Goal: Transaction & Acquisition: Obtain resource

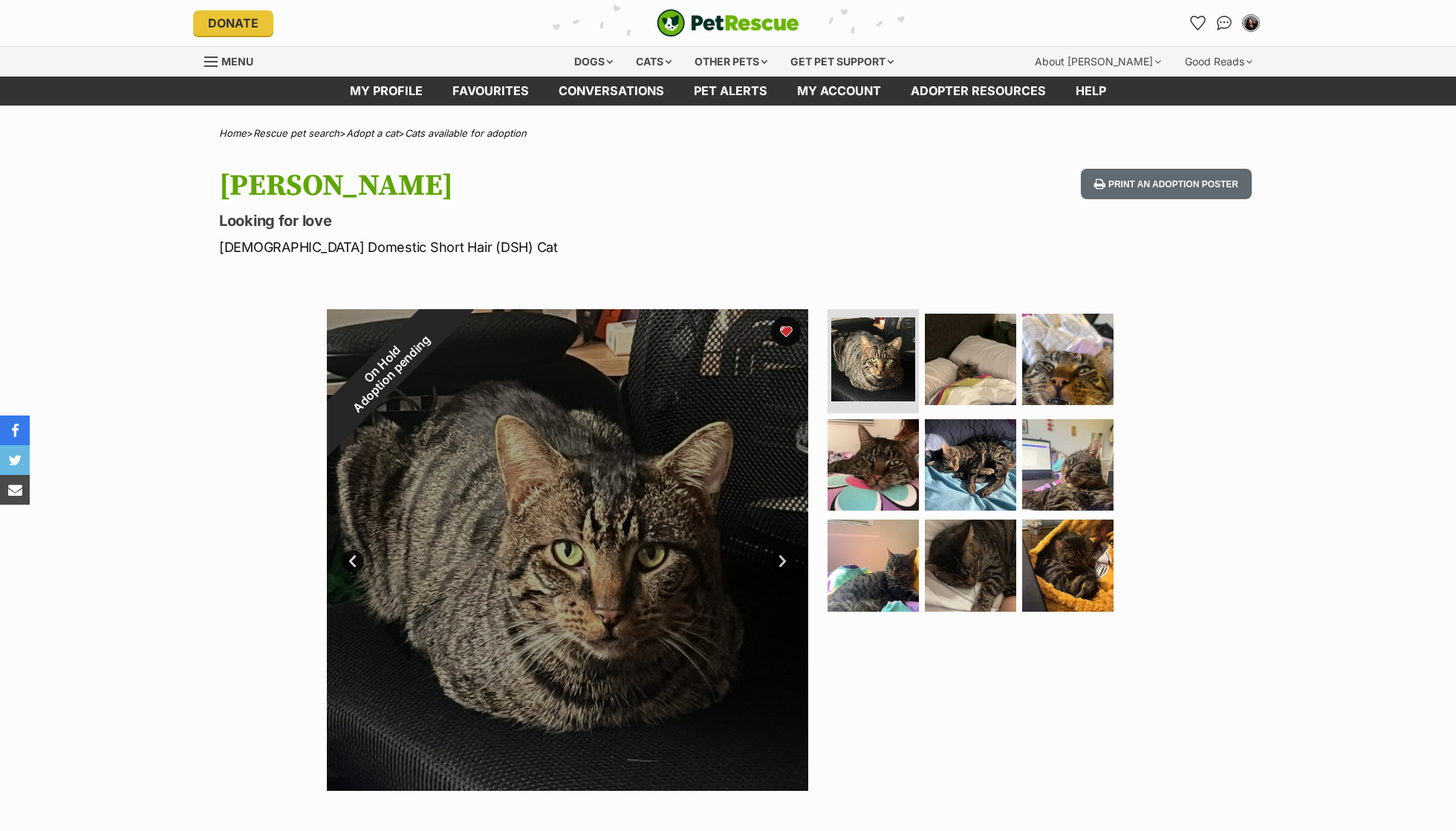
click at [447, 337] on div "On Hold Adoption pending" at bounding box center [387, 369] width 120 height 120
click at [786, 327] on button "favourite" at bounding box center [786, 331] width 30 height 30
click at [637, 70] on div "Cats" at bounding box center [654, 62] width 57 height 30
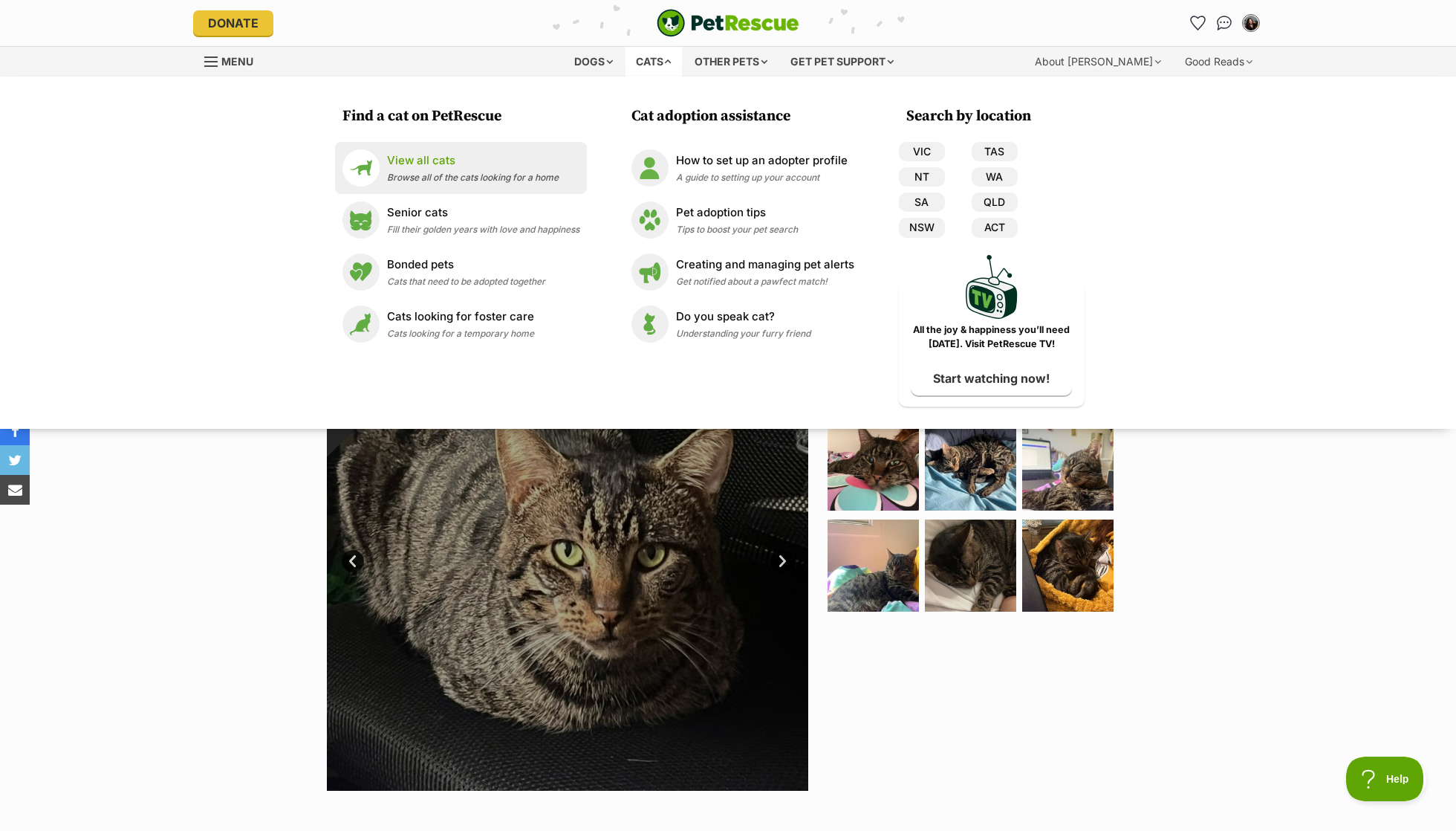
click at [510, 170] on div "View all cats Browse all of the cats looking for a home" at bounding box center [473, 168] width 172 height 32
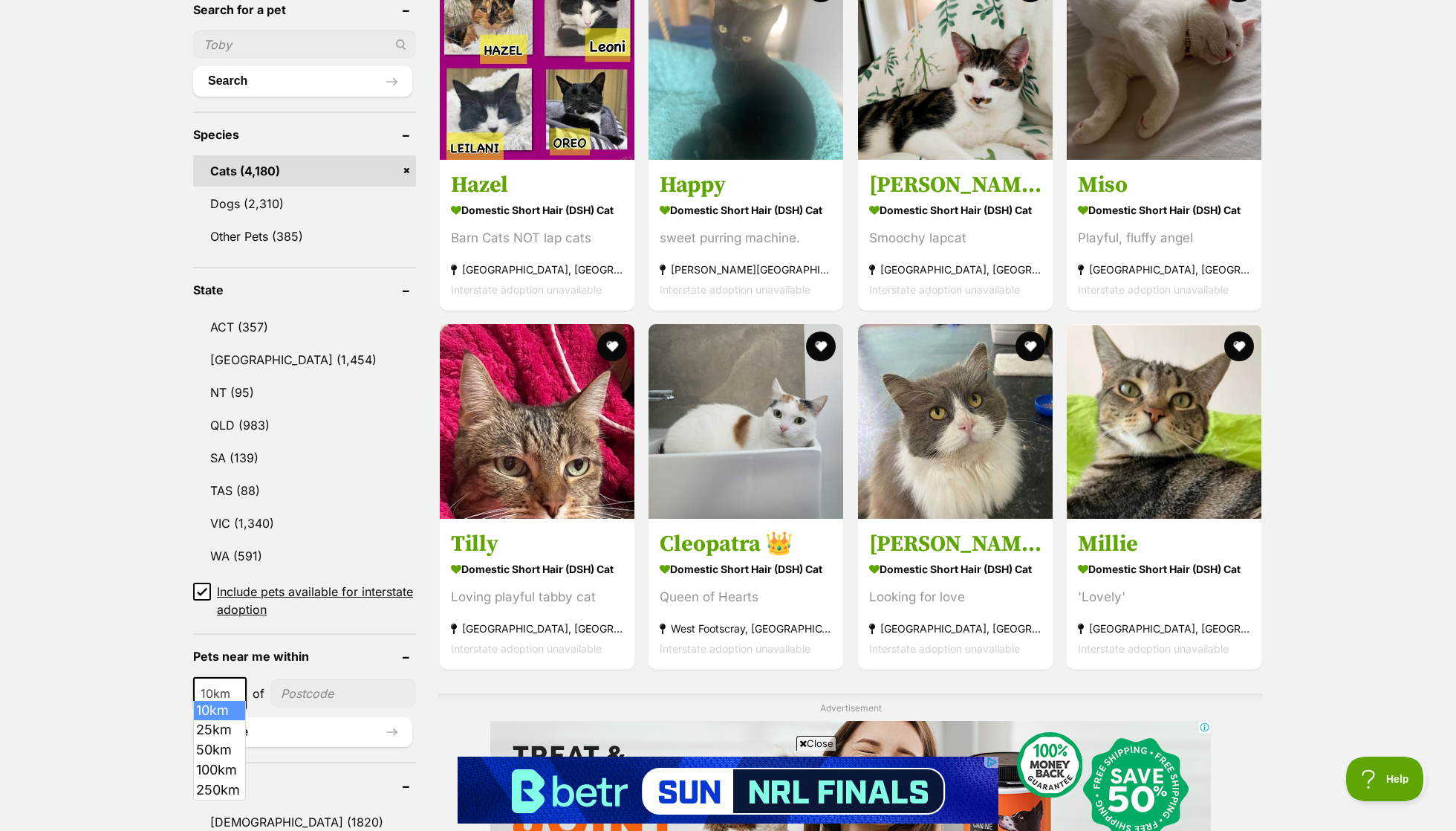
click at [214, 683] on span "10km" at bounding box center [220, 694] width 51 height 21
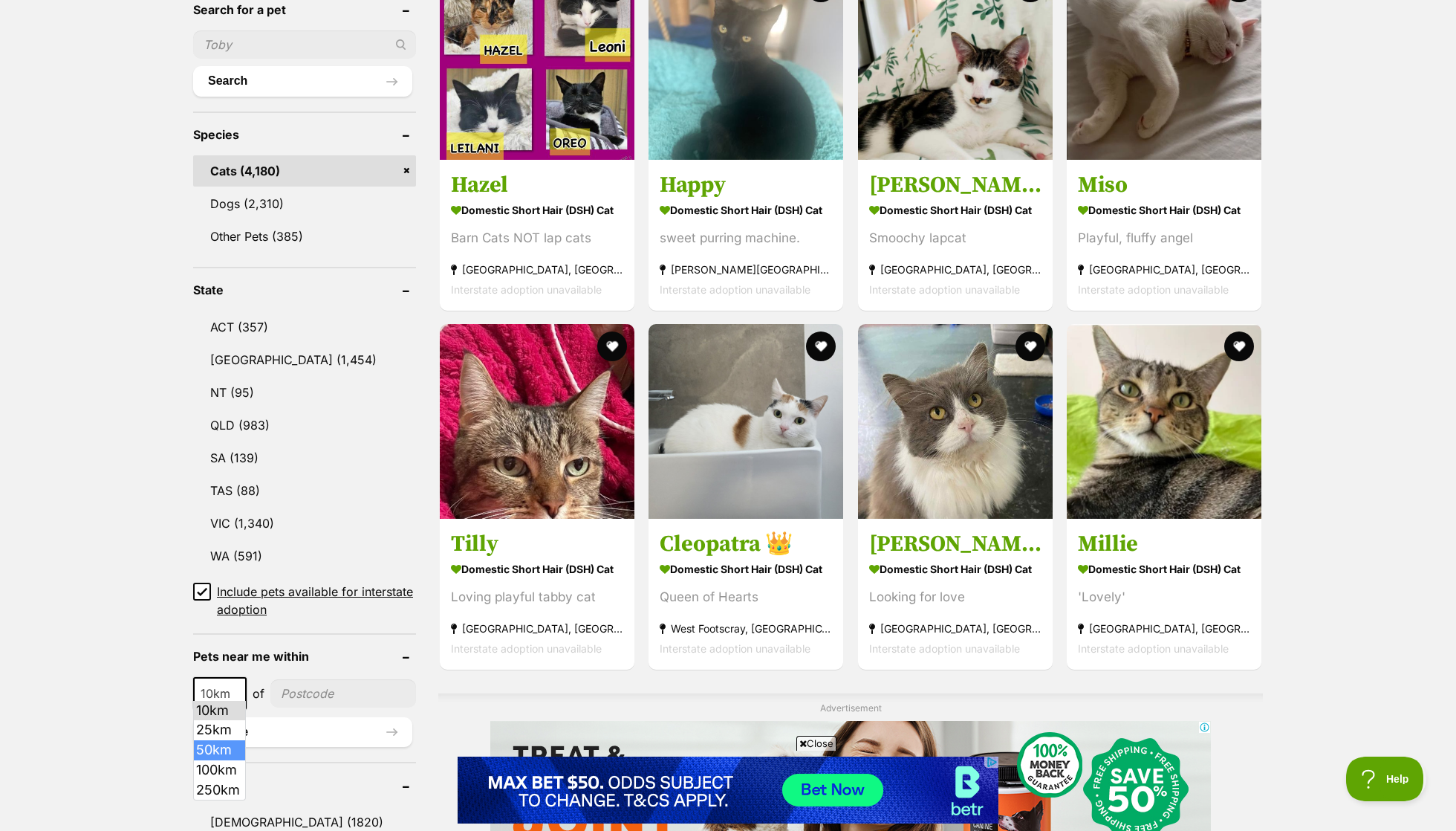
select select "50"
click at [334, 680] on input"] "postcode" at bounding box center [344, 694] width 143 height 28
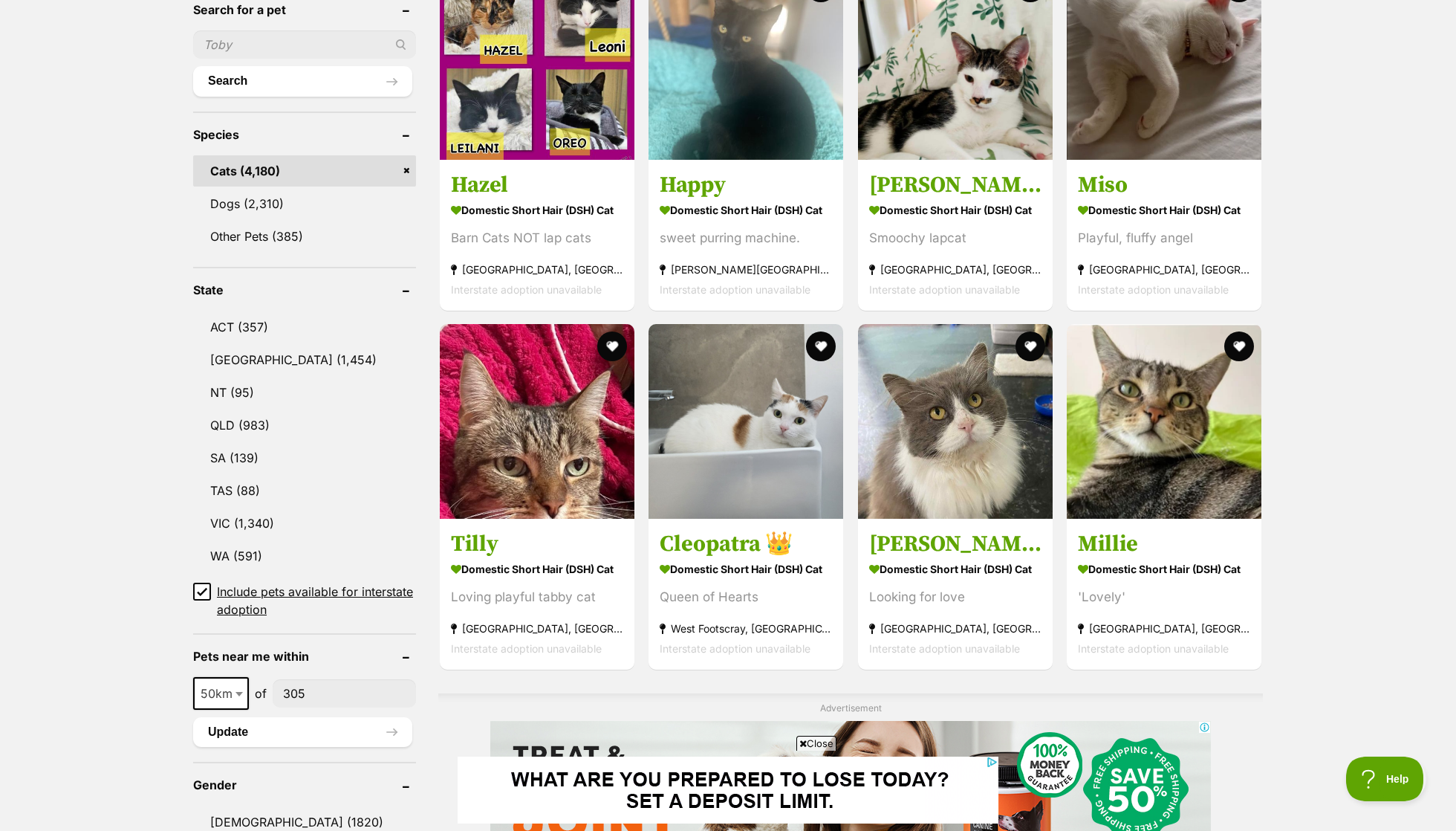
type input"] "3053"
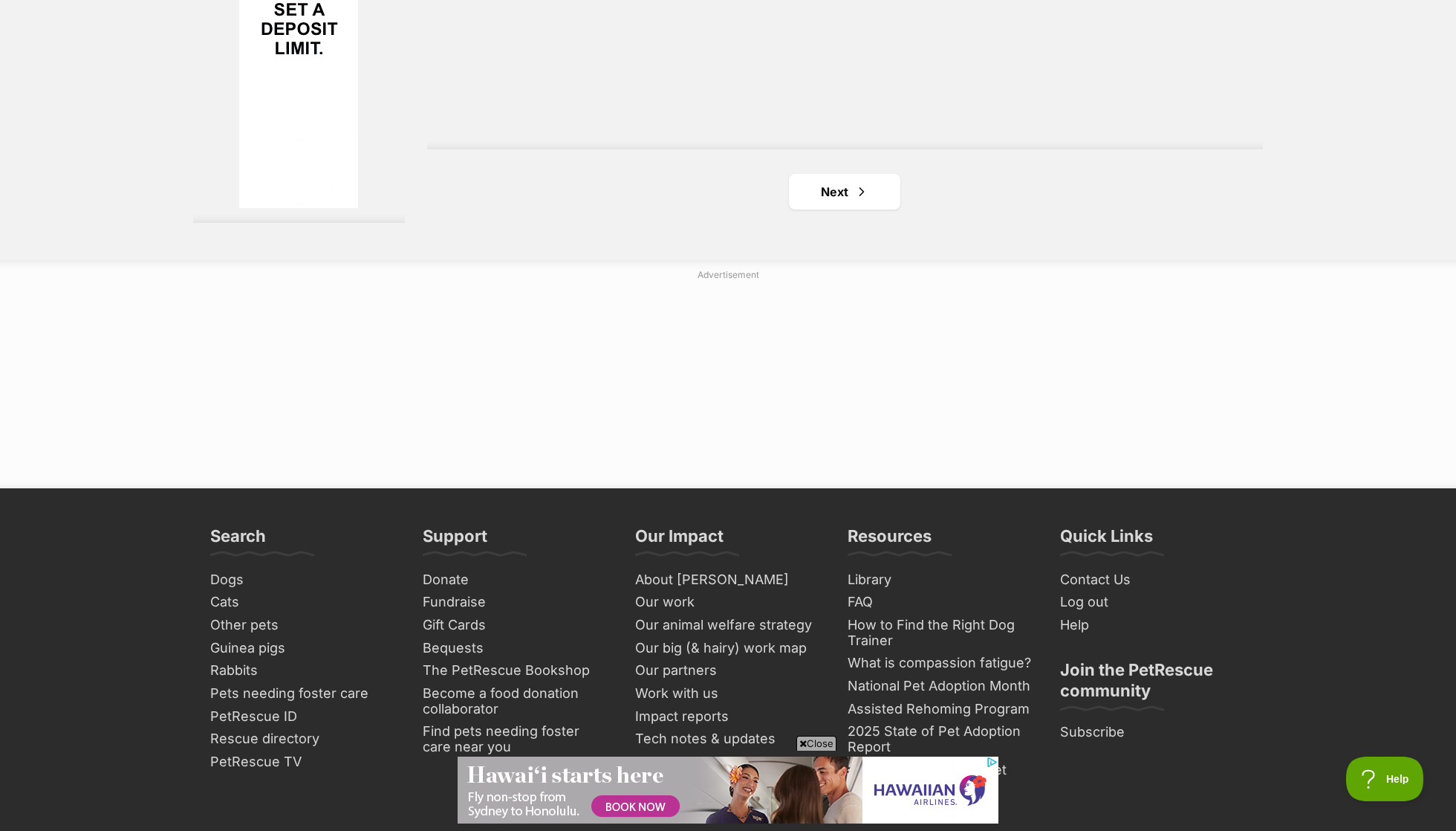
scroll to position [2818, 0]
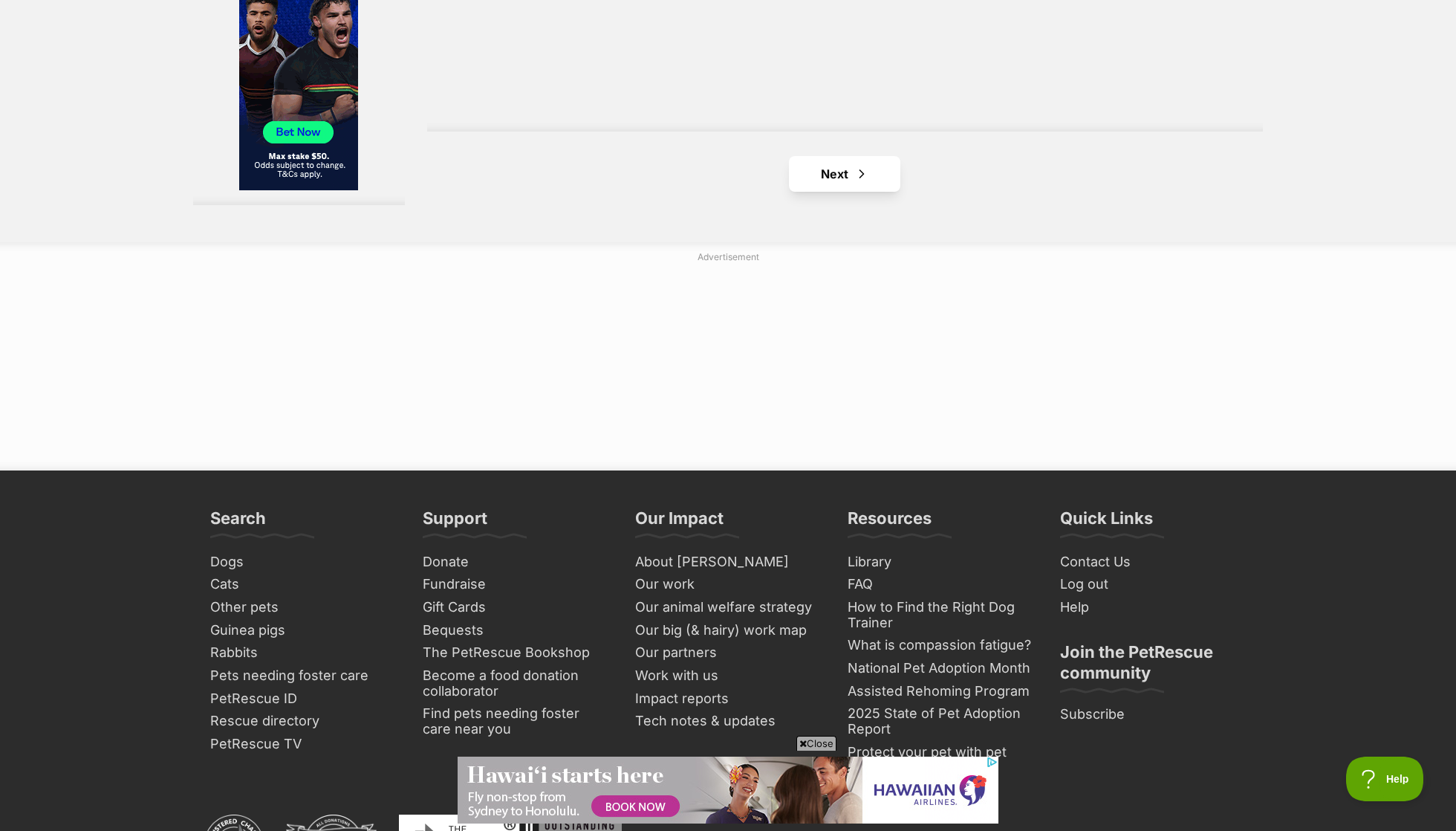
click at [855, 183] on span "Next page" at bounding box center [861, 173] width 15 height 18
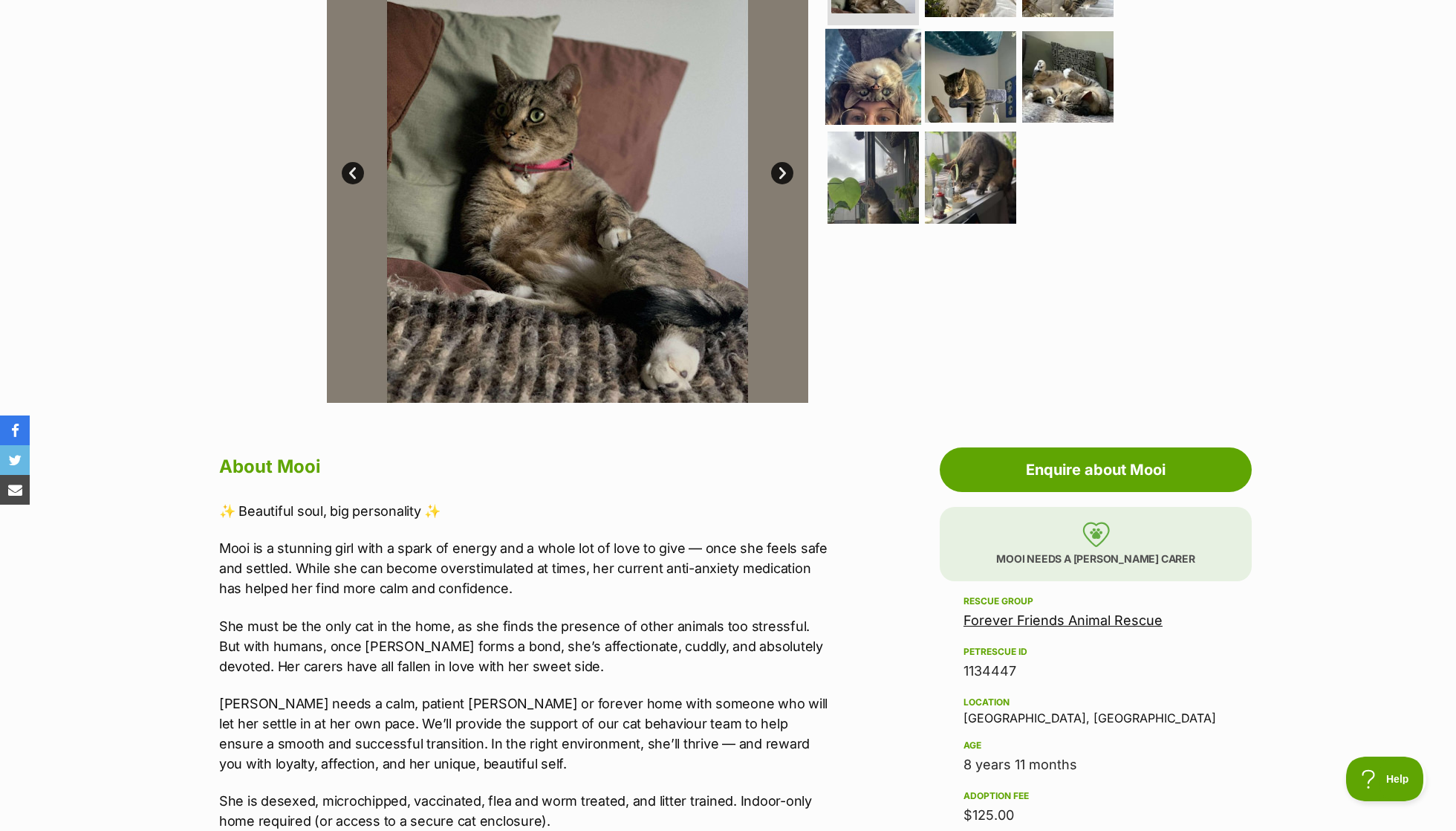
scroll to position [619, 0]
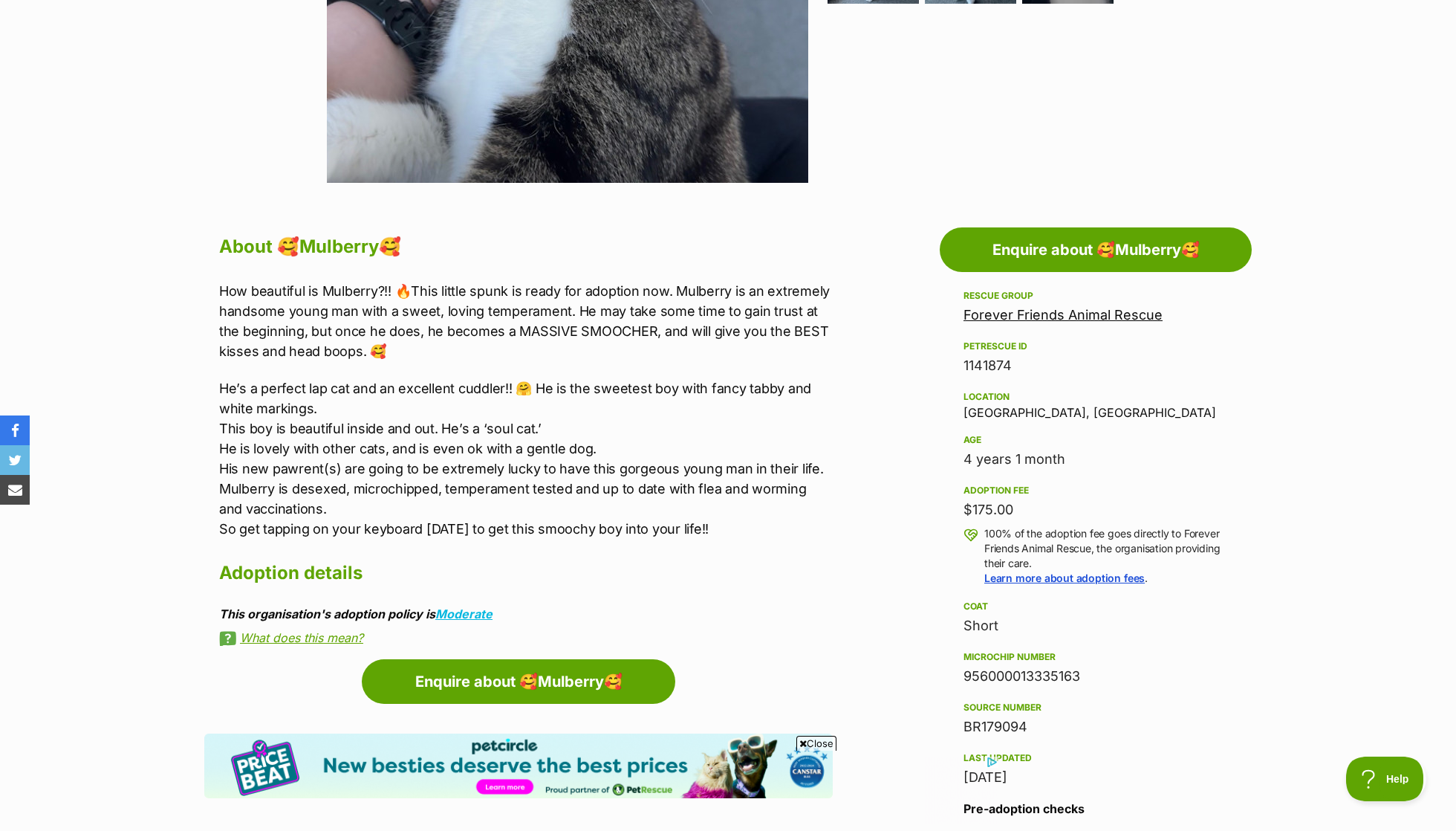
scroll to position [608, 0]
click at [518, 335] on p "How beautiful is Mulberry?!! 🔥This little spunk is ready for adoption now. Mulb…" at bounding box center [525, 321] width 613 height 81
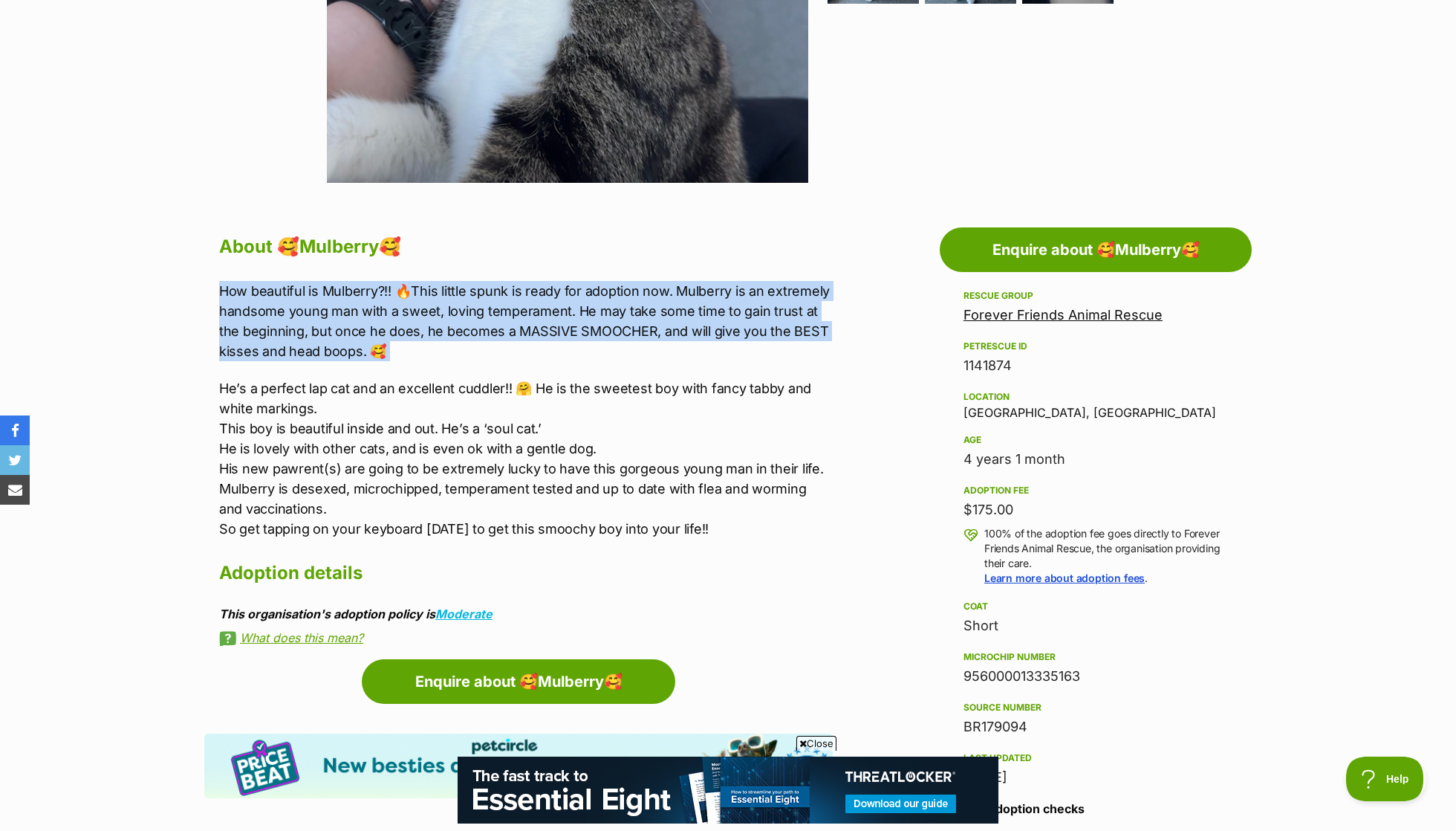
scroll to position [0, 0]
click at [516, 367] on div "How beautiful is Mulberry?!! 🔥This little spunk is ready for adoption now. Mulb…" at bounding box center [525, 409] width 613 height 258
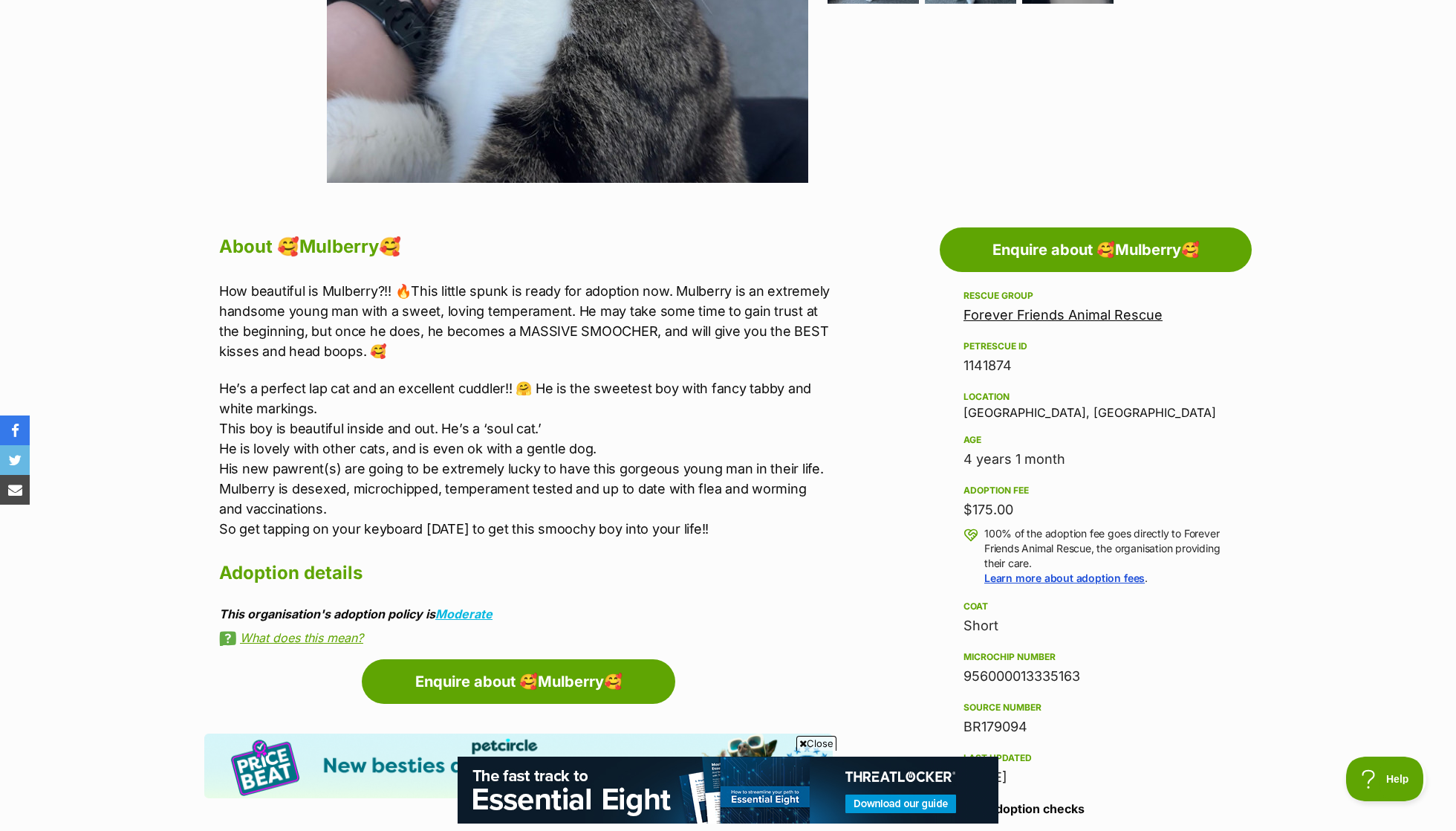
click at [443, 379] on p "He’s a perfect lap cat and an excellent cuddler!! 🤗 He is the sweetest boy with…" at bounding box center [525, 458] width 613 height 161
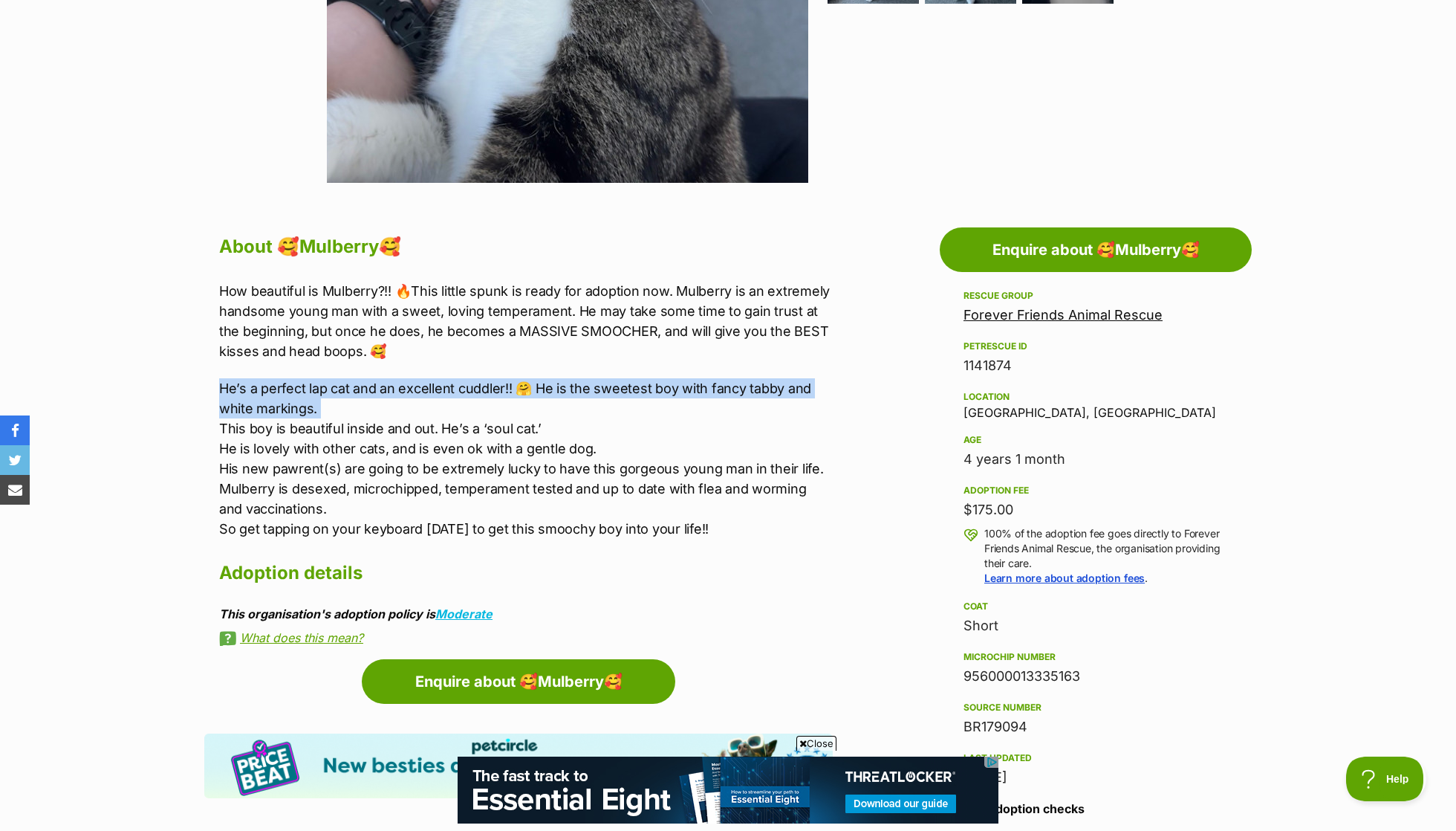
click at [441, 361] on div "How beautiful is Mulberry?!! 🔥This little spunk is ready for adoption now. Mulb…" at bounding box center [525, 409] width 613 height 258
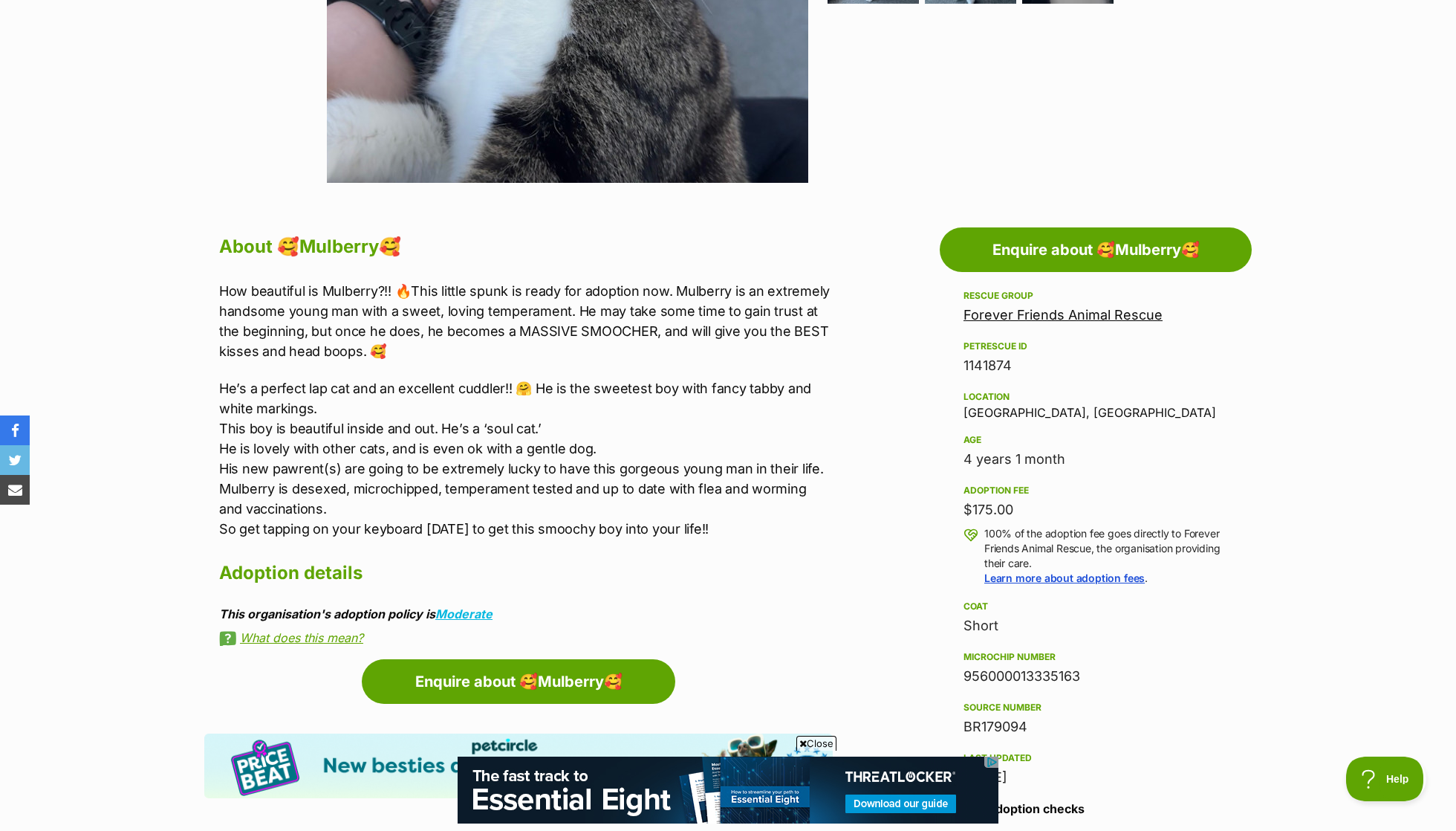
click at [463, 428] on p "He’s a perfect lap cat and an excellent cuddler!! 🤗 He is the sweetest boy with…" at bounding box center [525, 458] width 613 height 161
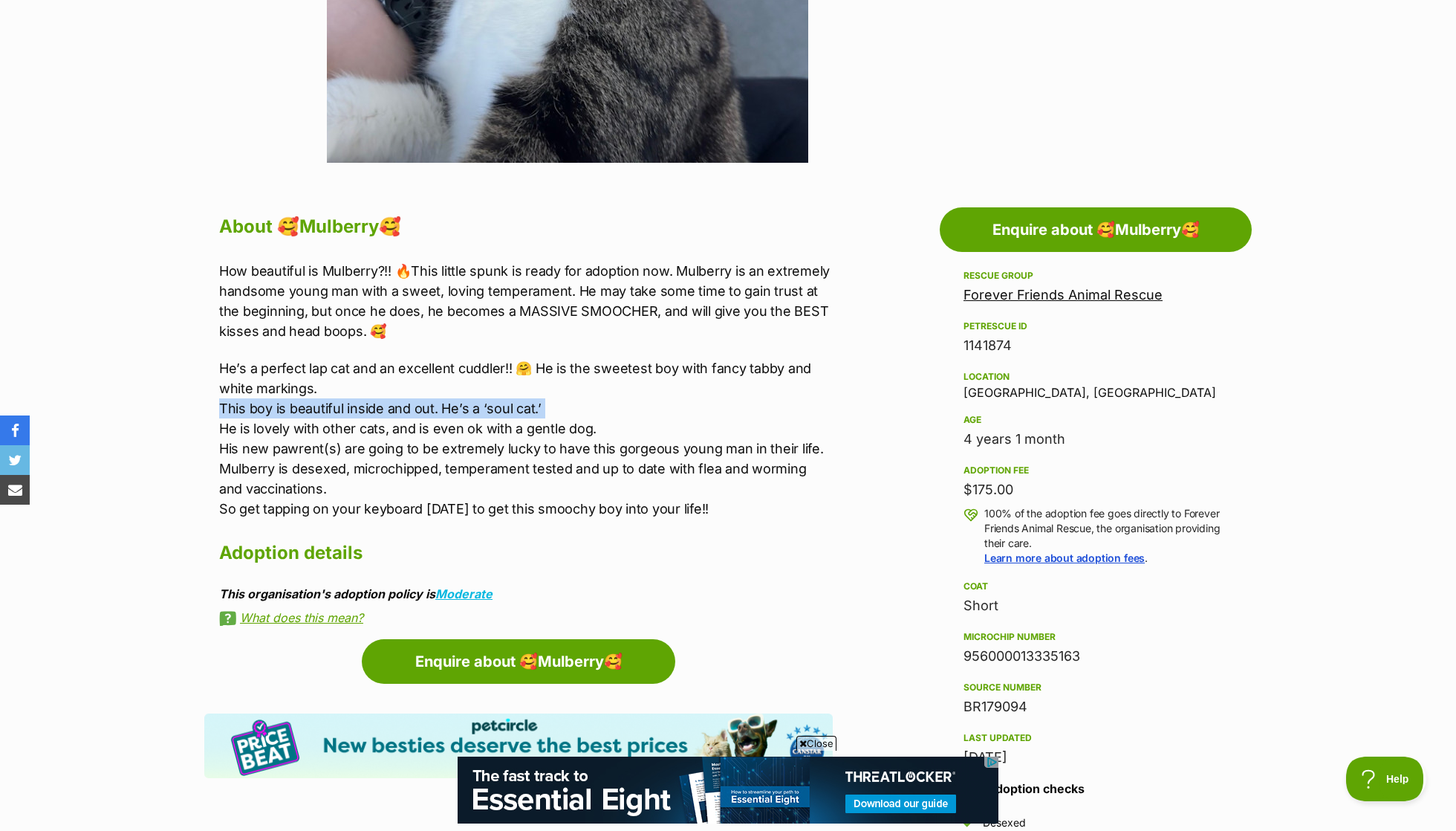
scroll to position [634, 0]
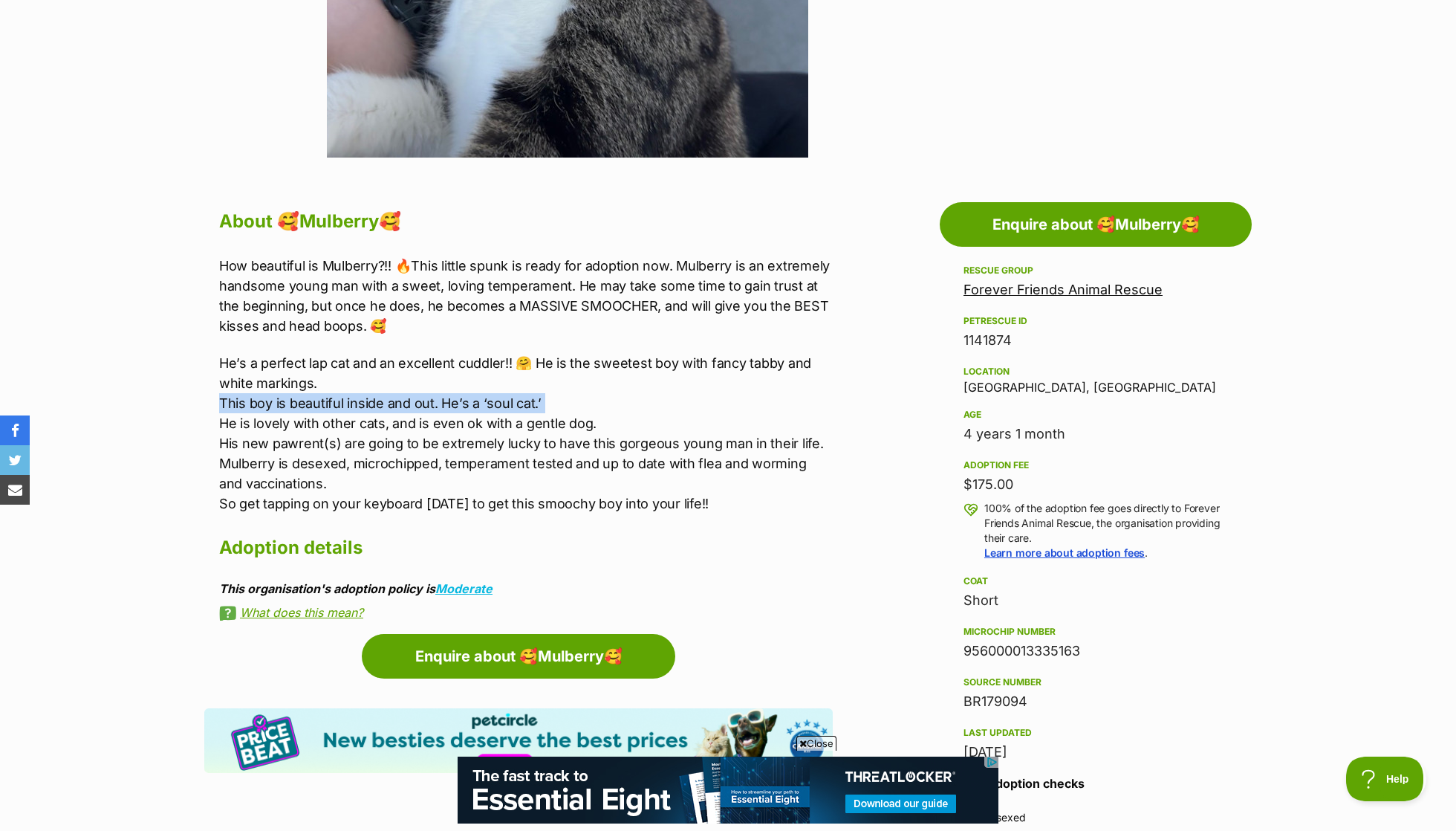
click at [461, 424] on p "He’s a perfect lap cat and an excellent cuddler!! 🤗 He is the sweetest boy with…" at bounding box center [525, 433] width 613 height 161
click at [480, 452] on p "He’s a perfect lap cat and an excellent cuddler!! 🤗 He is the sweetest boy with…" at bounding box center [525, 433] width 613 height 161
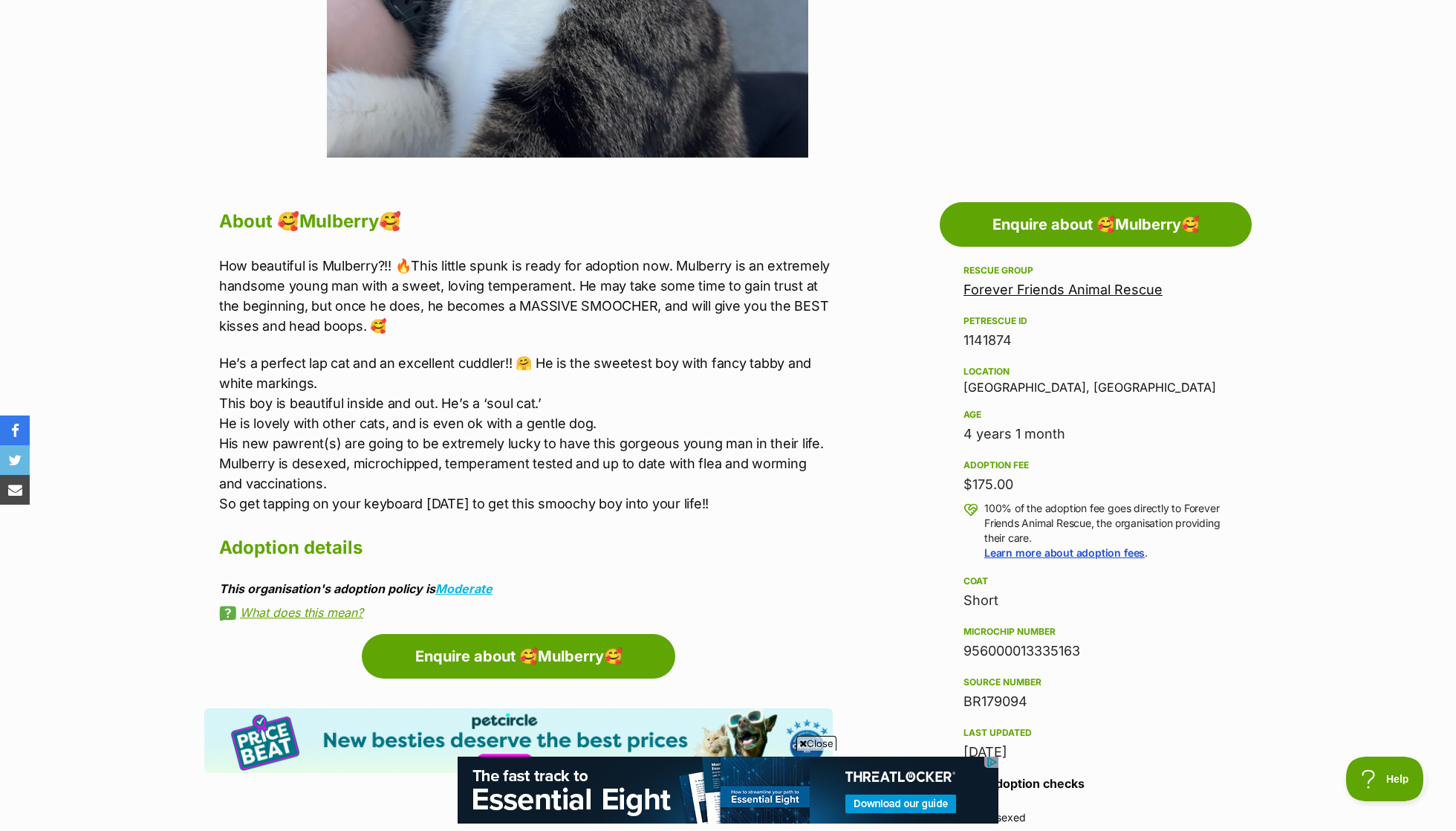
click at [480, 452] on p "He’s a perfect lap cat and an excellent cuddler!! 🤗 He is the sweetest boy with…" at bounding box center [525, 433] width 613 height 161
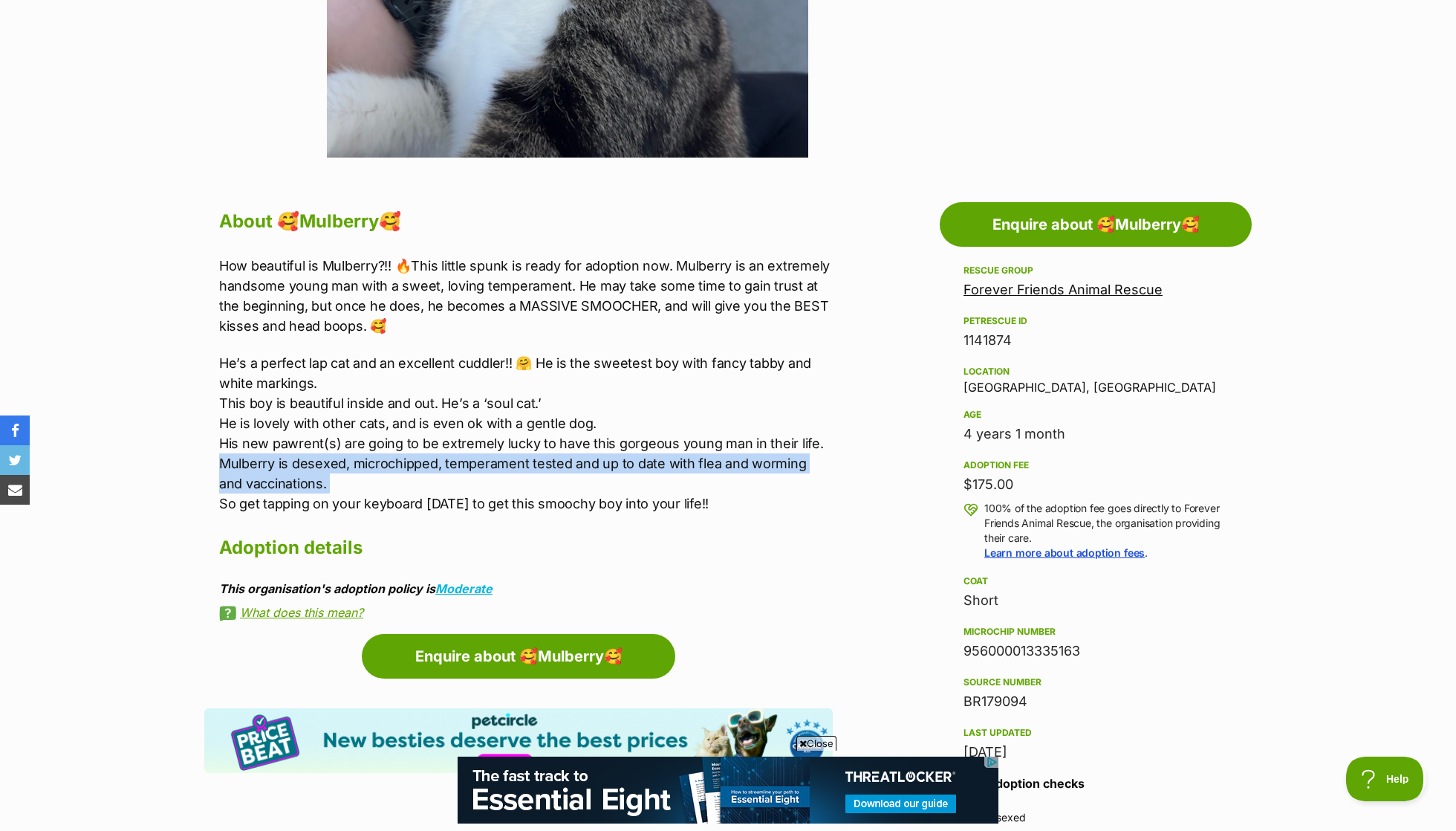
click at [480, 444] on p "He’s a perfect lap cat and an excellent cuddler!! 🤗 He is the sweetest boy with…" at bounding box center [525, 433] width 613 height 161
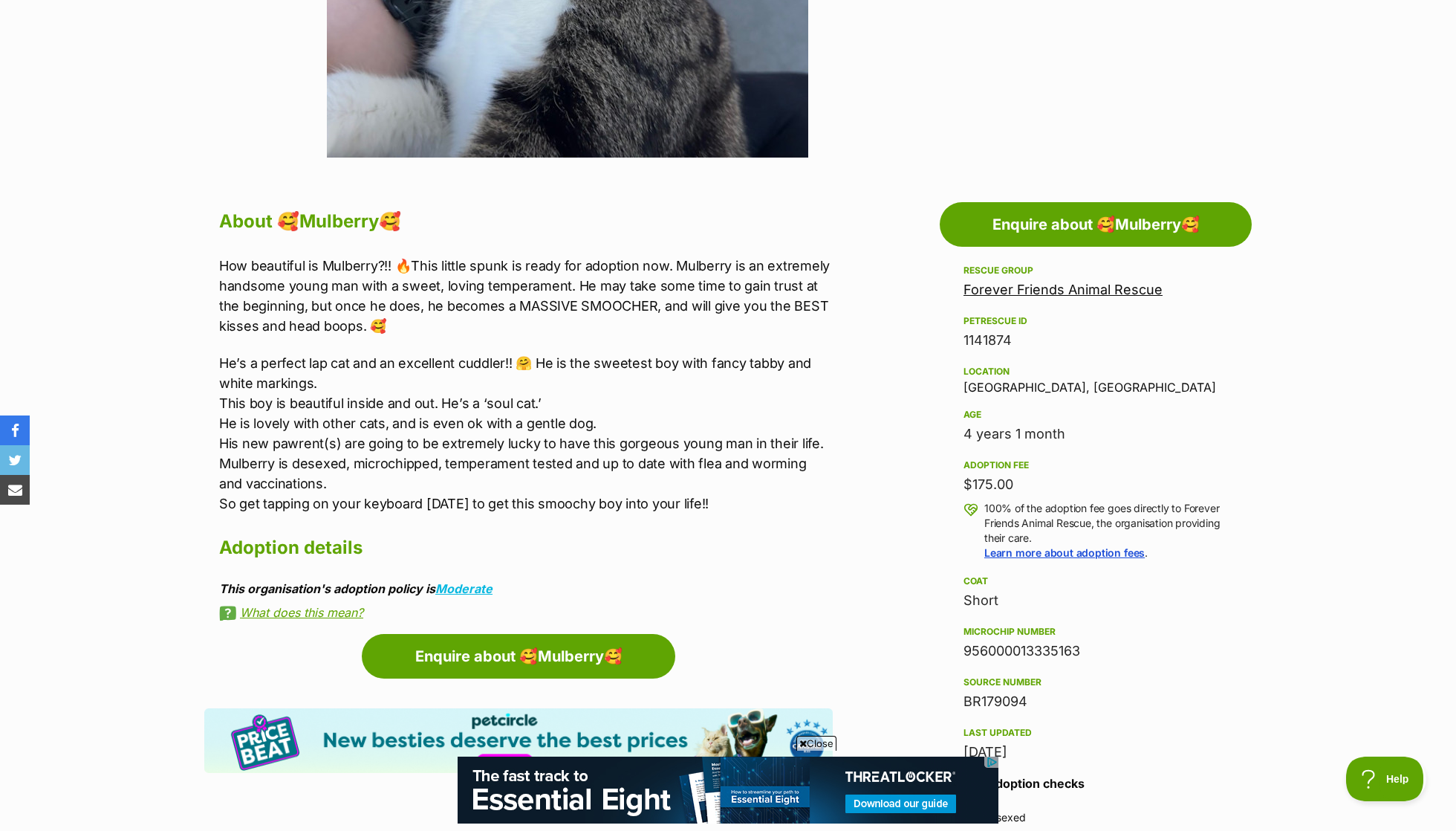
click at [480, 444] on p "He’s a perfect lap cat and an excellent cuddler!! 🤗 He is the sweetest boy with…" at bounding box center [525, 433] width 613 height 161
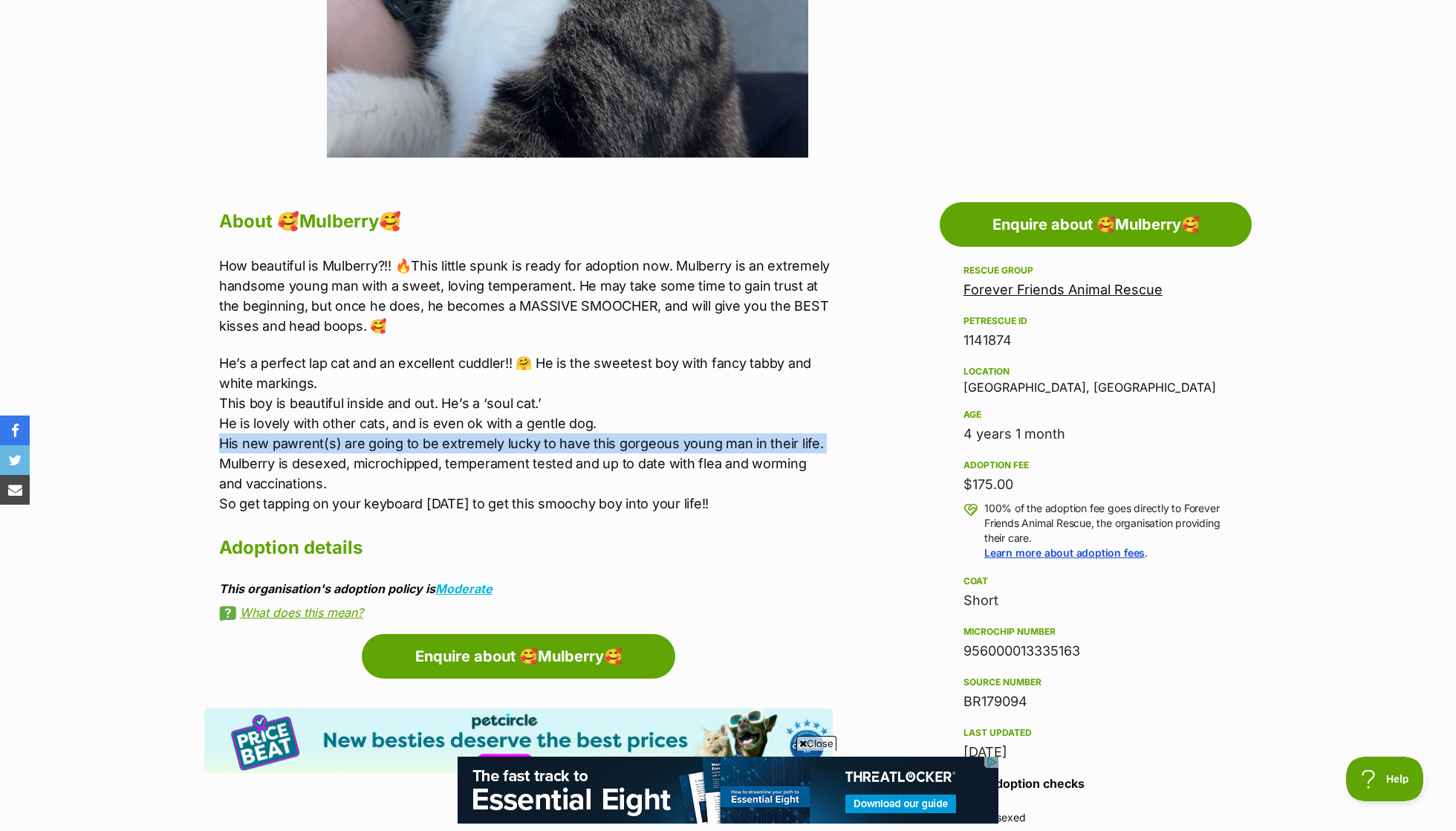
click at [541, 458] on p "He’s a perfect lap cat and an excellent cuddler!! 🤗 He is the sweetest boy with…" at bounding box center [525, 433] width 613 height 161
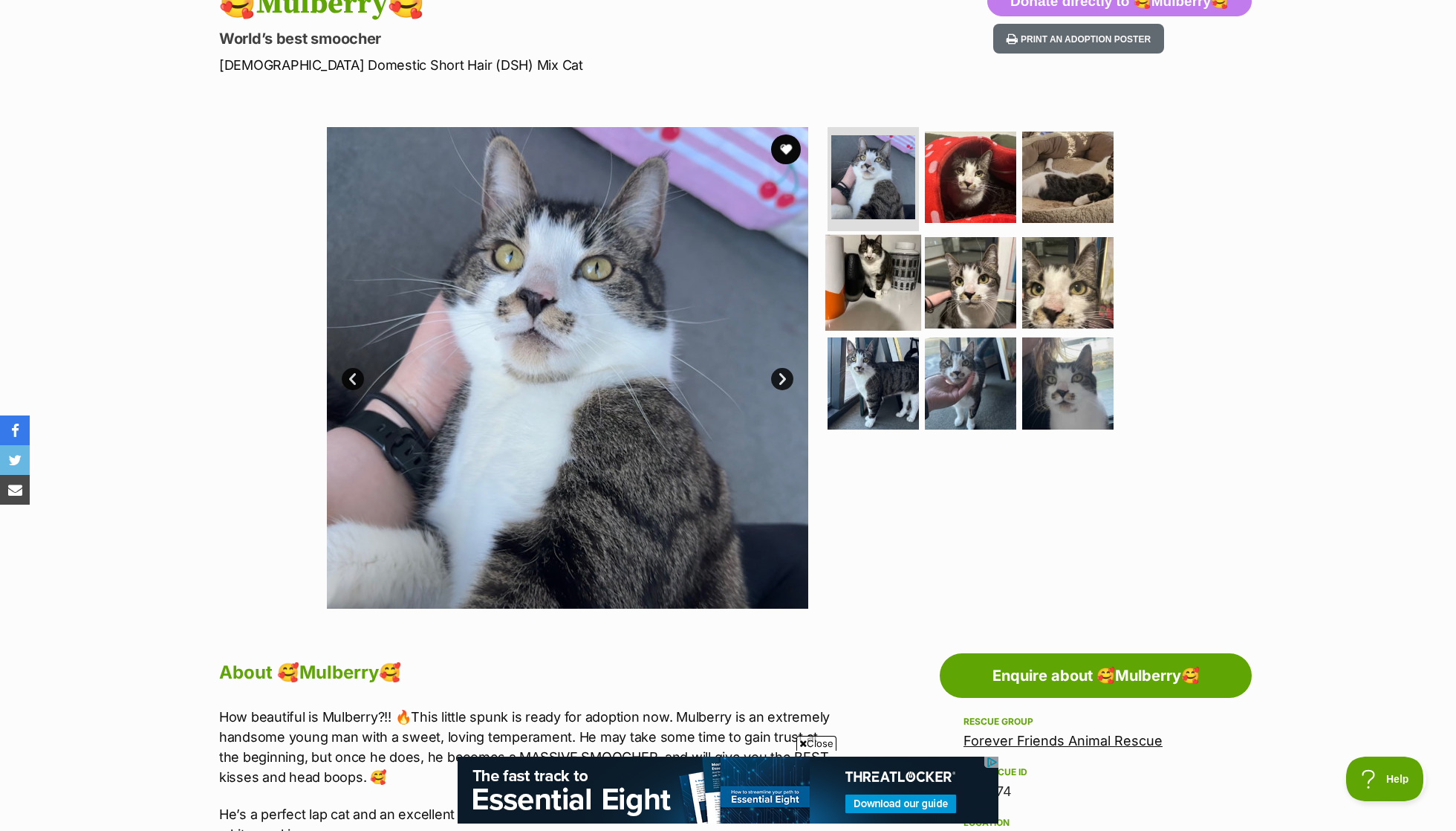
scroll to position [167, 0]
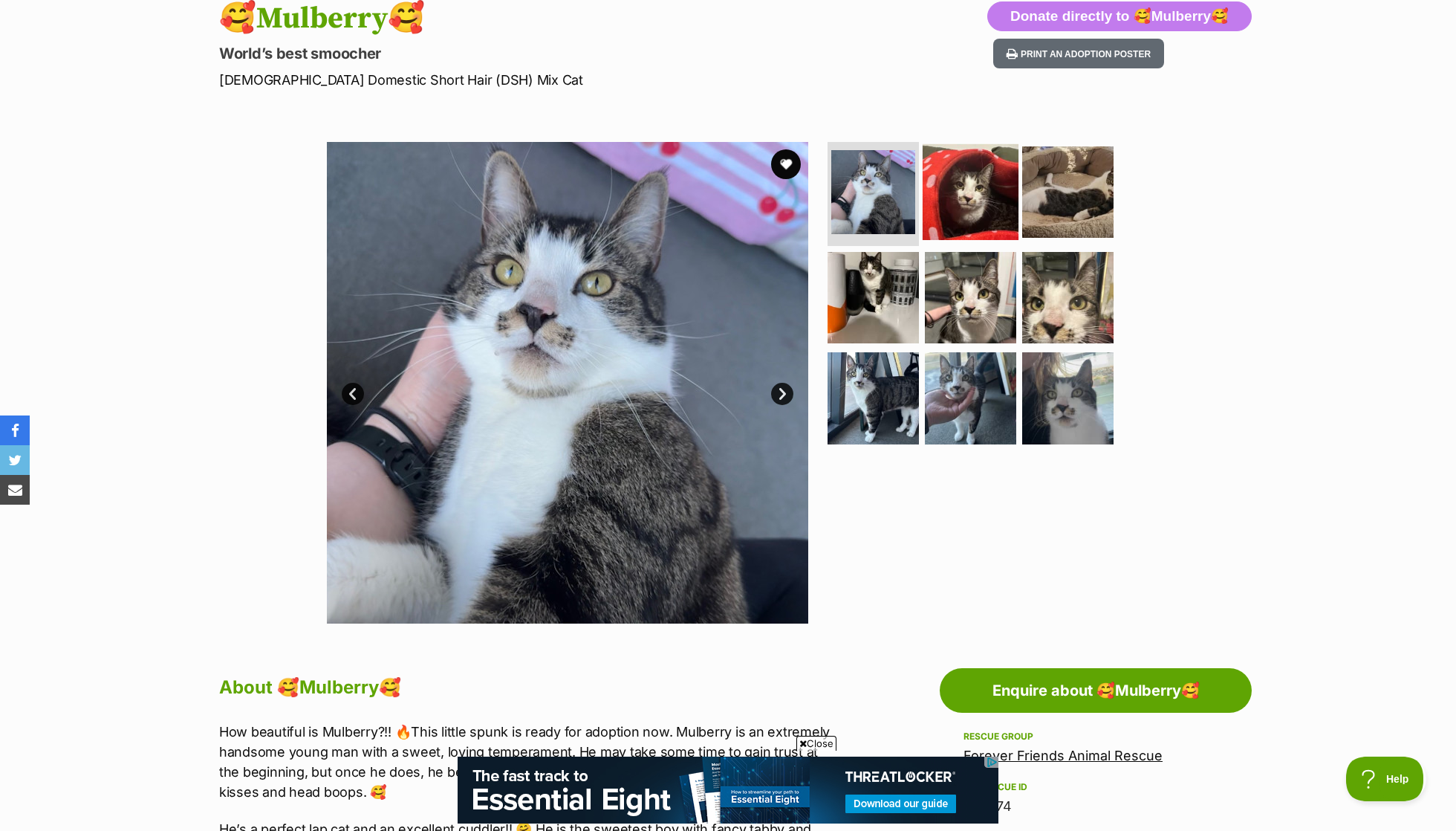
click at [972, 234] on img at bounding box center [971, 192] width 96 height 96
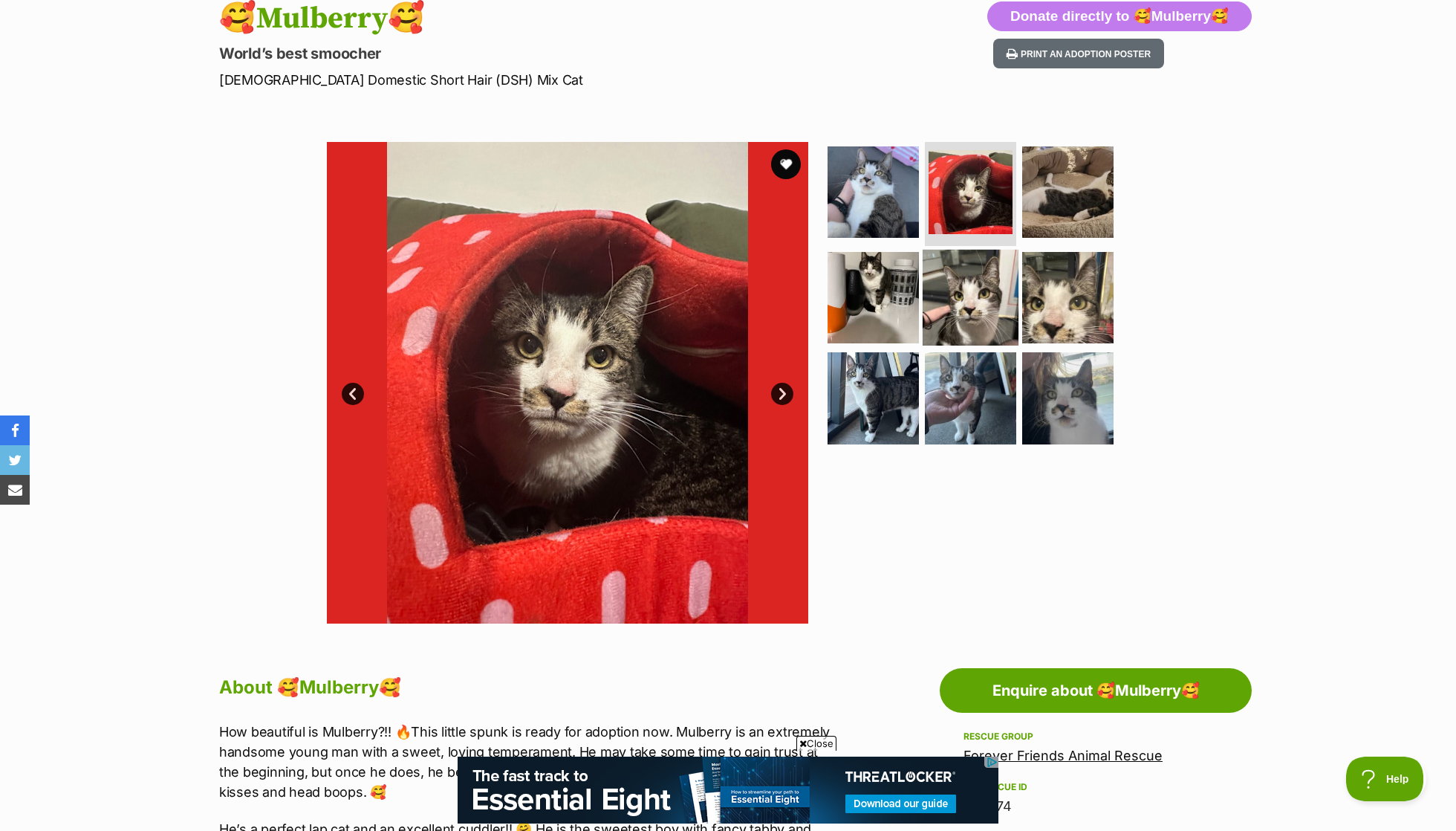
click at [969, 279] on img at bounding box center [971, 297] width 96 height 96
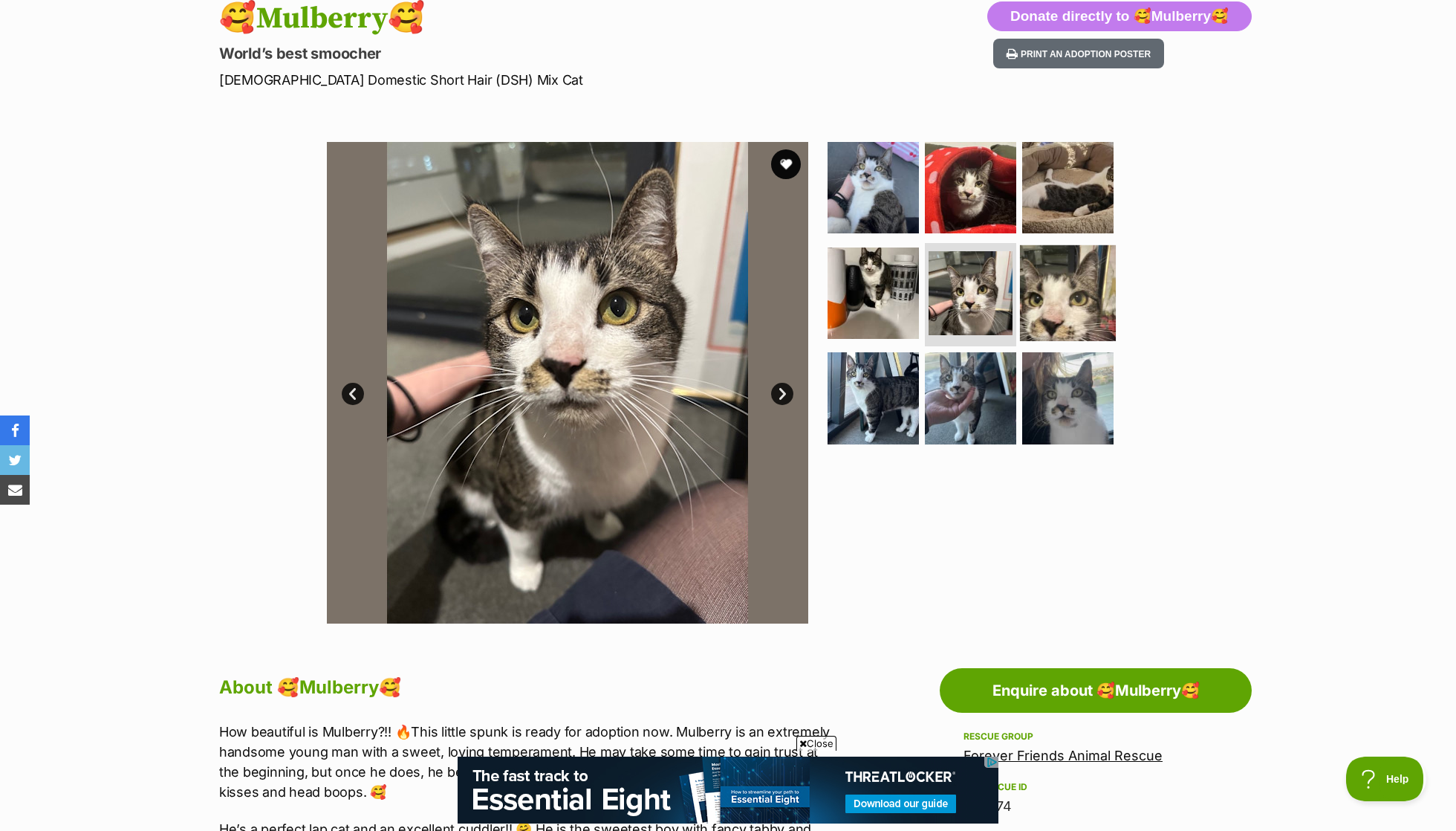
click at [1076, 294] on img at bounding box center [1068, 293] width 96 height 96
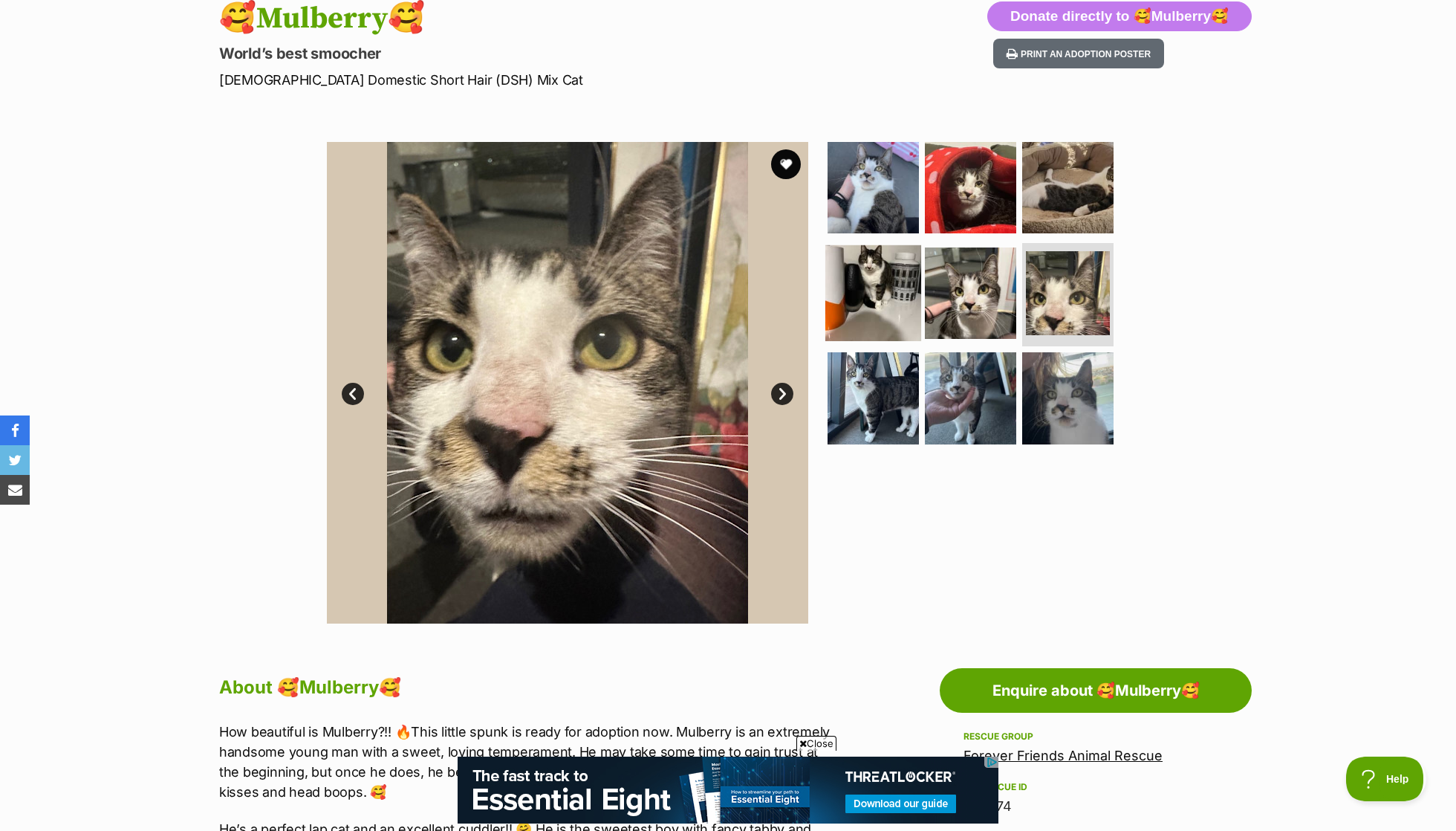
click at [857, 298] on img at bounding box center [873, 293] width 96 height 96
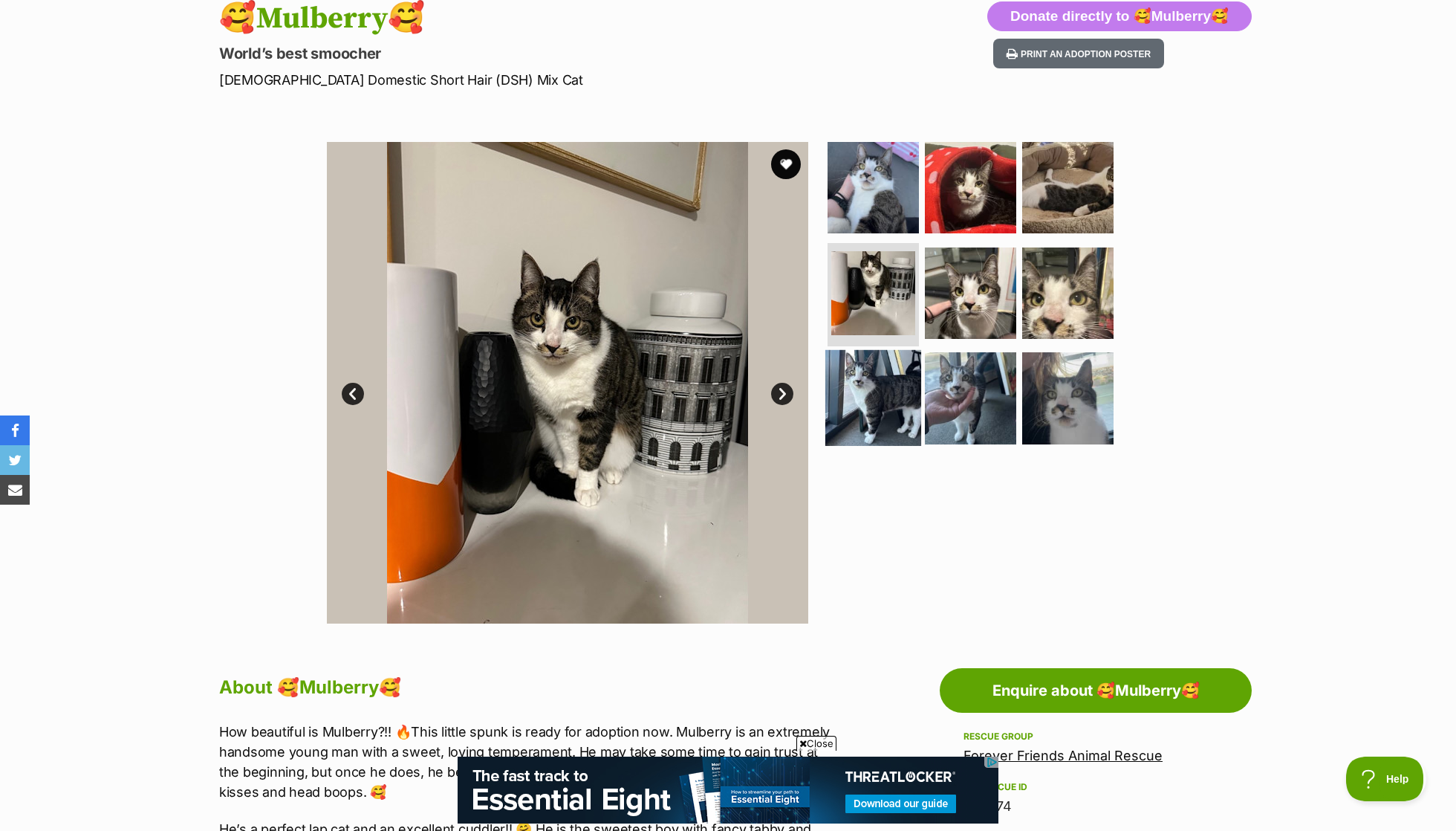
click at [856, 441] on link at bounding box center [873, 441] width 96 height 16
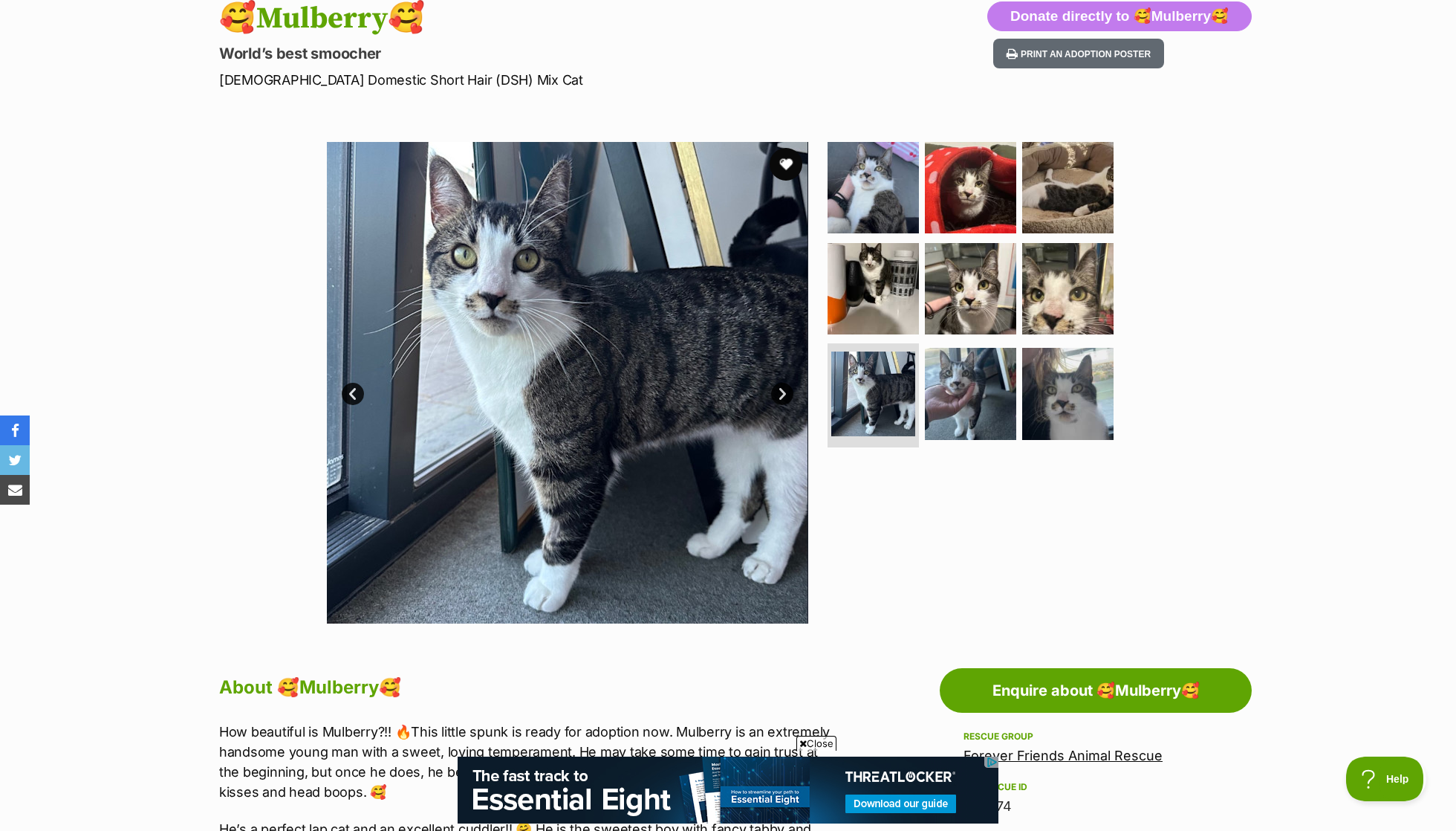
click at [786, 164] on button "favourite" at bounding box center [786, 164] width 33 height 33
click at [949, 426] on img at bounding box center [971, 394] width 96 height 96
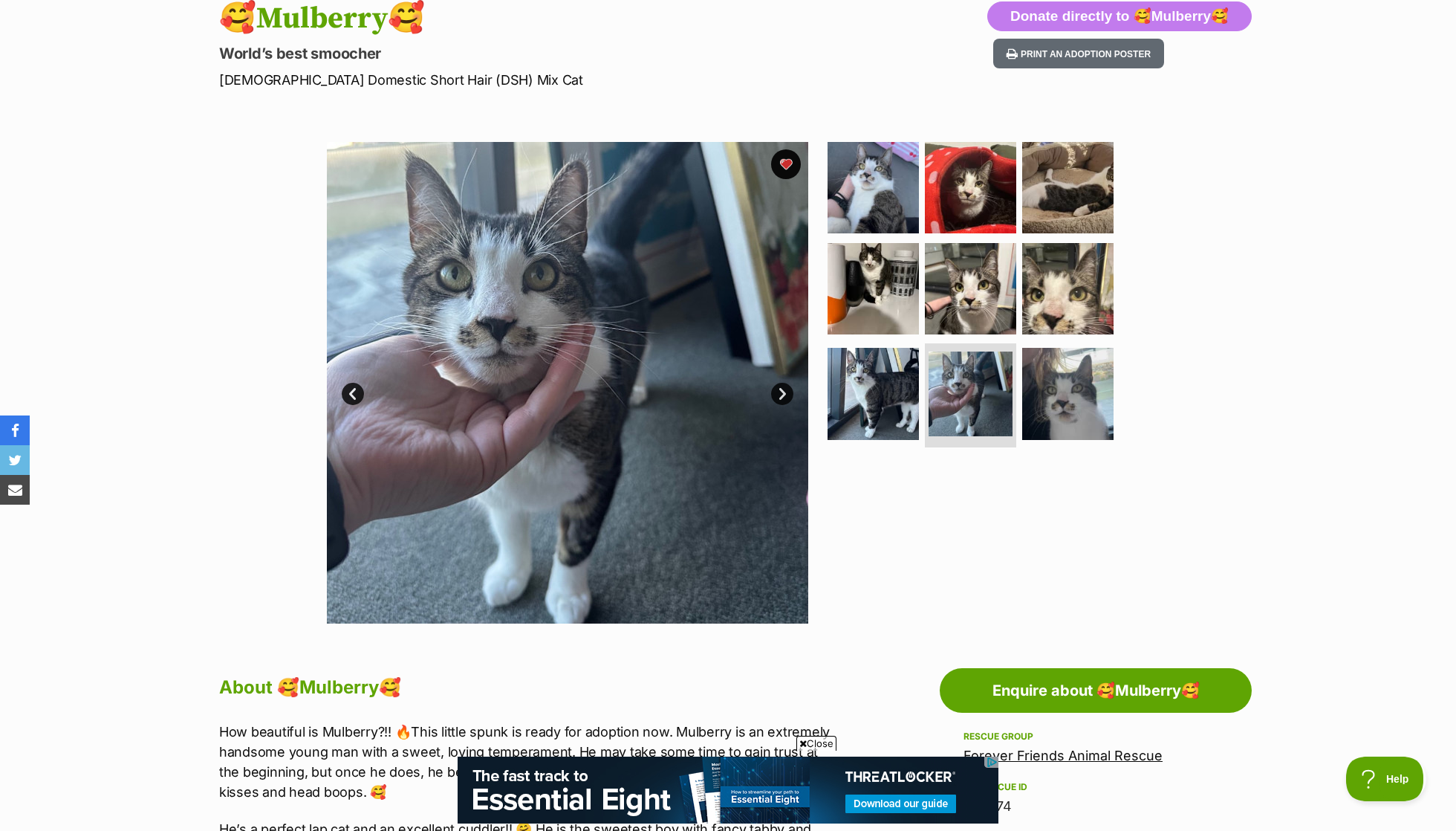
click at [1115, 385] on ul at bounding box center [976, 297] width 305 height 312
click at [1082, 388] on img at bounding box center [1068, 394] width 96 height 96
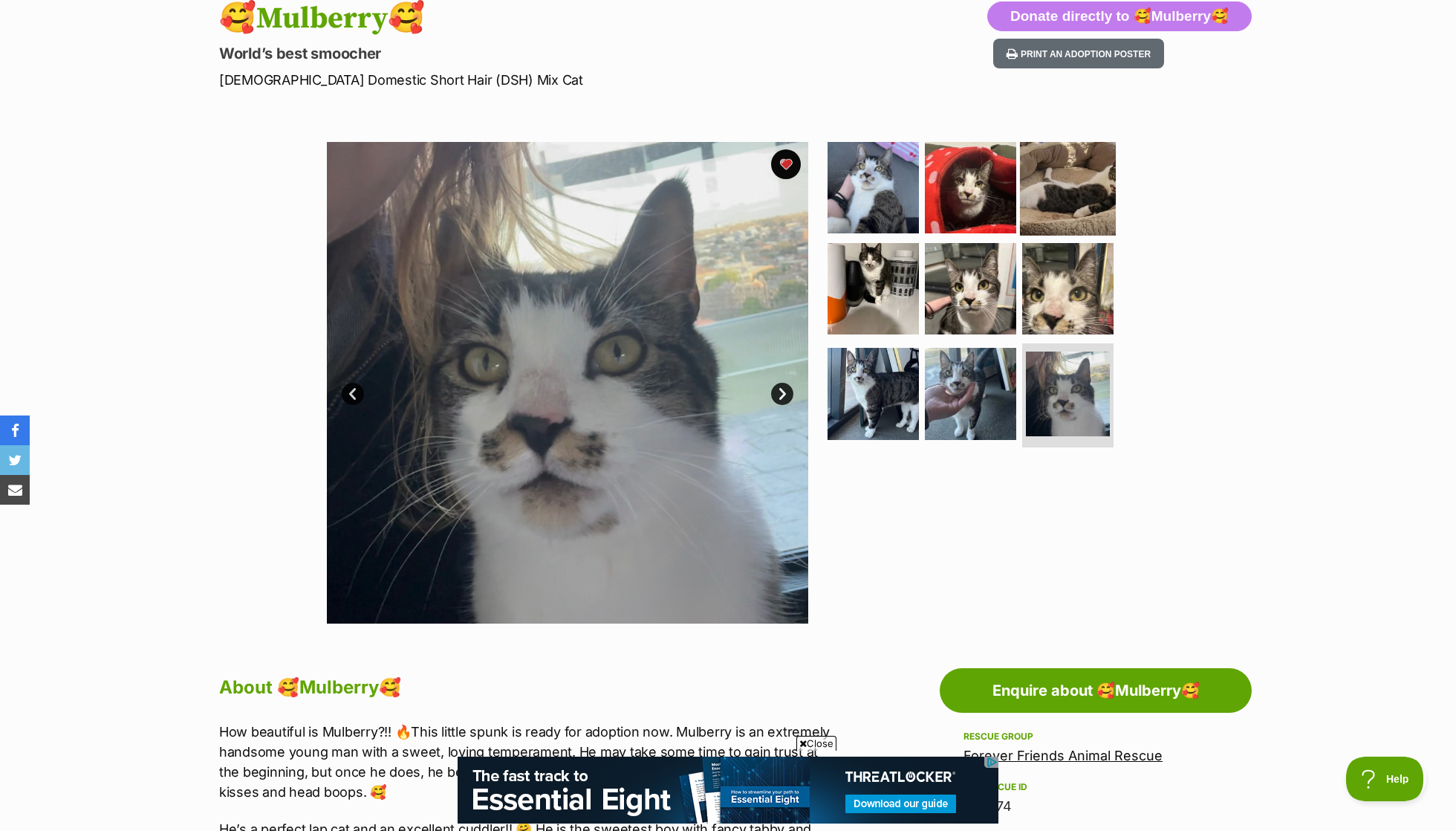
click at [1048, 153] on img at bounding box center [1068, 188] width 96 height 96
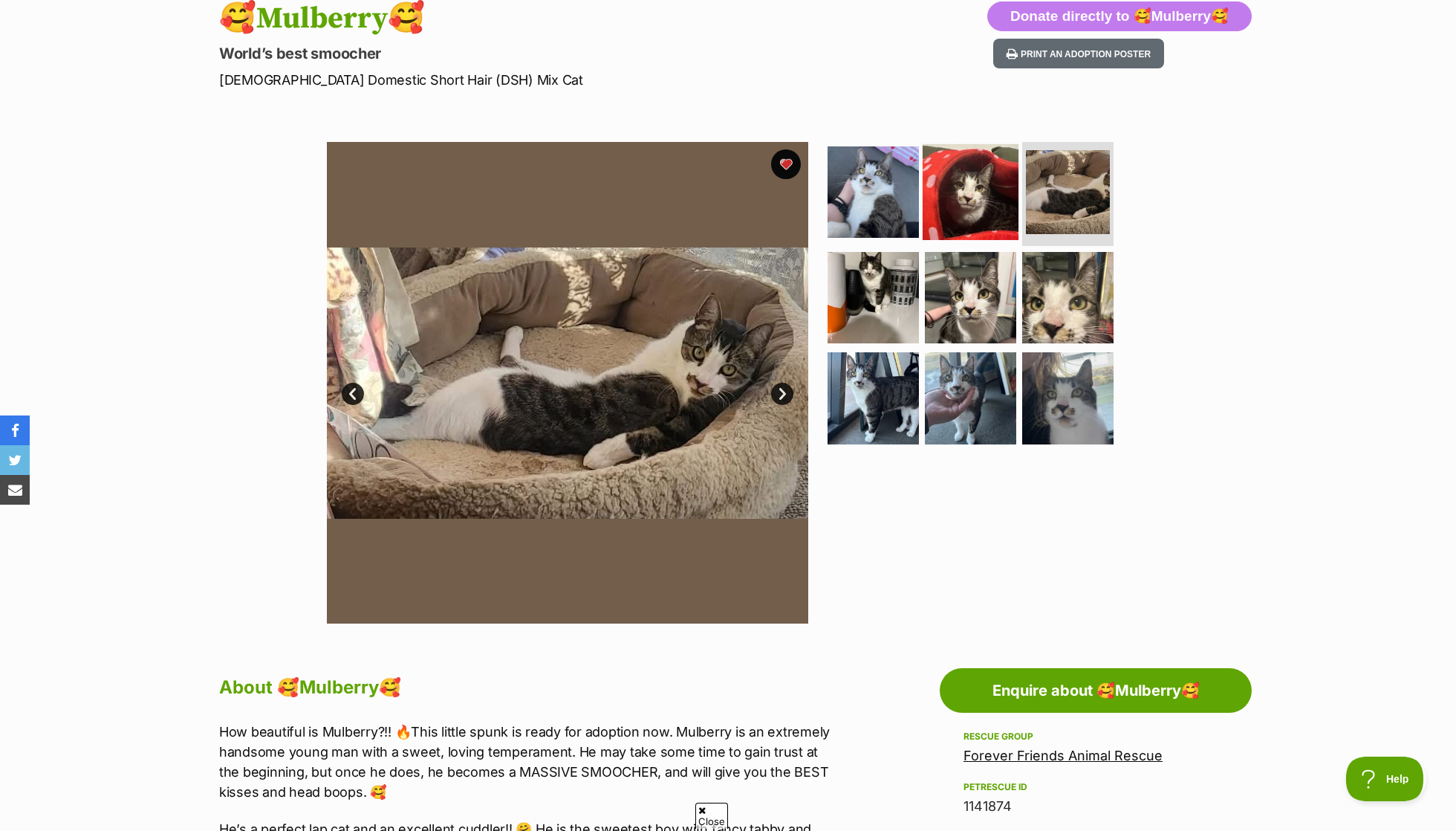
scroll to position [0, 0]
click at [982, 174] on img at bounding box center [971, 192] width 96 height 96
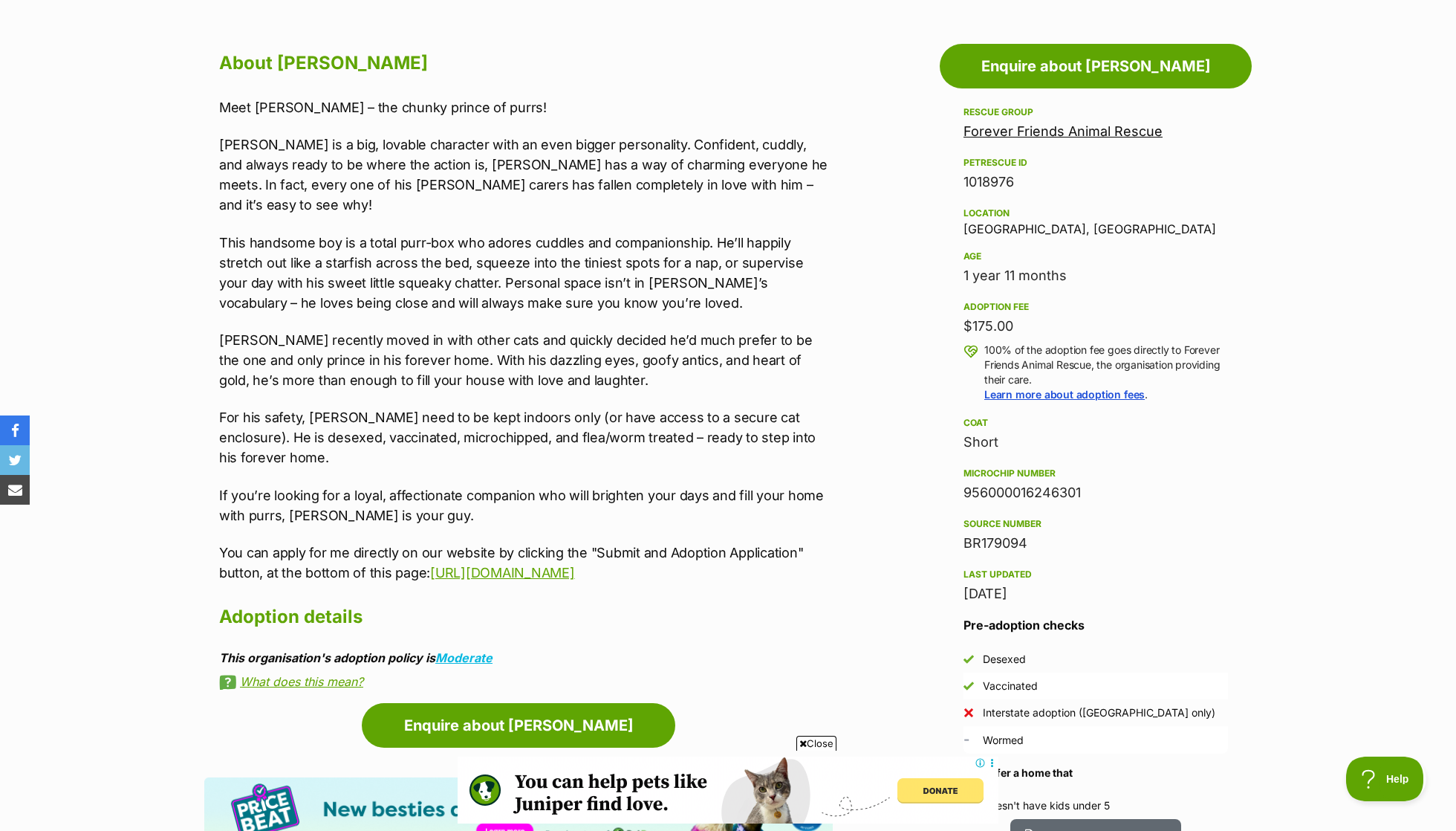
scroll to position [786, 0]
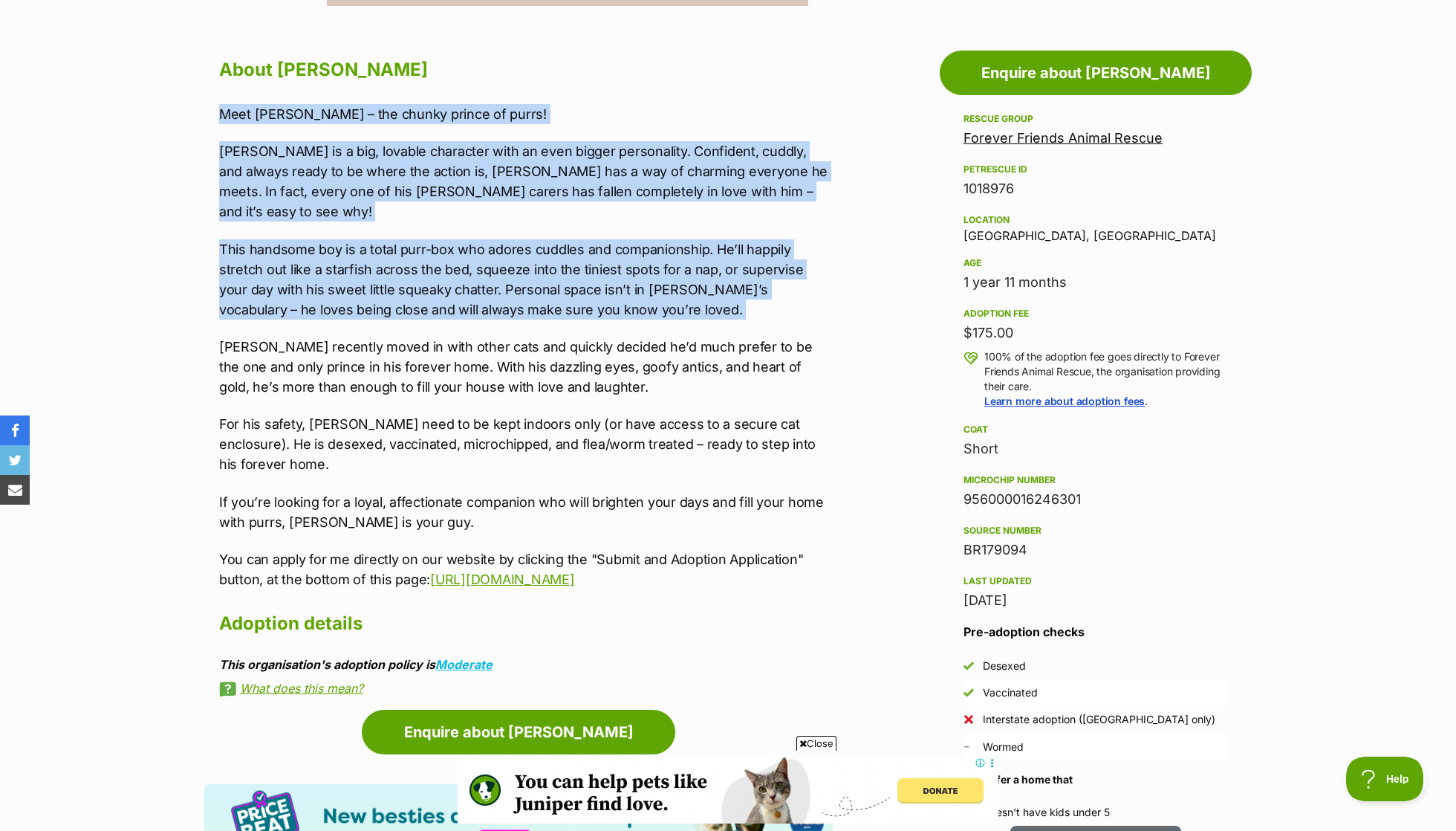
drag, startPoint x: 211, startPoint y: 110, endPoint x: 416, endPoint y: 303, distance: 281.6
click at [416, 303] on div "About George Meet George – the chunky prince of purrs! George is a big, lovable…" at bounding box center [518, 373] width 629 height 641
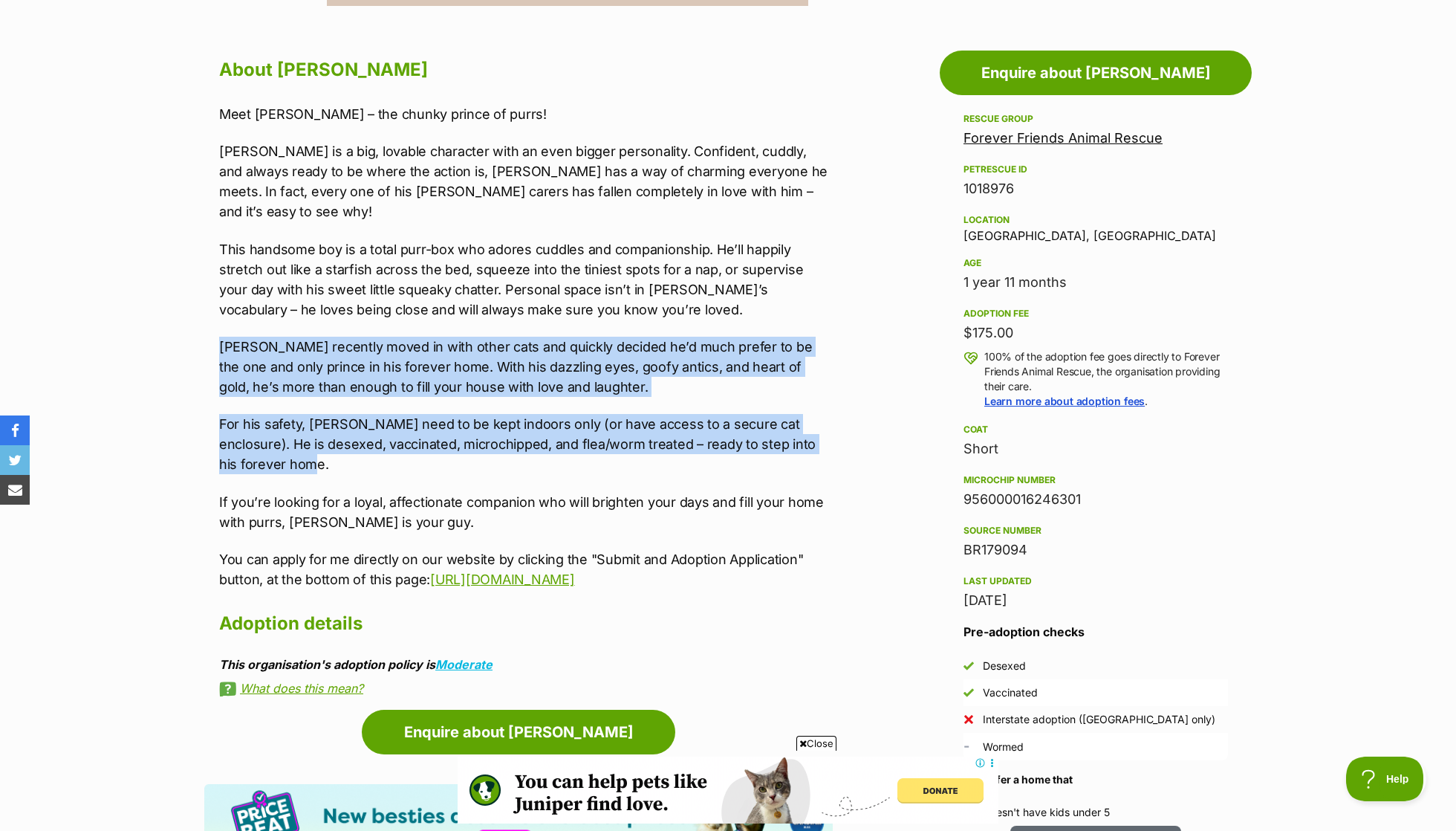
scroll to position [0, 0]
drag, startPoint x: 416, startPoint y: 303, endPoint x: 696, endPoint y: 482, distance: 332.3
click at [696, 482] on div "Meet George – the chunky prince of purrs! George is a big, lovable character wi…" at bounding box center [525, 347] width 613 height 486
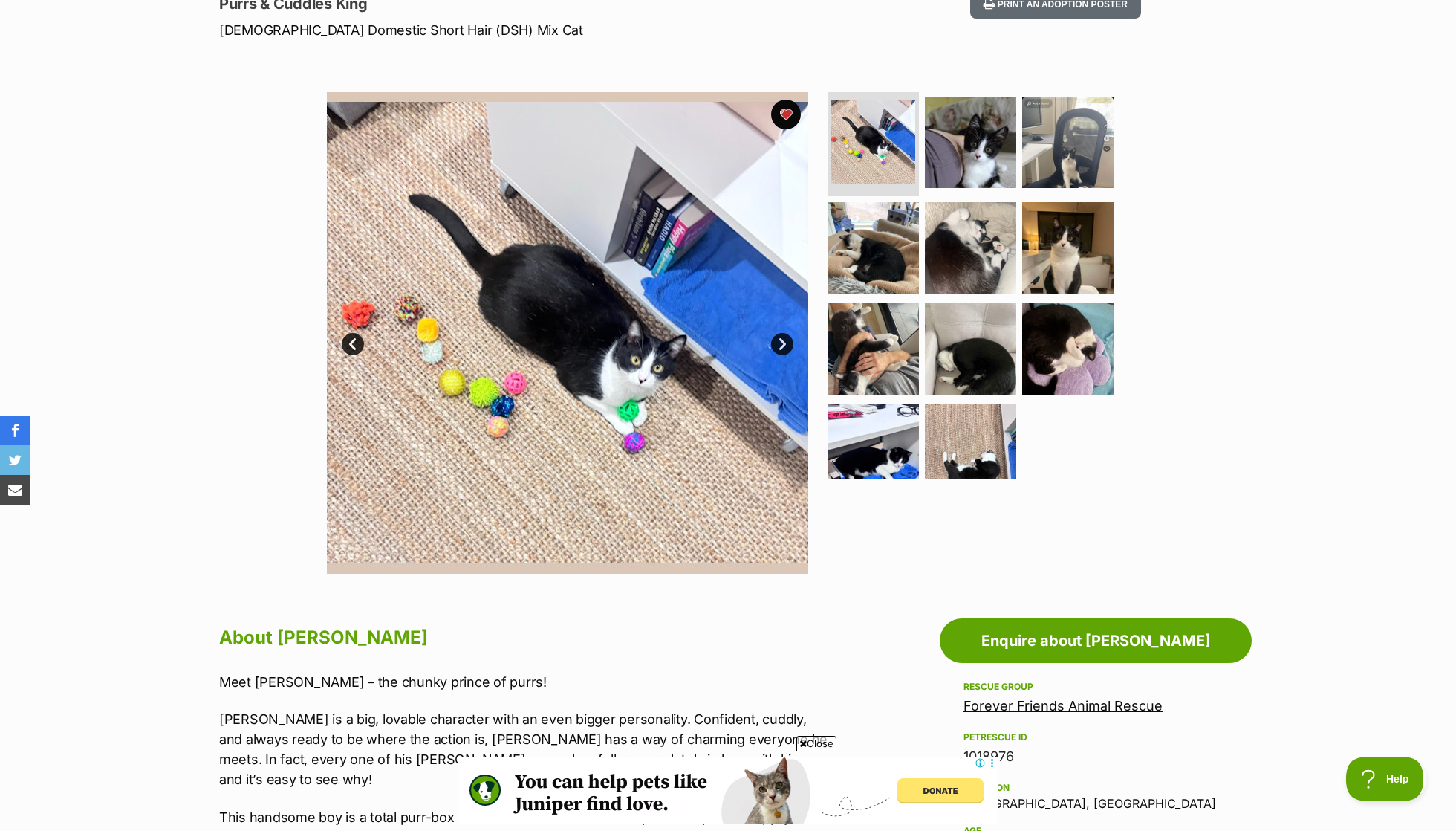
scroll to position [107, 0]
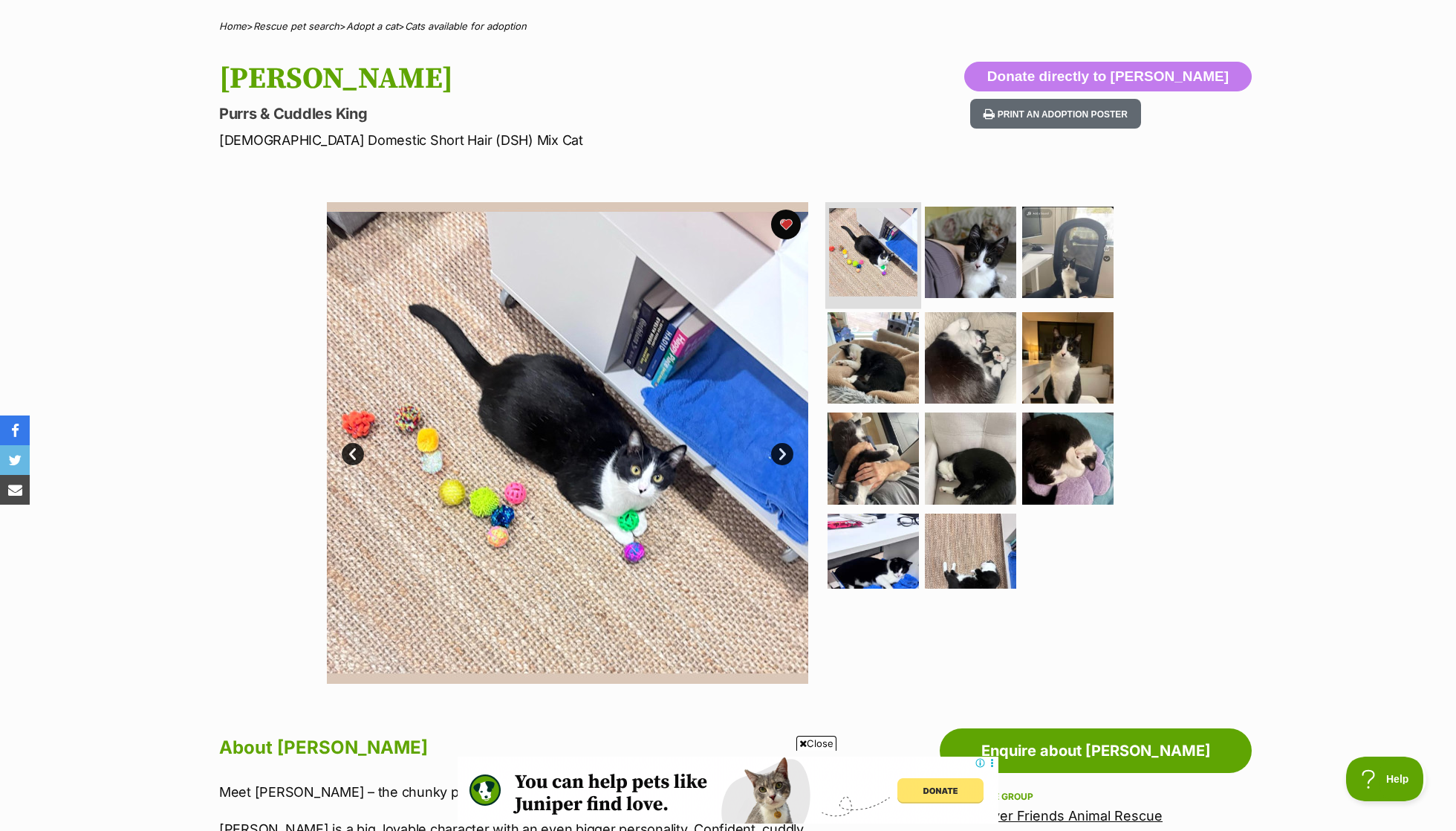
click at [878, 239] on img at bounding box center [873, 252] width 88 height 88
click at [845, 306] on ul at bounding box center [976, 396] width 305 height 386
click at [978, 387] on img at bounding box center [971, 357] width 96 height 96
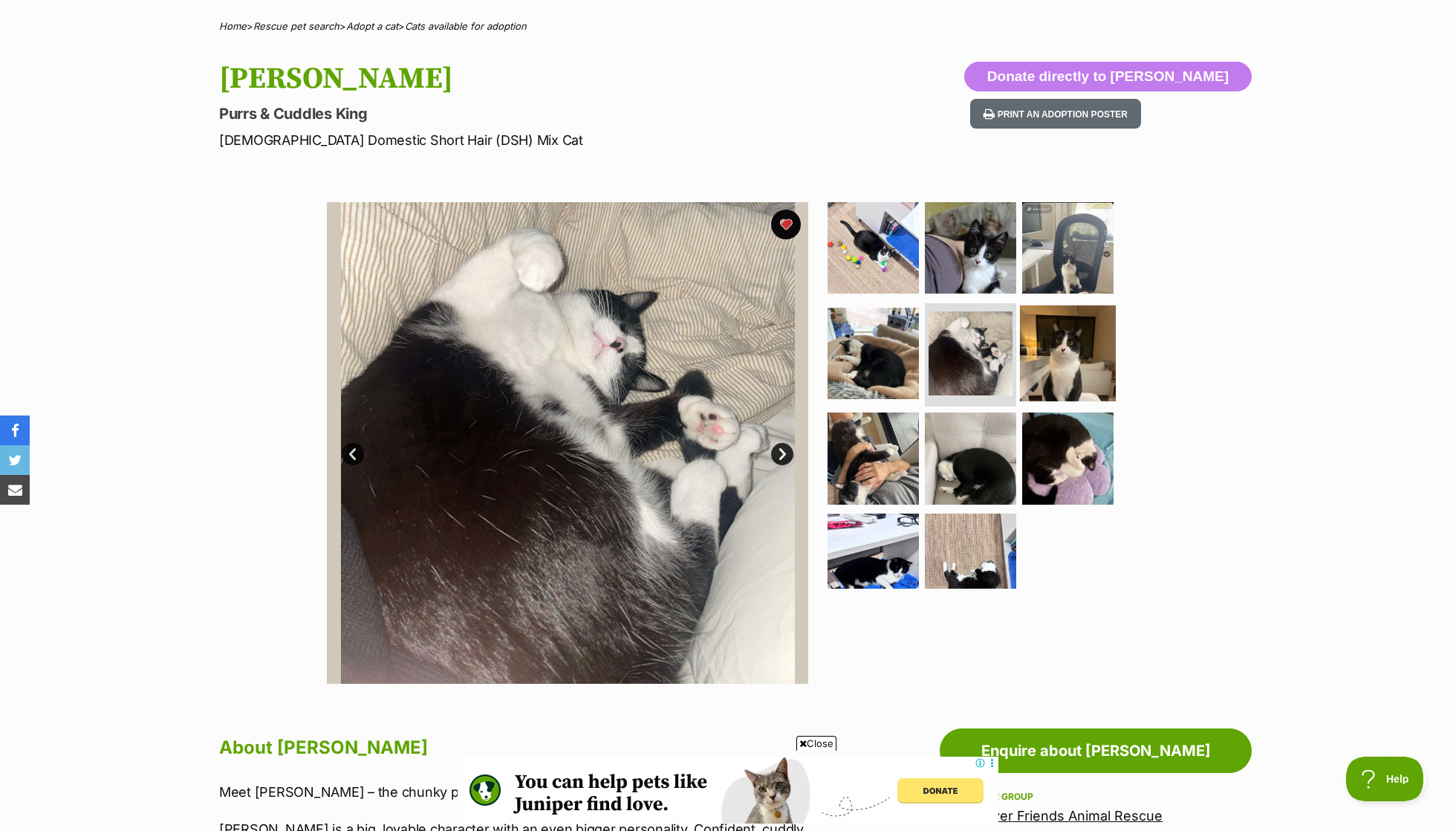
click at [1060, 367] on img at bounding box center [1068, 353] width 96 height 96
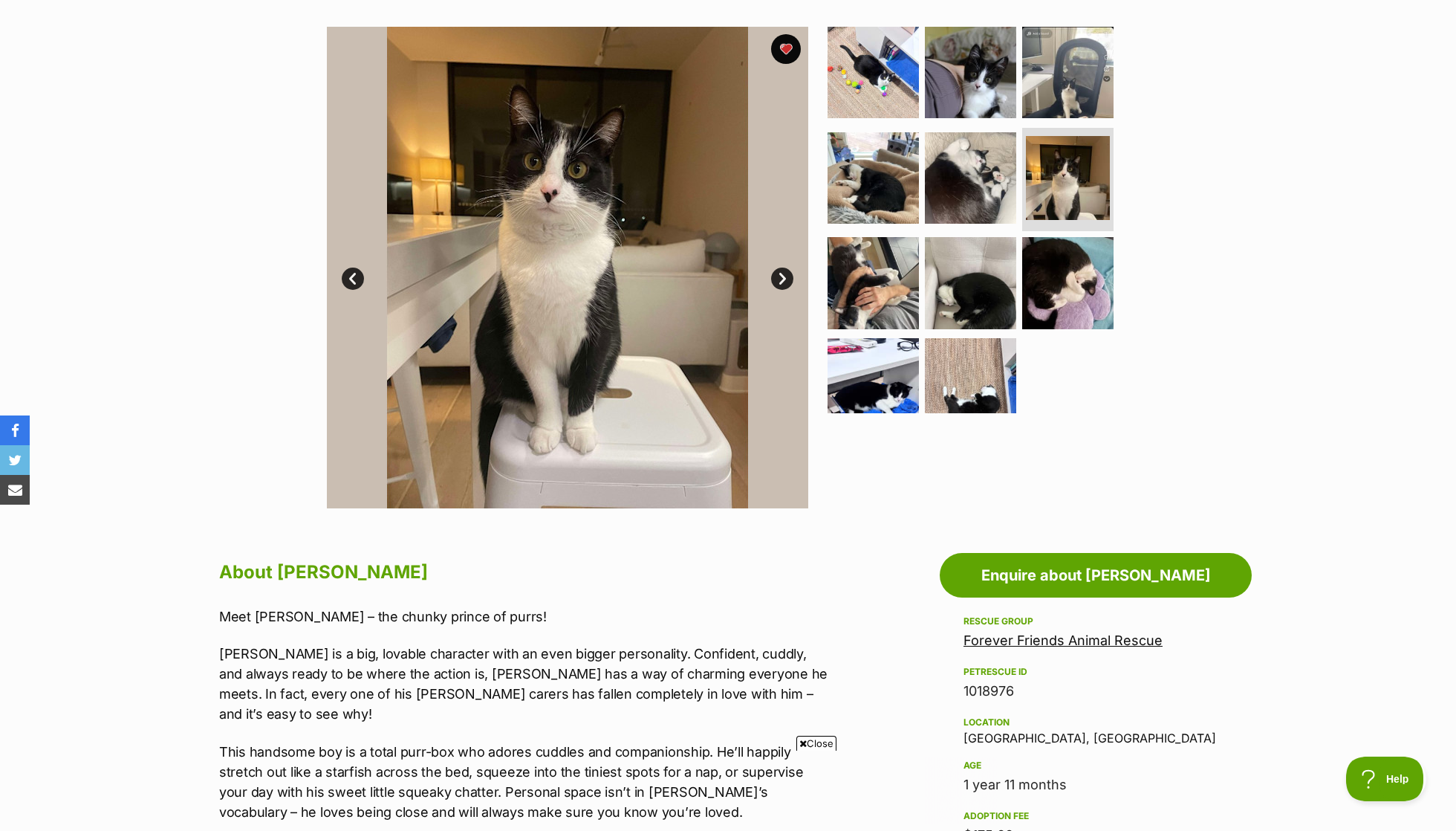
scroll to position [0, 0]
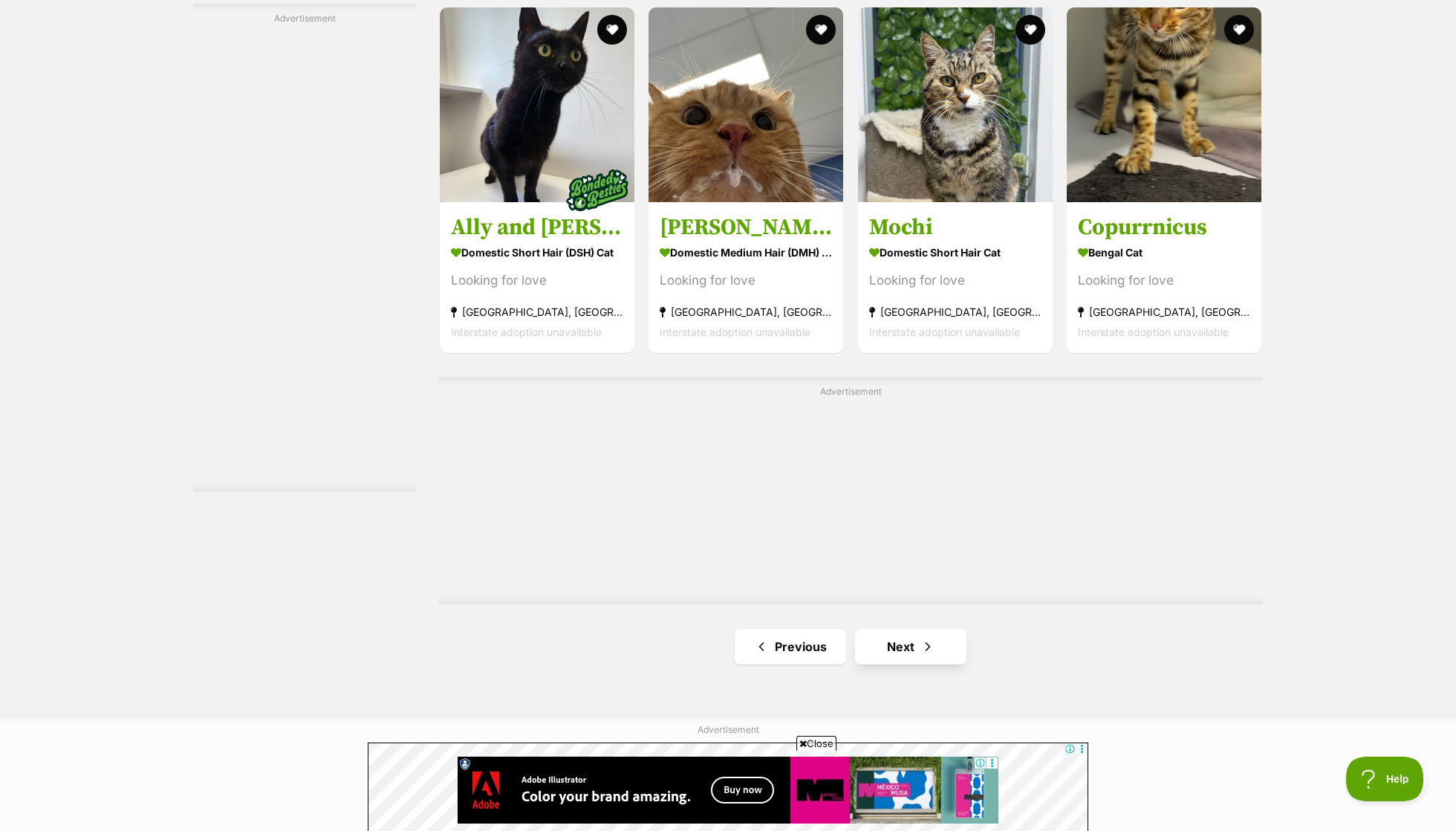
click at [907, 631] on link "Next" at bounding box center [911, 647] width 112 height 36
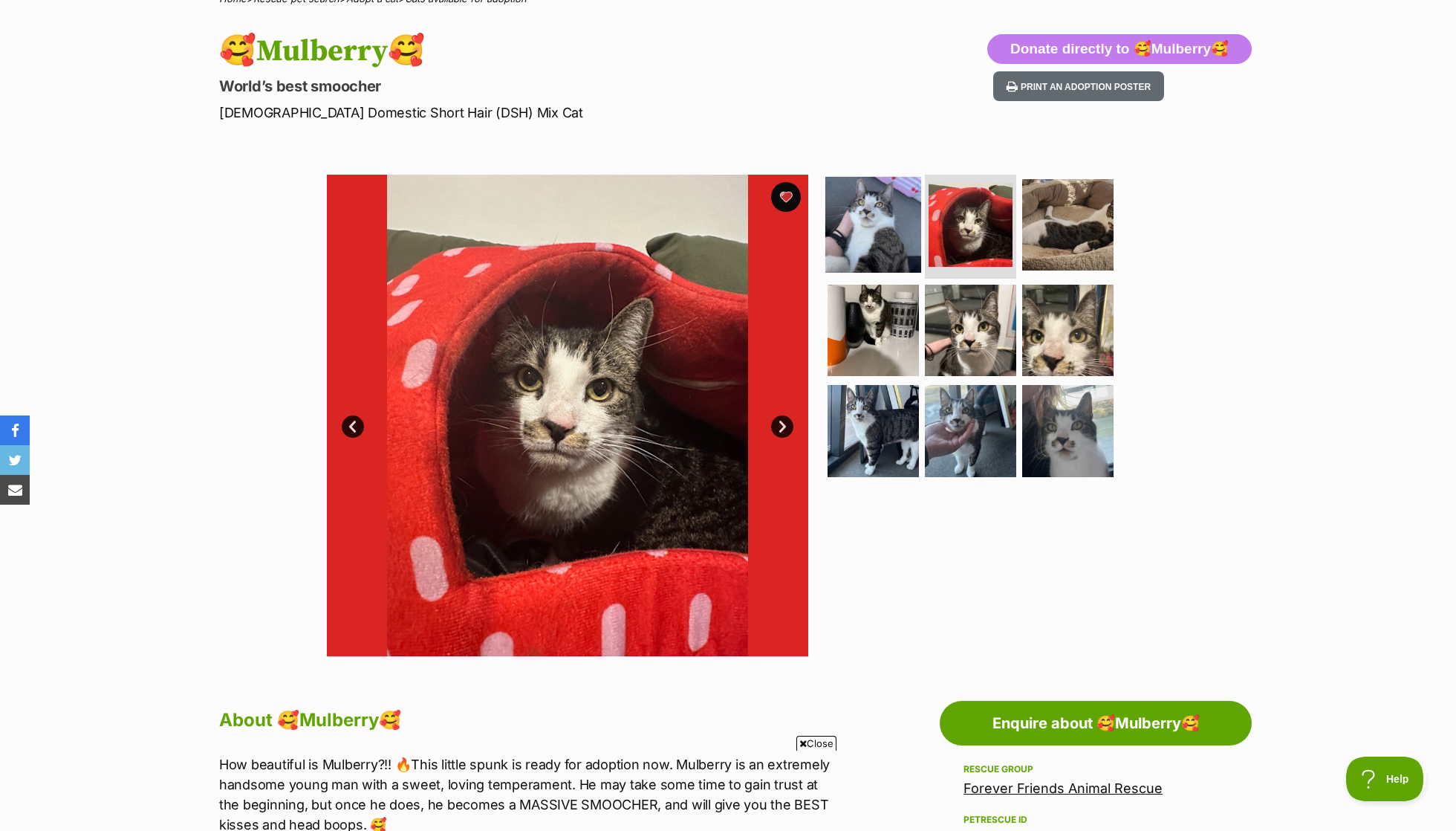
click at [885, 213] on img at bounding box center [873, 225] width 96 height 96
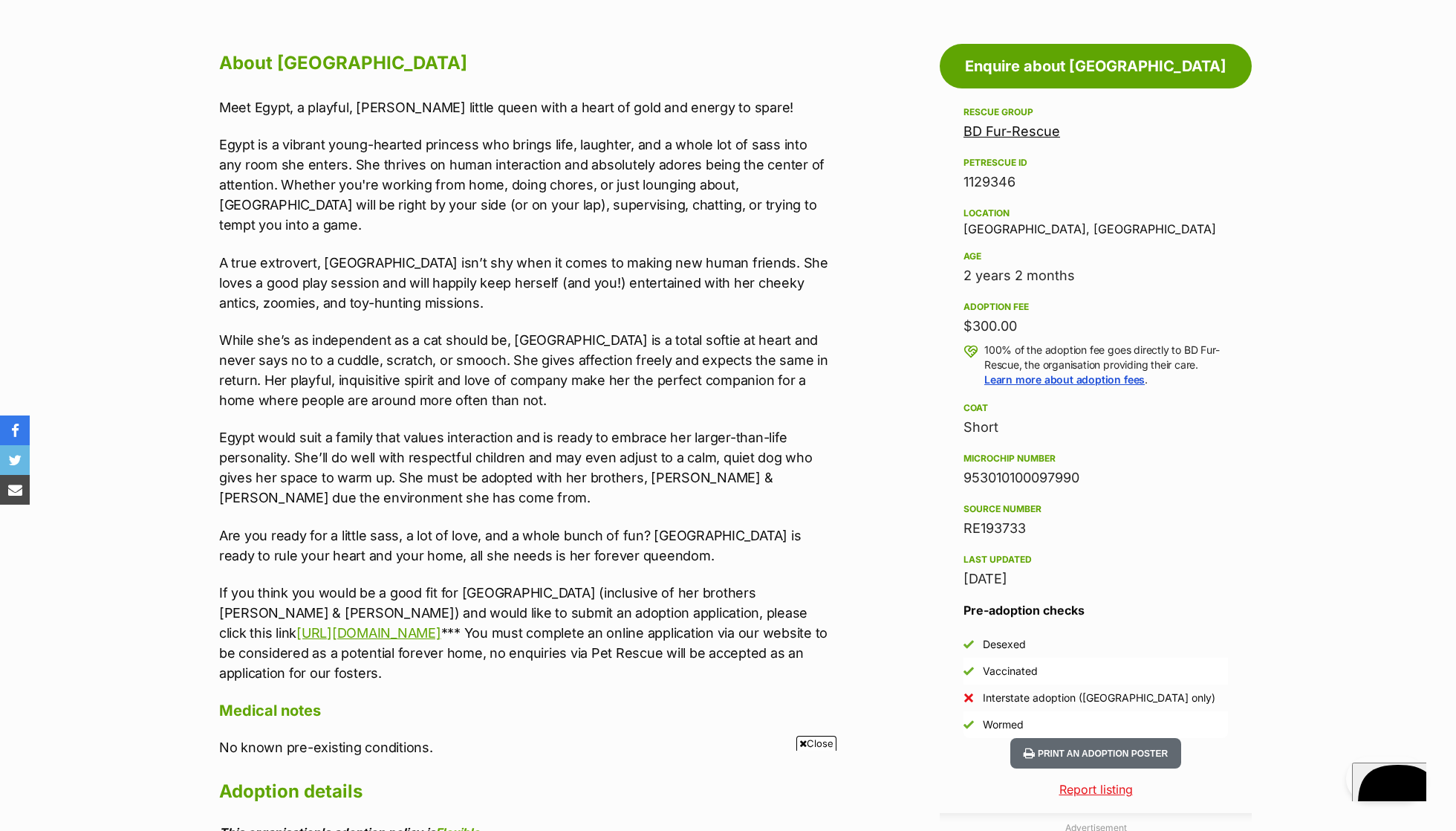
scroll to position [792, 0]
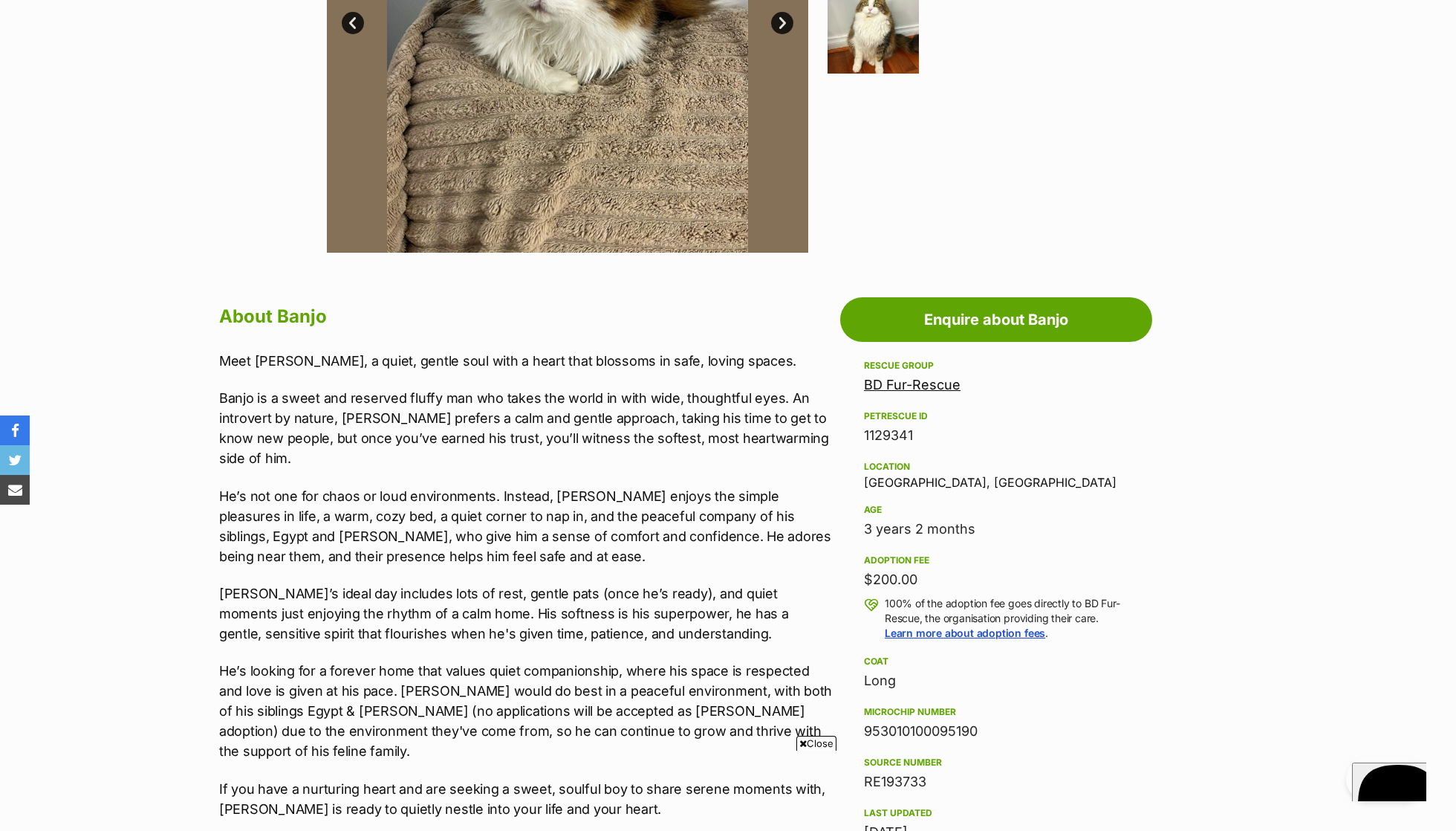
scroll to position [561, 0]
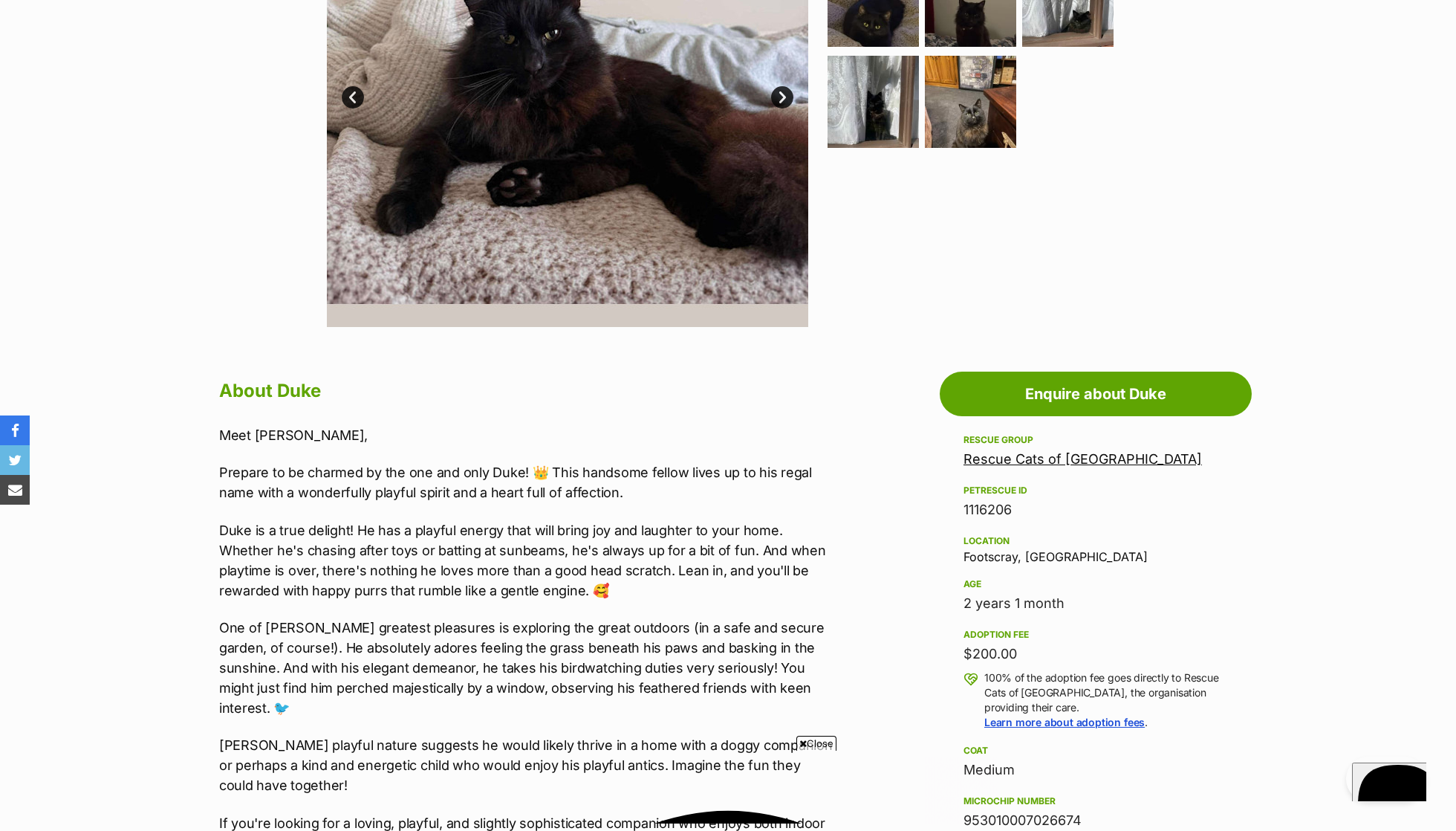
scroll to position [464, 0]
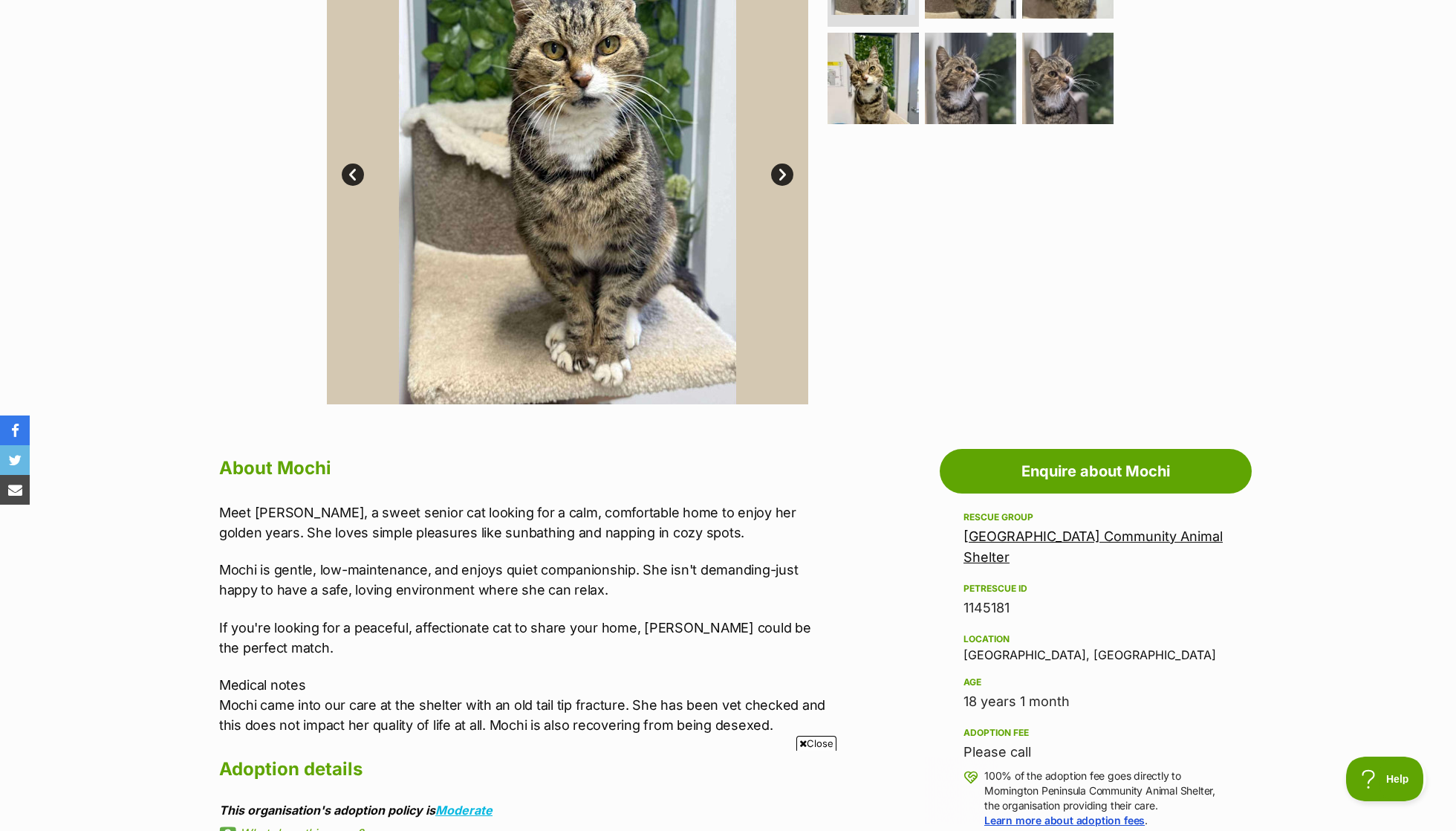
scroll to position [515, 0]
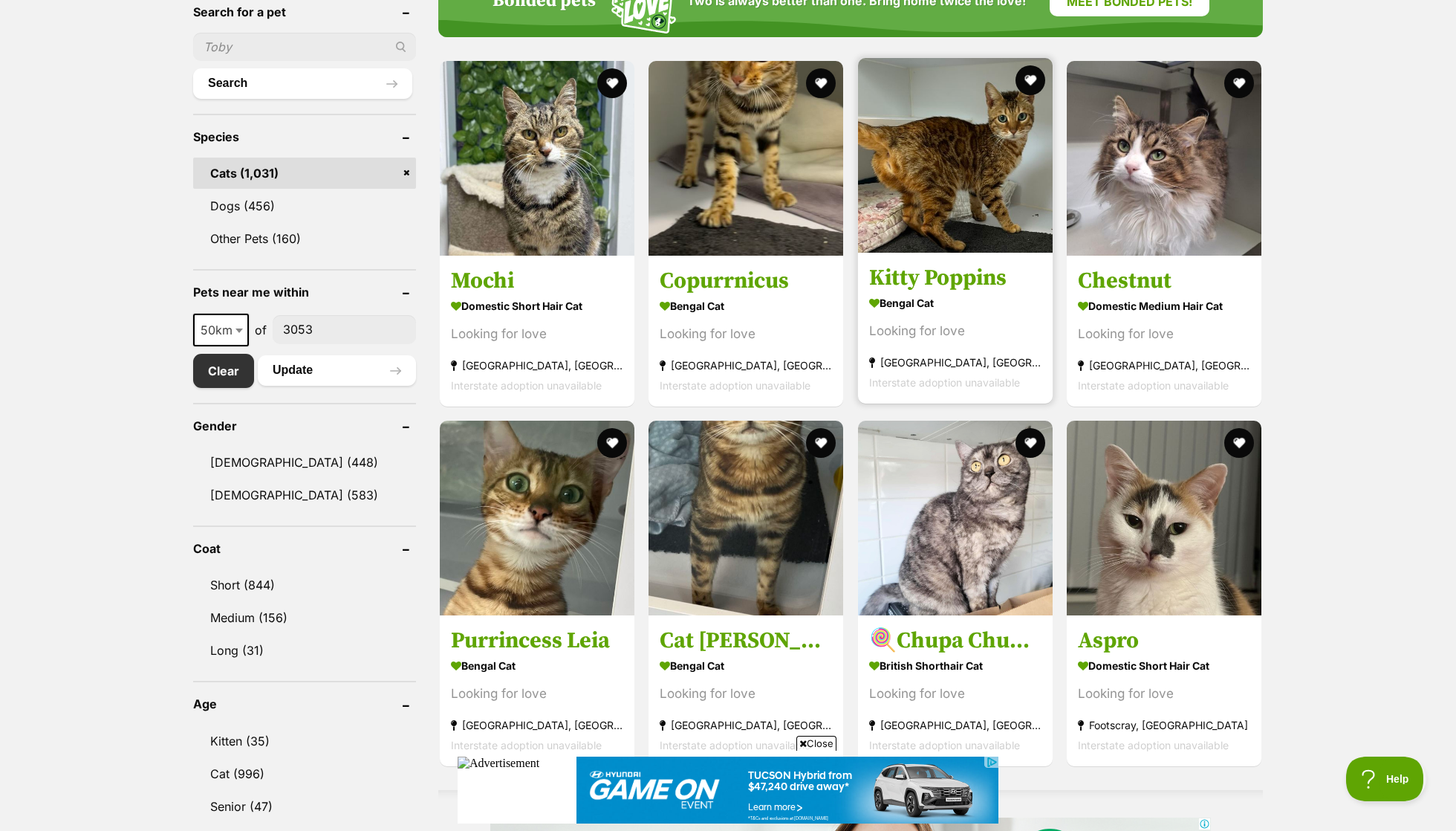
scroll to position [580, 0]
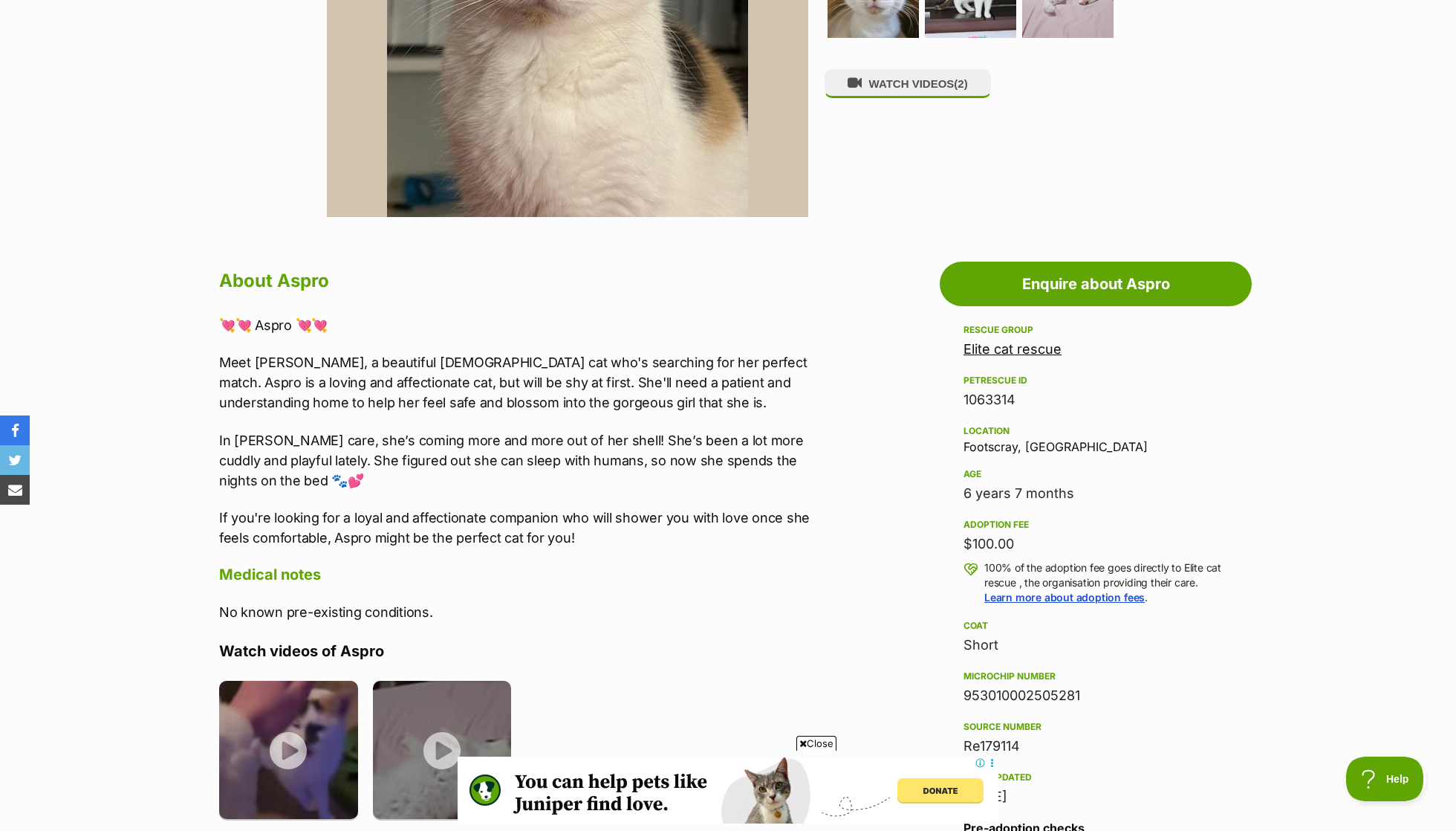
click at [499, 349] on div "💘💘 Aspro​ 💘💘 Meet Aspro, a beautiful female cat who's searching for her perfect…" at bounding box center [525, 431] width 613 height 233
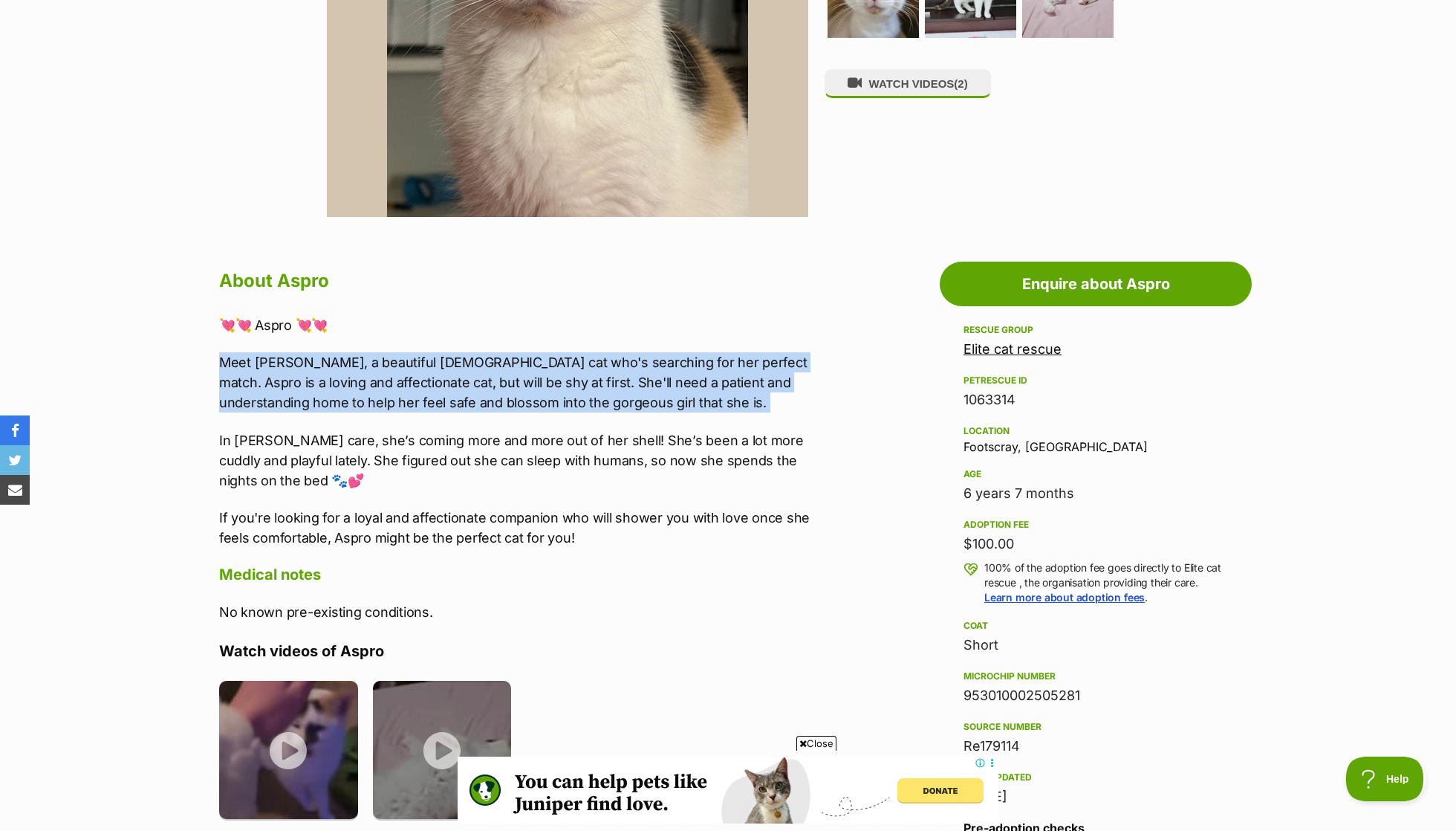
click at [509, 370] on p "Meet Aspro, a beautiful female cat who's searching for her perfect match. Aspro…" at bounding box center [525, 383] width 613 height 60
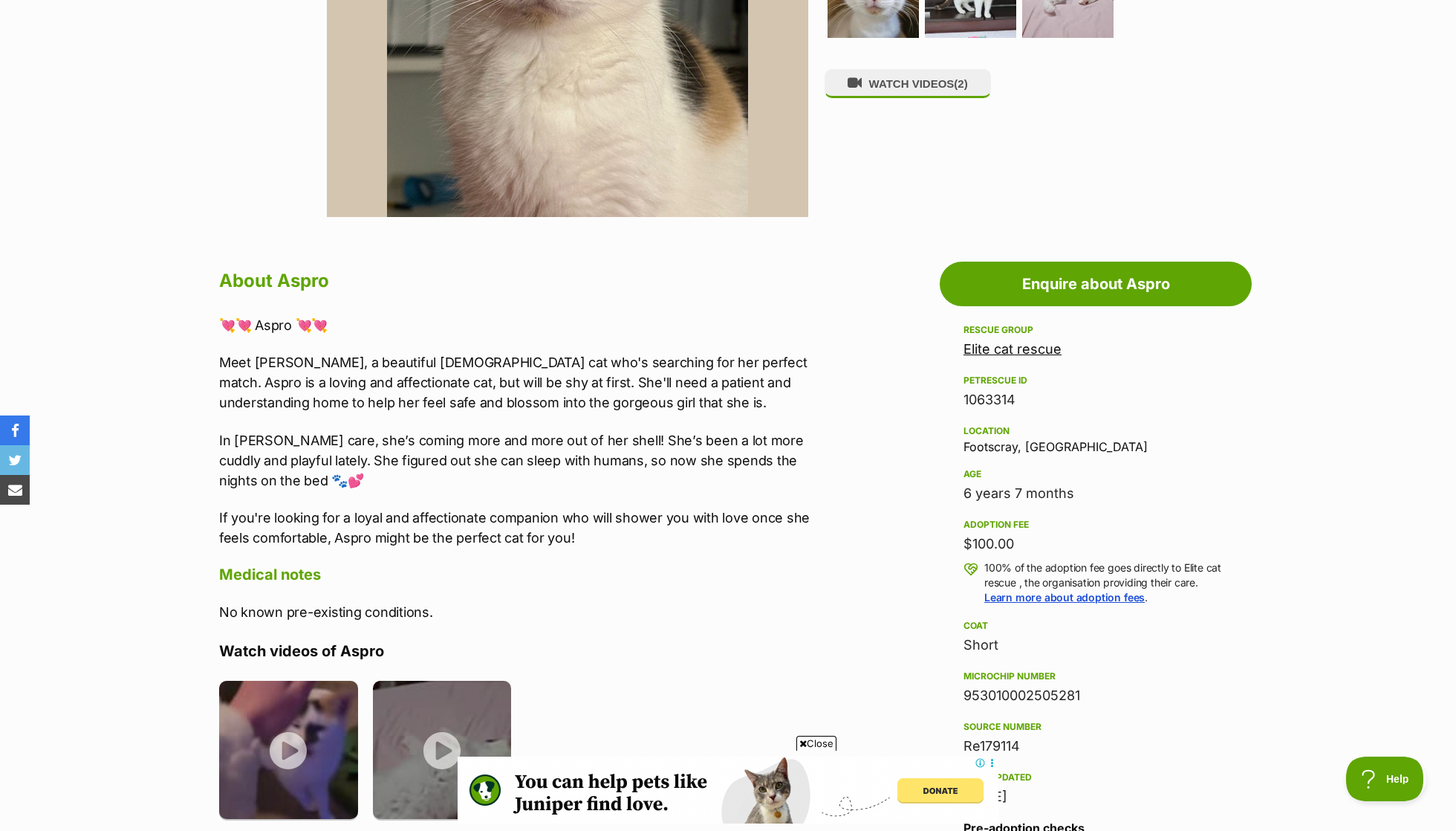
click at [509, 370] on p "Meet Aspro, a beautiful female cat who's searching for her perfect match. Aspro…" at bounding box center [525, 383] width 613 height 60
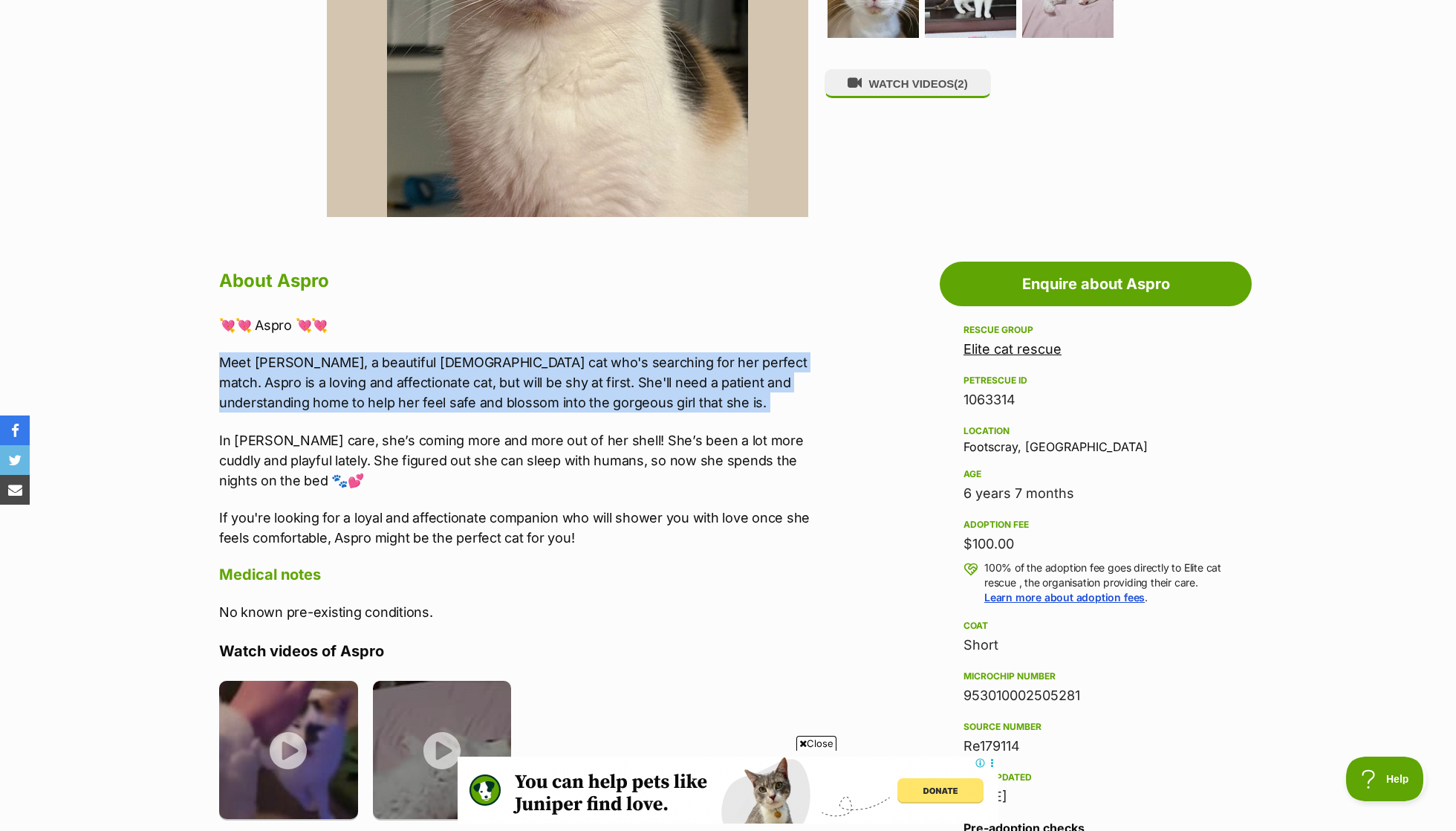
click at [521, 426] on div "💘💘 Aspro​ 💘💘 Meet Aspro, a beautiful female cat who's searching for her perfect…" at bounding box center [525, 431] width 613 height 233
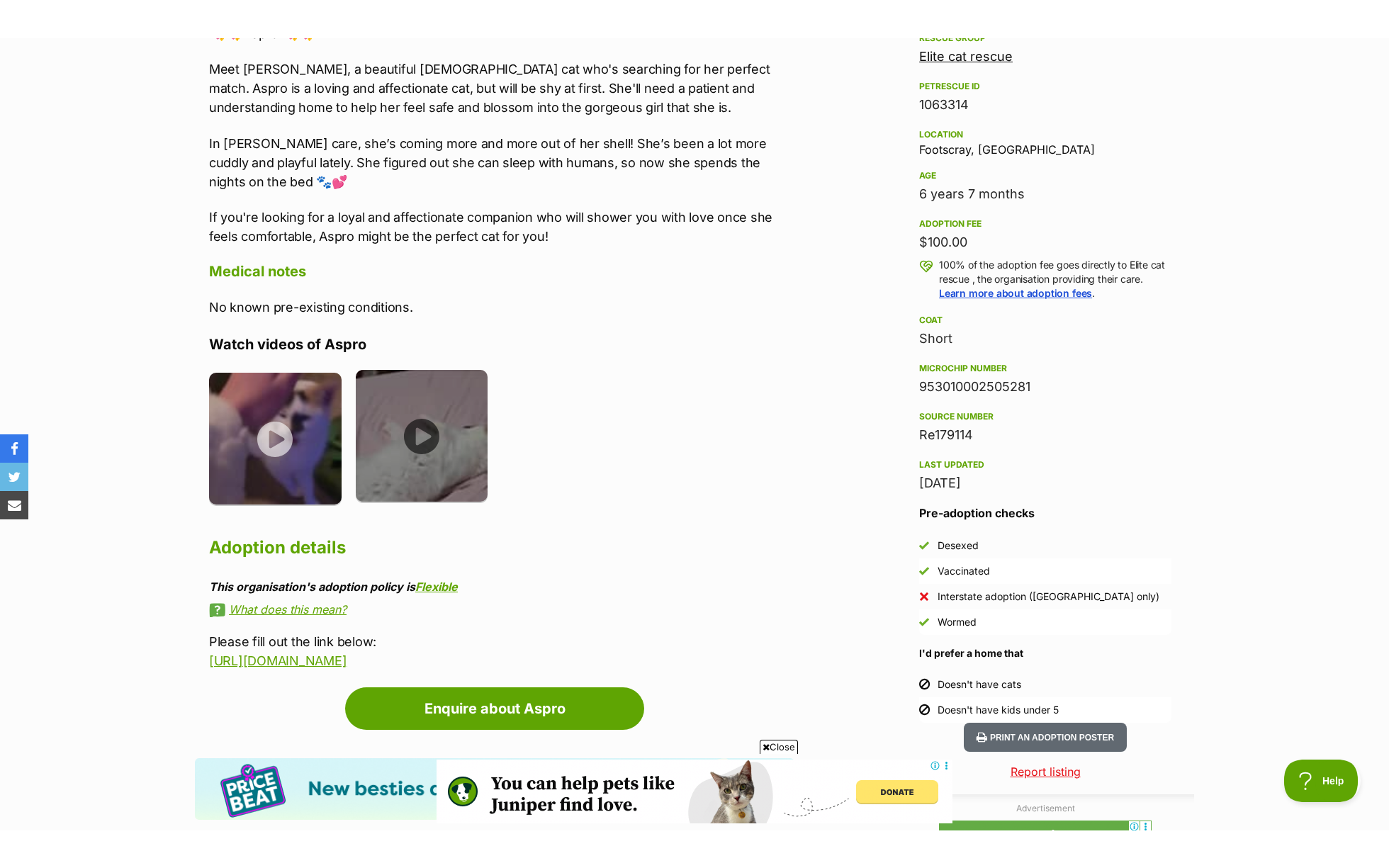
scroll to position [899, 0]
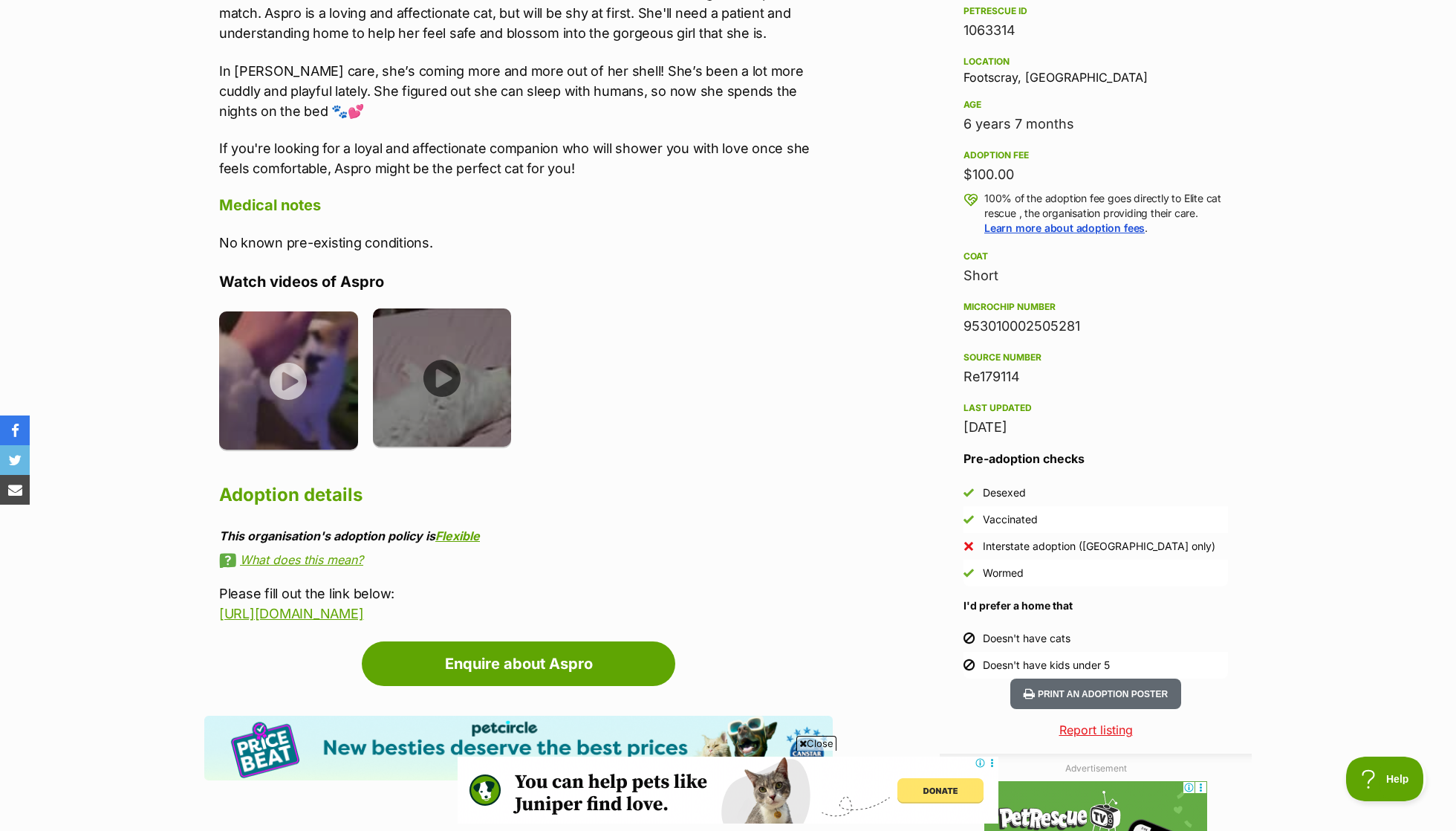
click at [446, 417] on img at bounding box center [443, 378] width 139 height 139
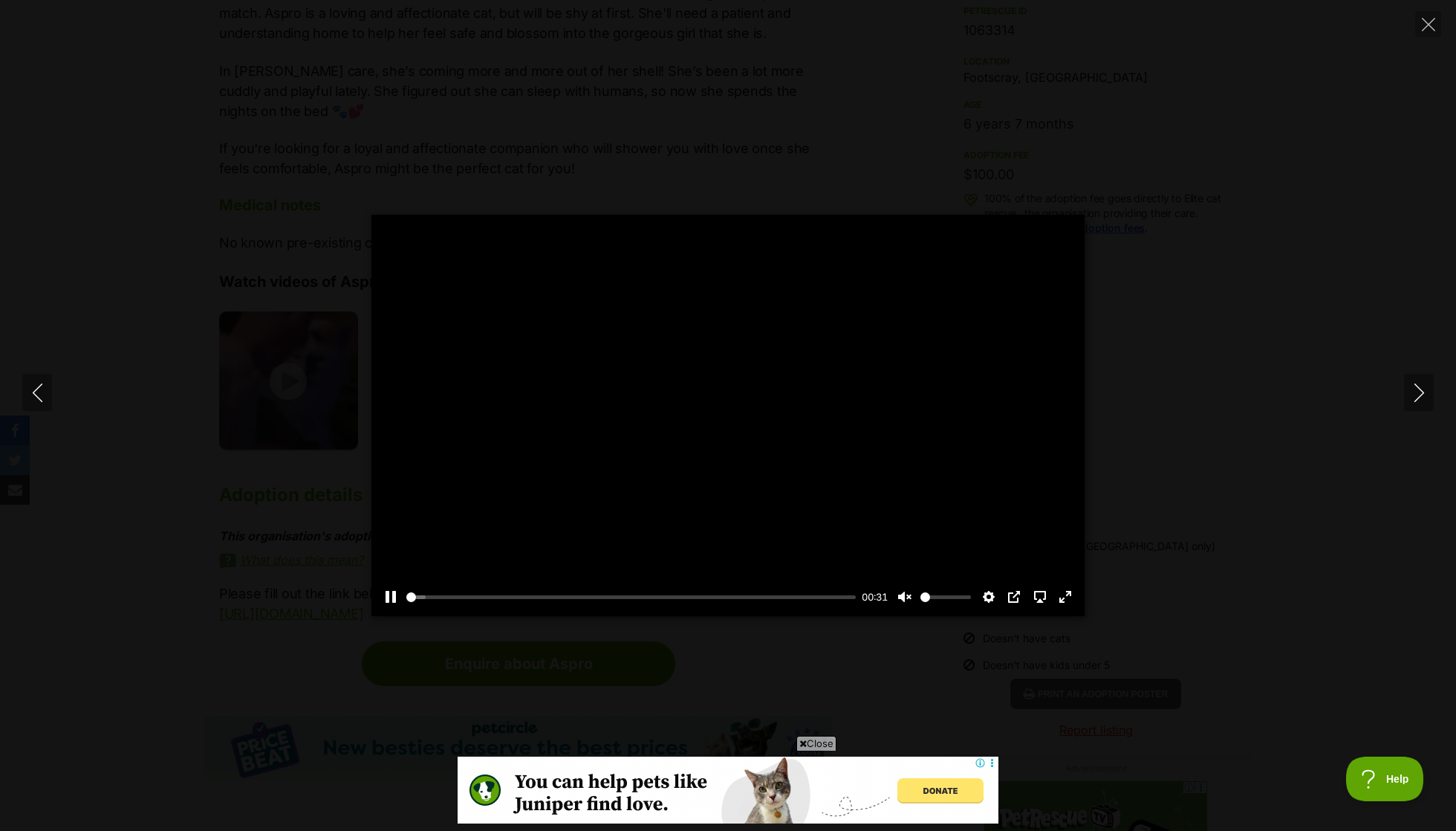
click at [715, 409] on div at bounding box center [728, 416] width 713 height 402
click at [715, 409] on button "Play" at bounding box center [728, 416] width 36 height 36
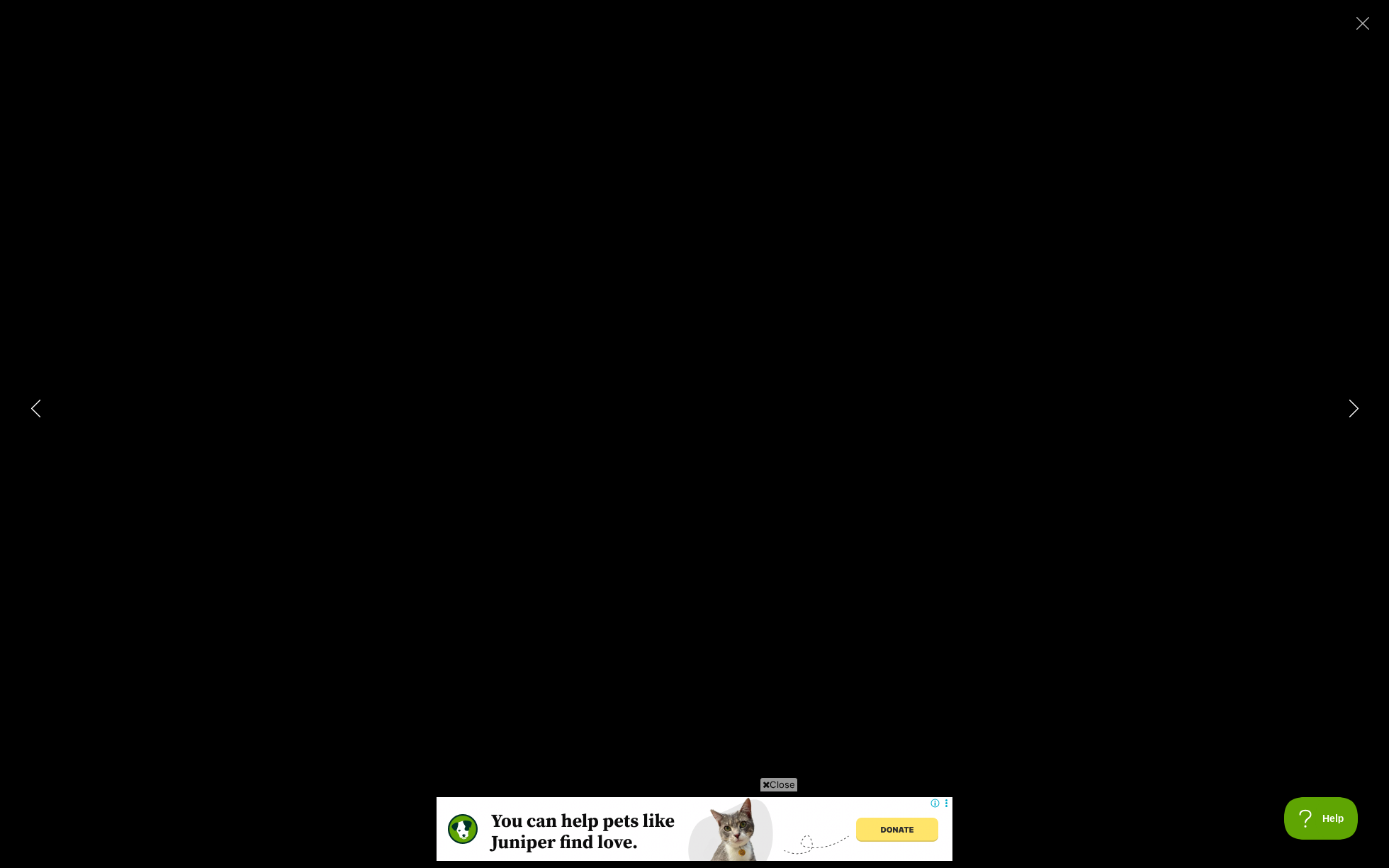
scroll to position [0, 0]
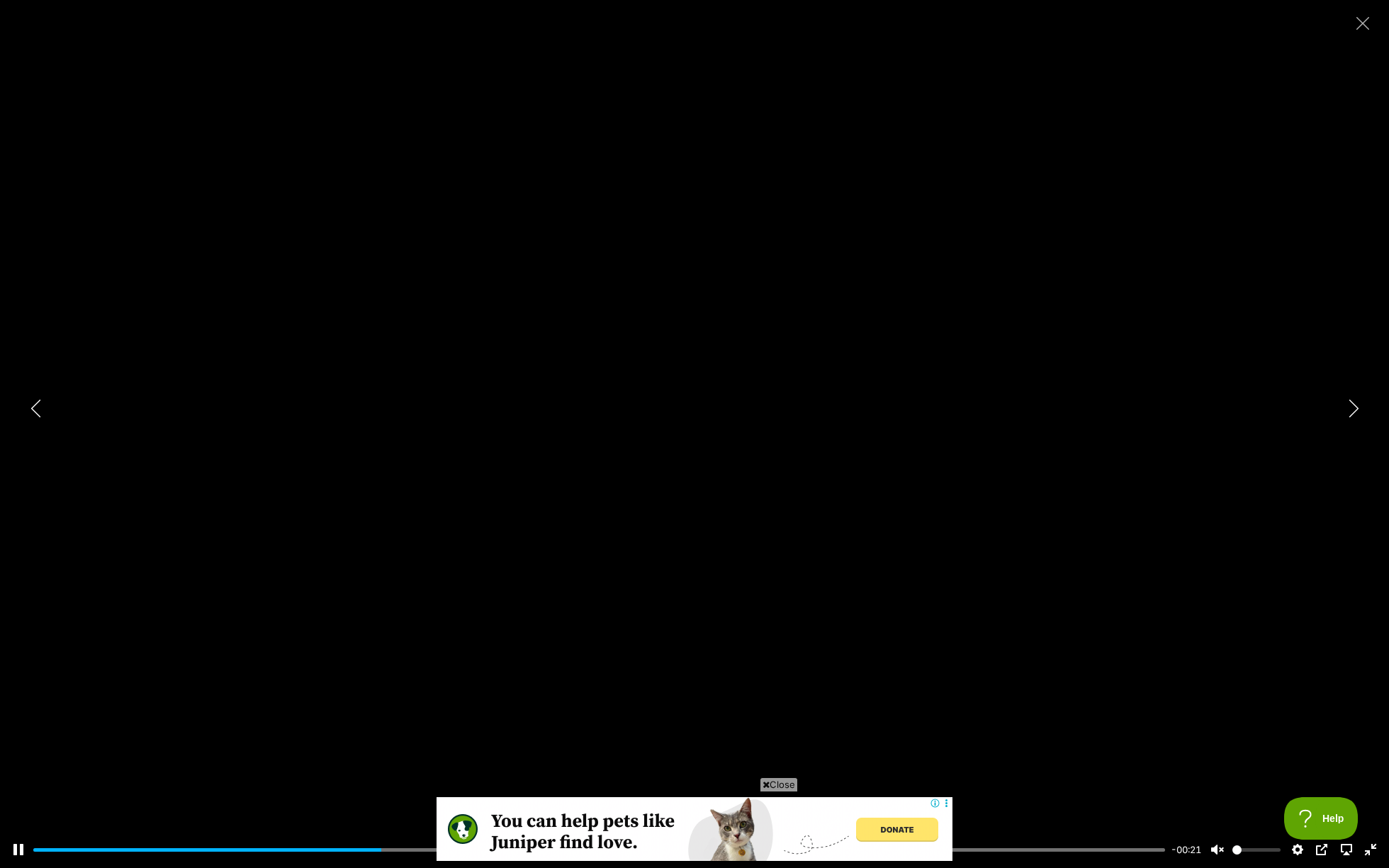
click at [530, 791] on input "Seek" at bounding box center [599, 850] width 1132 height 13
click at [575, 791] on input "Seek" at bounding box center [599, 850] width 1132 height 13
click at [633, 791] on input "Seek" at bounding box center [599, 850] width 1132 height 13
click at [710, 791] on div "Pause Play % buffered 00:18 -00:14 Unmute Mute Disable captions Enable captions…" at bounding box center [694, 840] width 1389 height 55
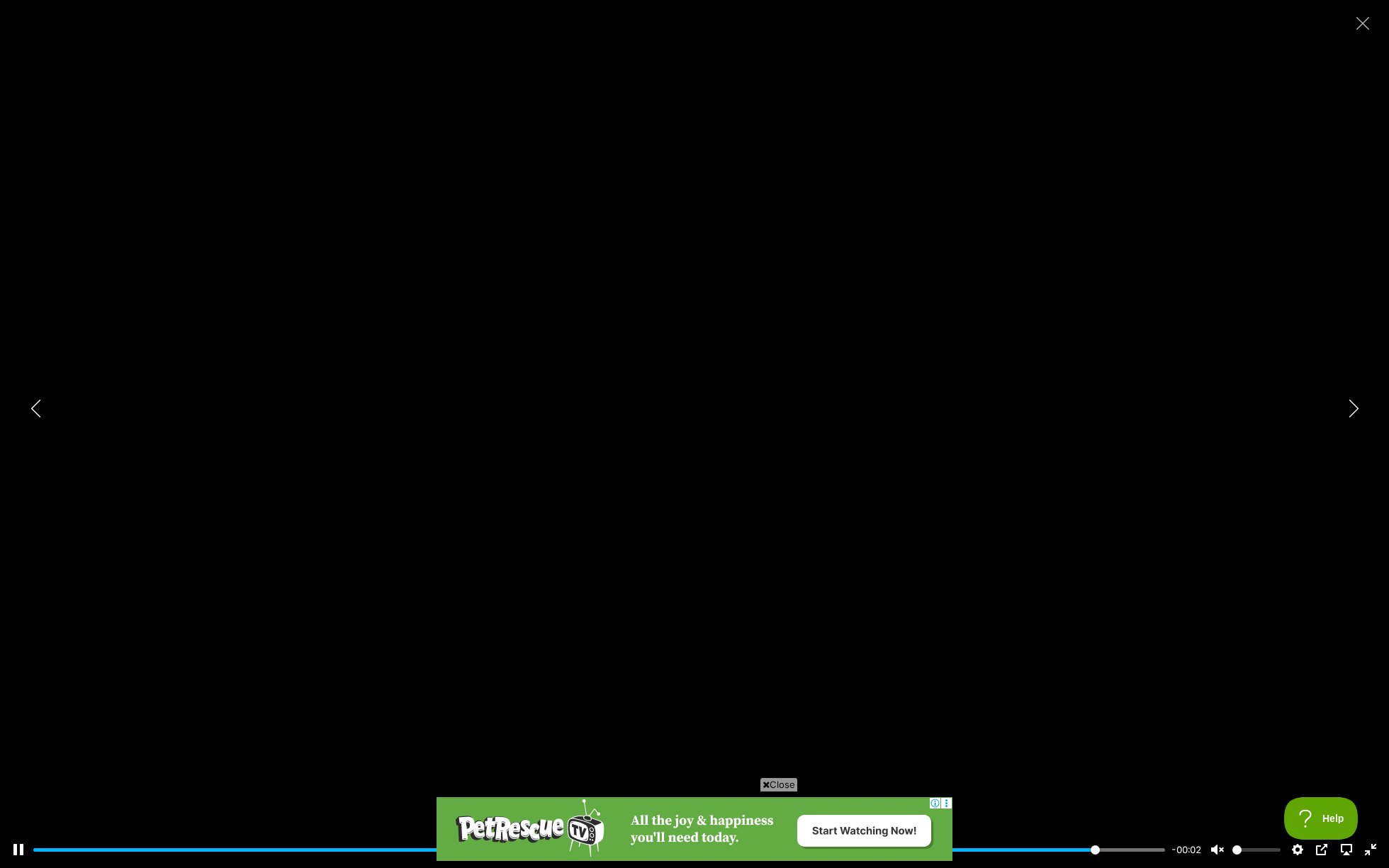
click at [1103, 791] on div "Pause Play % buffered 00:28 -00:02 Unmute Mute Disable captions Enable captions…" at bounding box center [694, 840] width 1389 height 55
click at [891, 546] on div at bounding box center [694, 434] width 1389 height 868
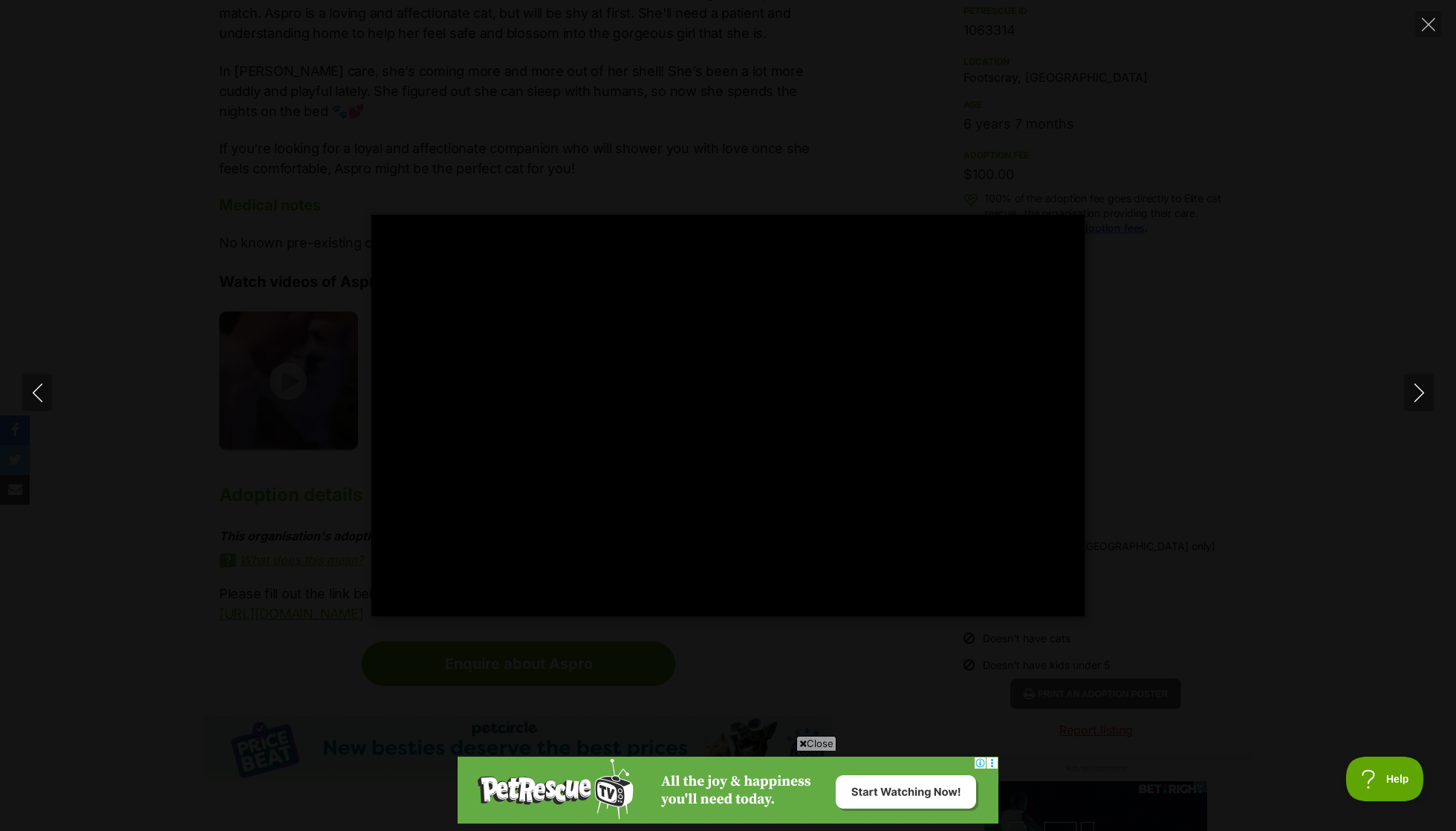
click at [283, 364] on div "Pause Play % buffered 00:29 -00:29 Unmute Mute Disable captions Enable captions…" at bounding box center [728, 416] width 1456 height 402
type input "6.91"
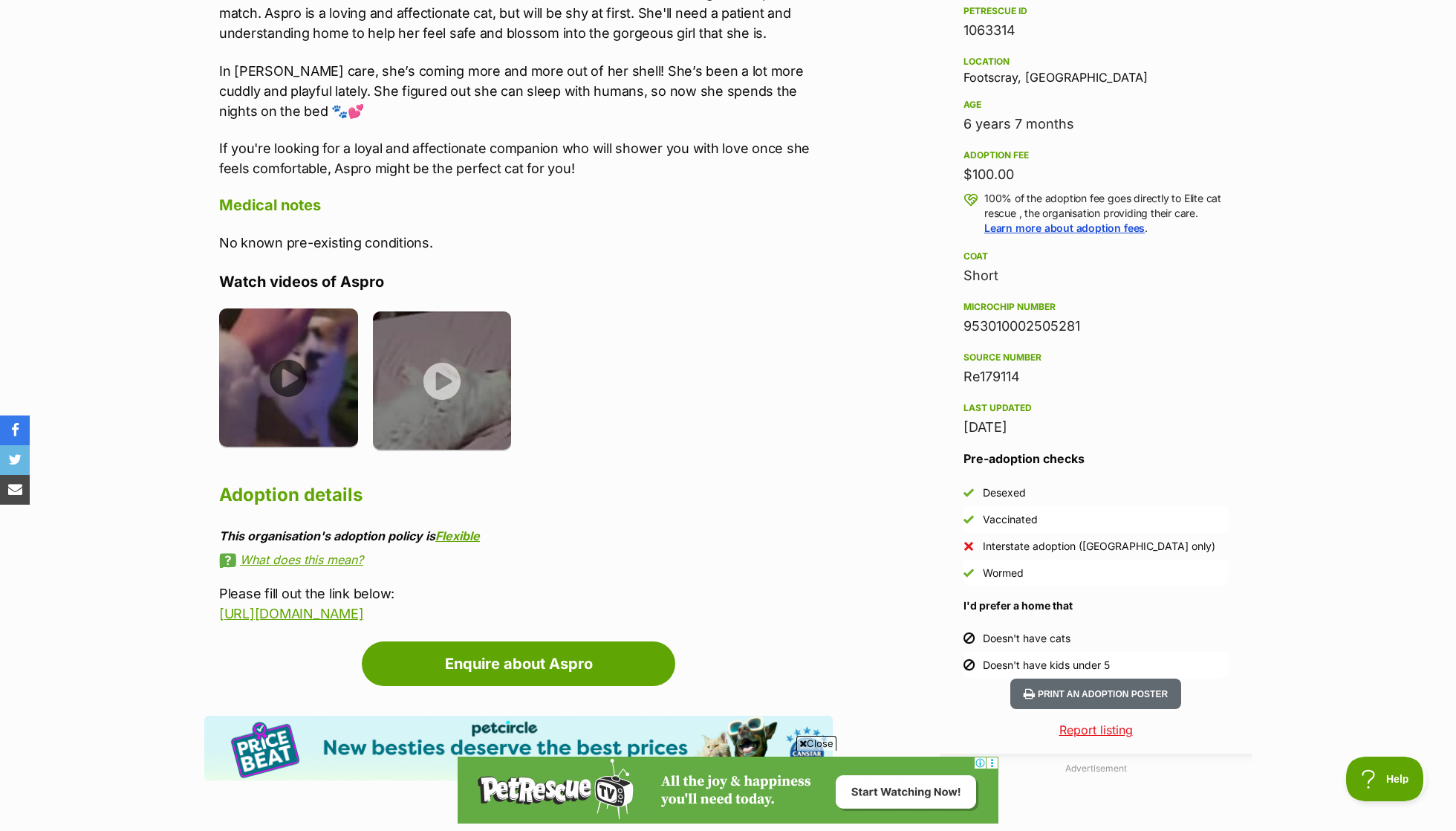
click at [310, 368] on img at bounding box center [288, 378] width 139 height 139
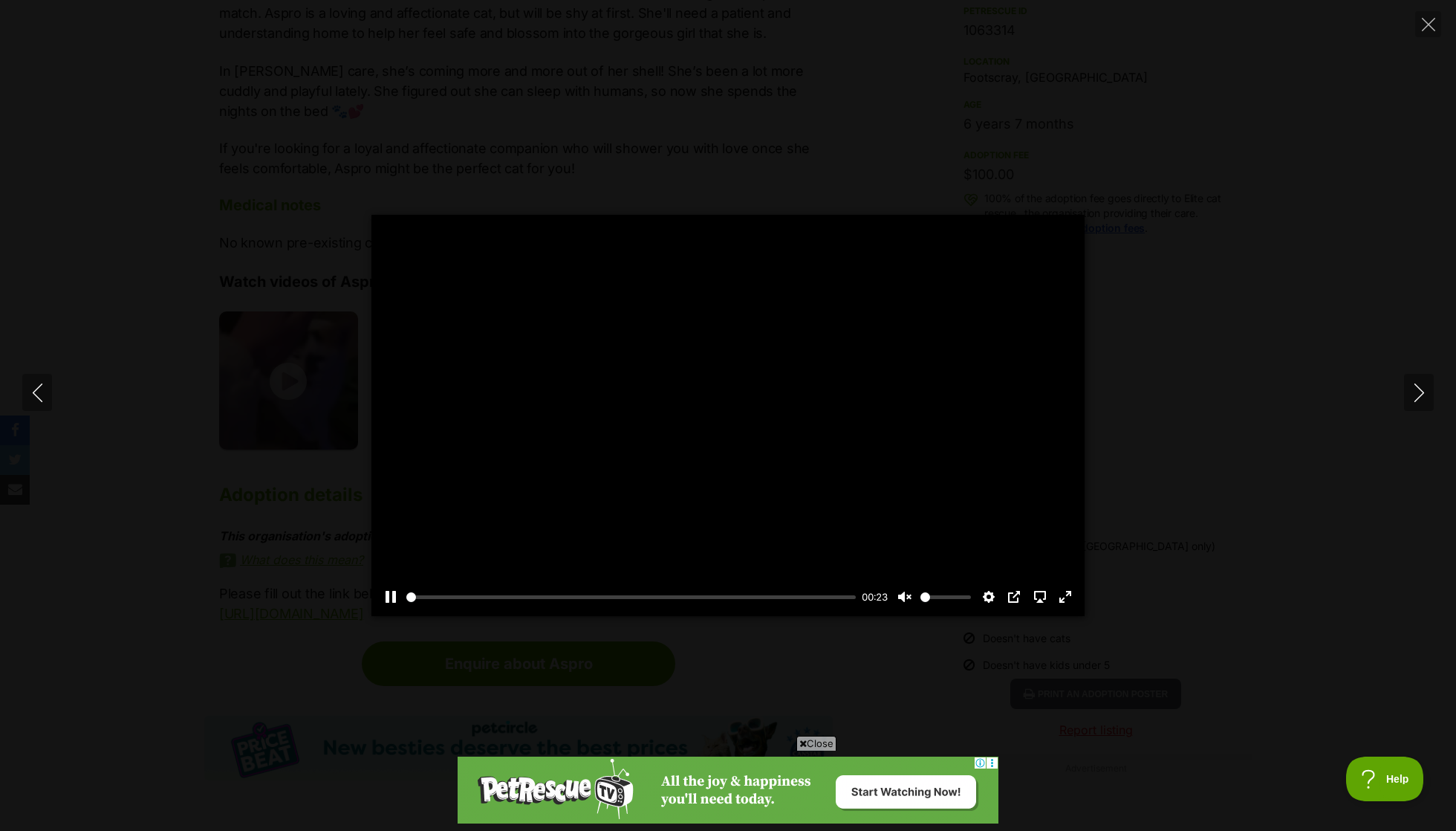
click at [724, 424] on button "Play" at bounding box center [728, 416] width 36 height 36
click at [676, 570] on div "Pause Play % buffered 00:00 -00:20 Unmute Mute Disable captions Enable captions…" at bounding box center [728, 587] width 713 height 58
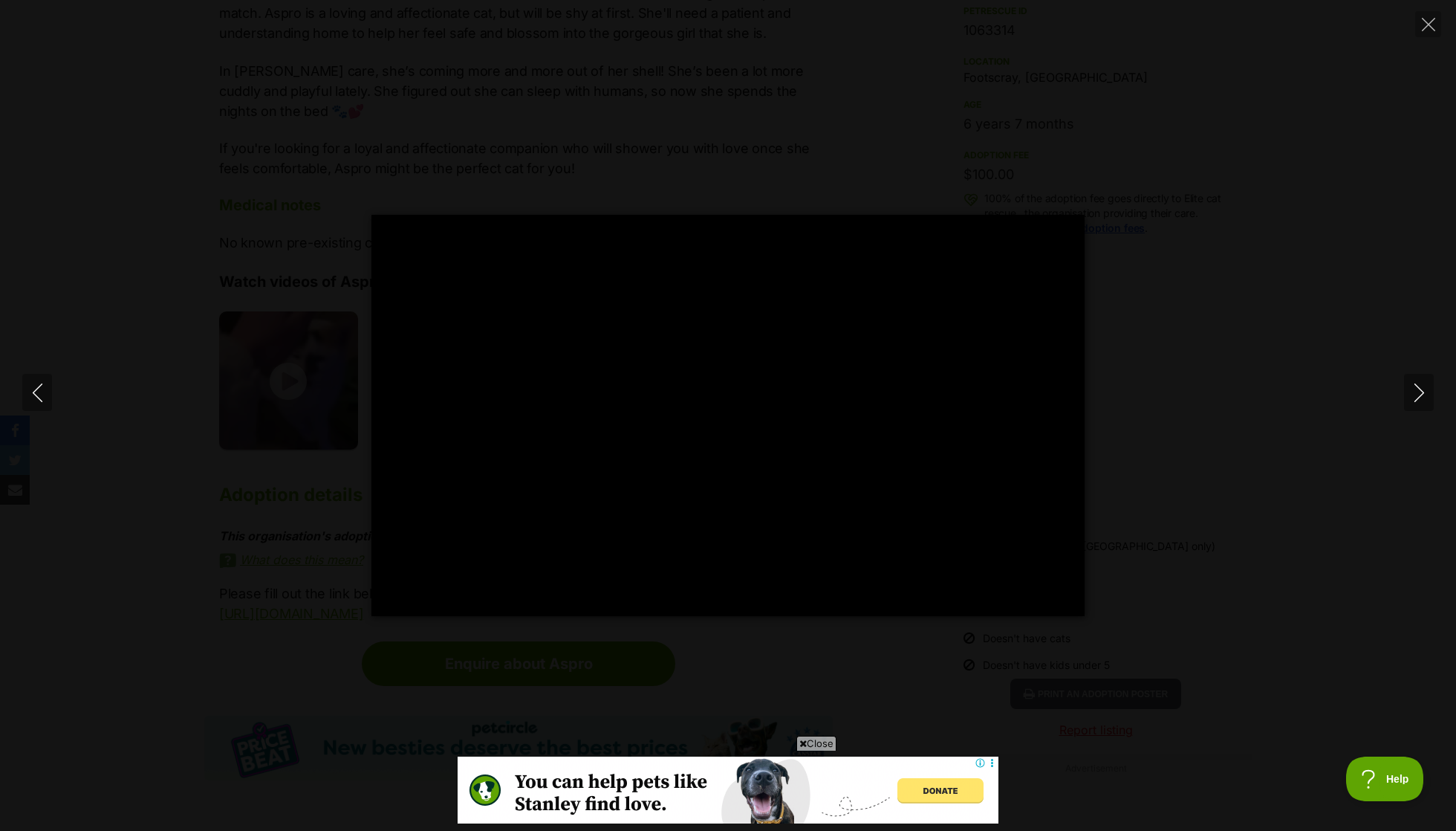
click at [1160, 313] on div "Pause Play % buffered 00:00 -00:07 Unmute Mute Disable captions Enable captions…" at bounding box center [728, 416] width 1456 height 402
type input "67.59"
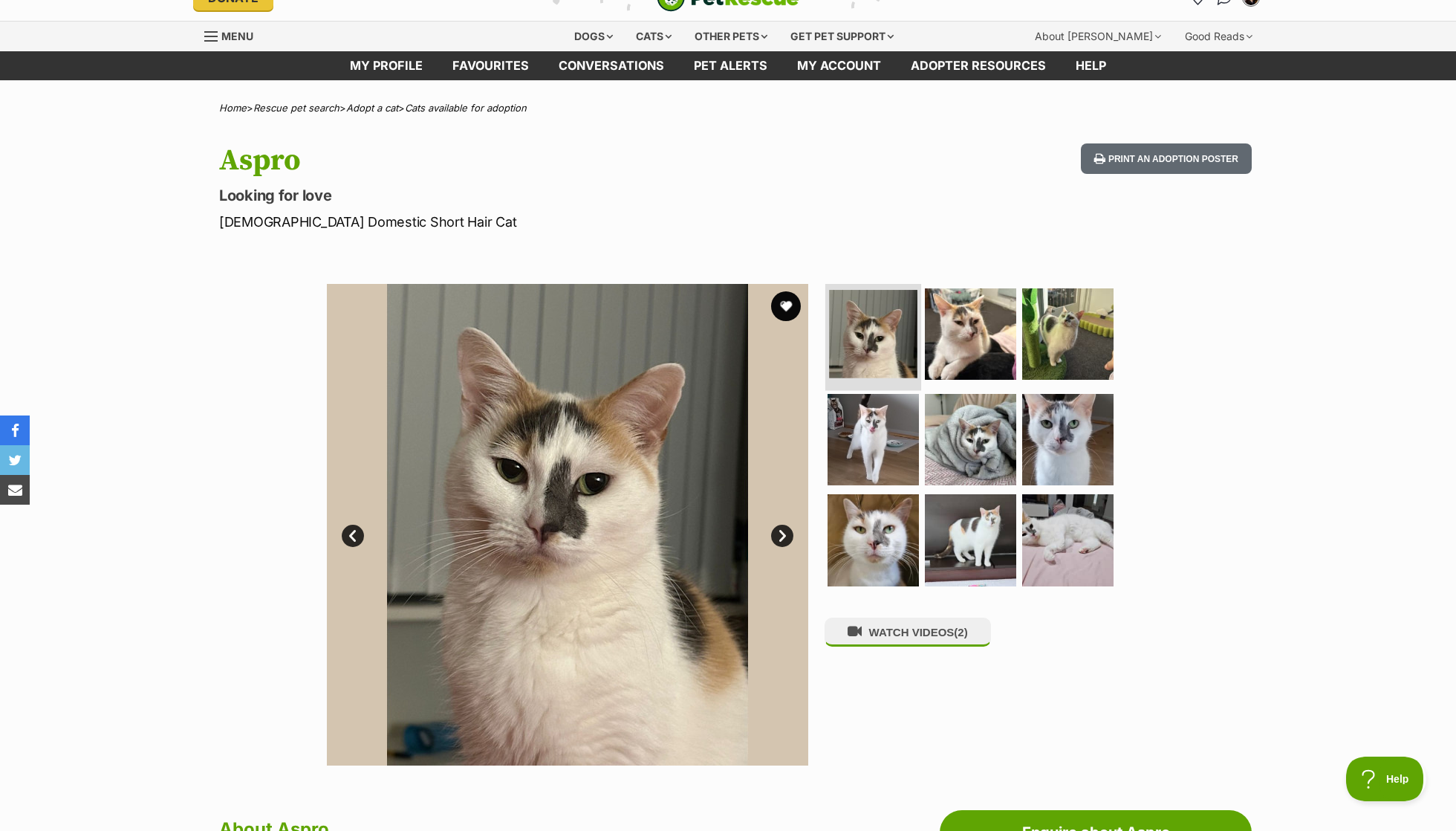
scroll to position [28, 0]
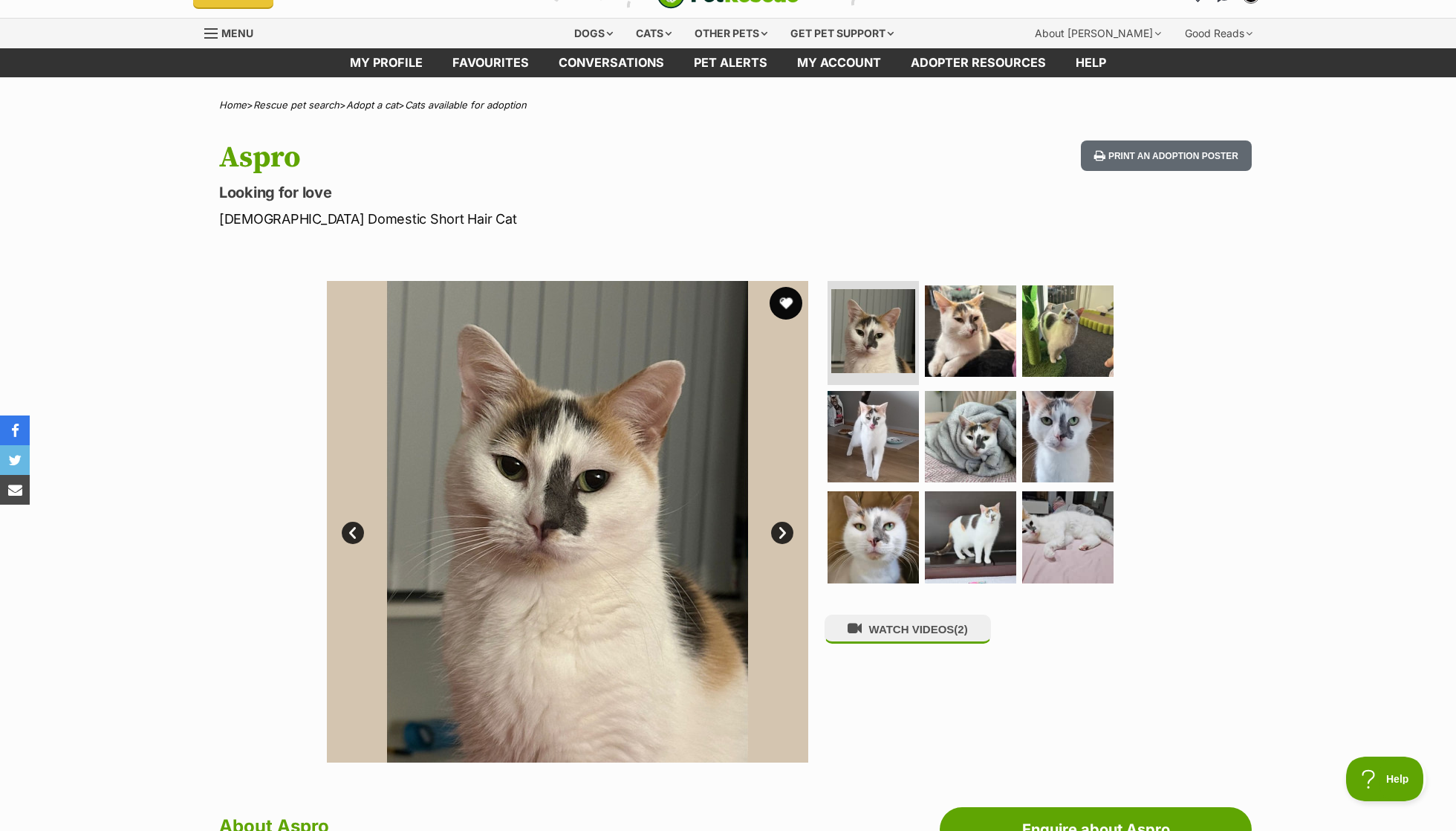
click at [794, 305] on button "favourite" at bounding box center [786, 303] width 33 height 33
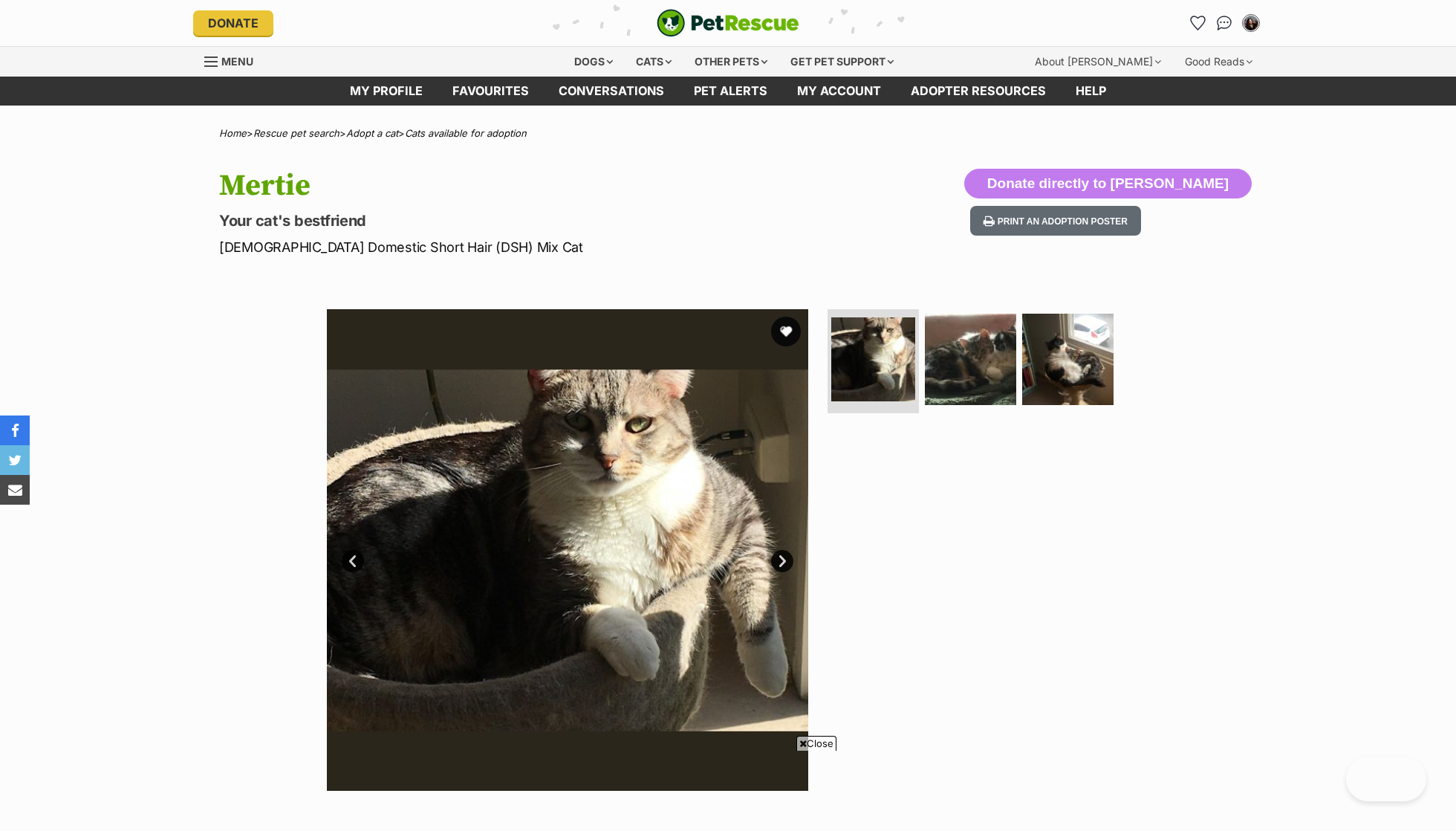
scroll to position [294, 0]
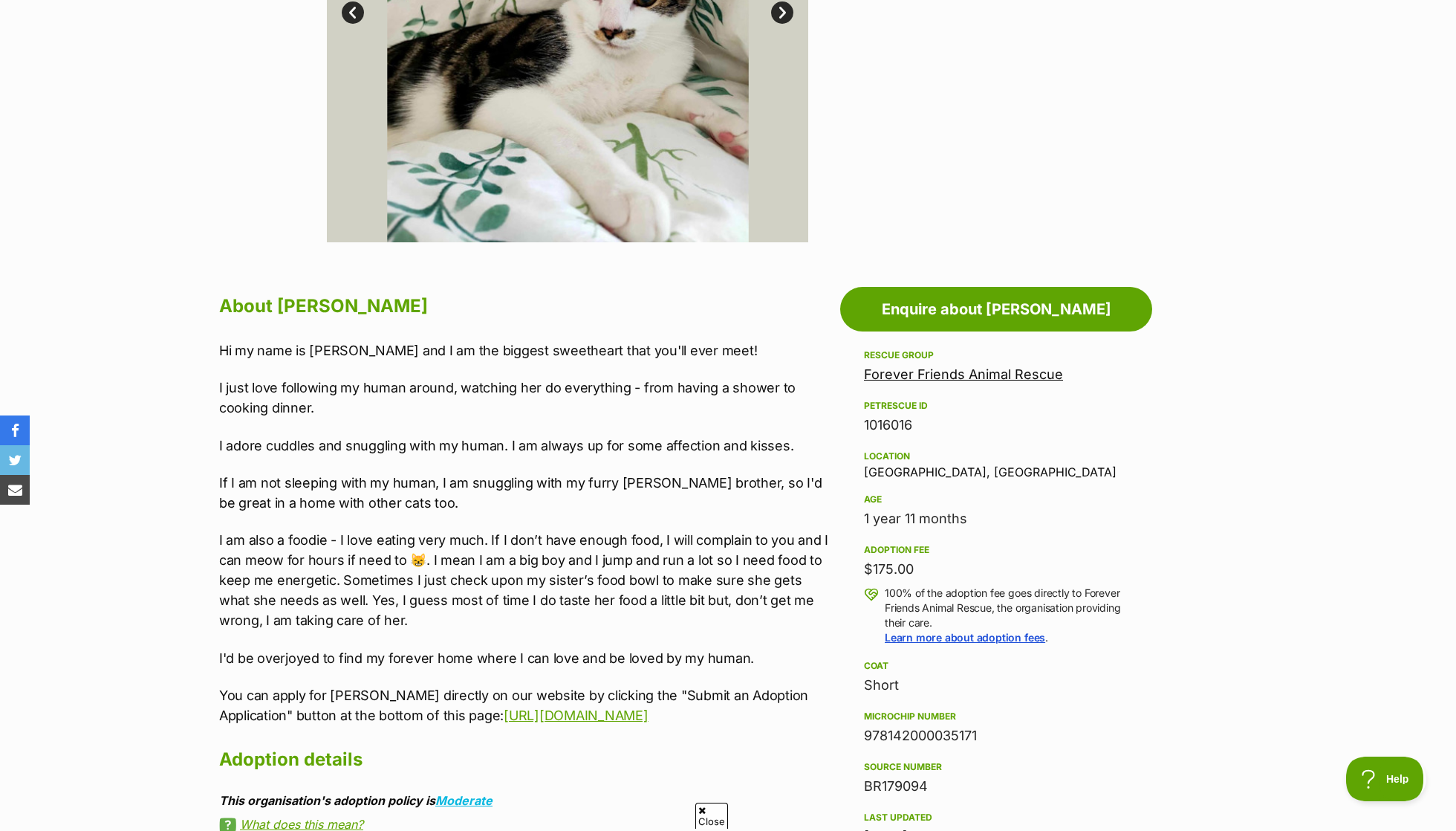
click at [539, 341] on p "Hi my name is [PERSON_NAME] and I am the biggest sweetheart that you'll ever me…" at bounding box center [525, 350] width 613 height 20
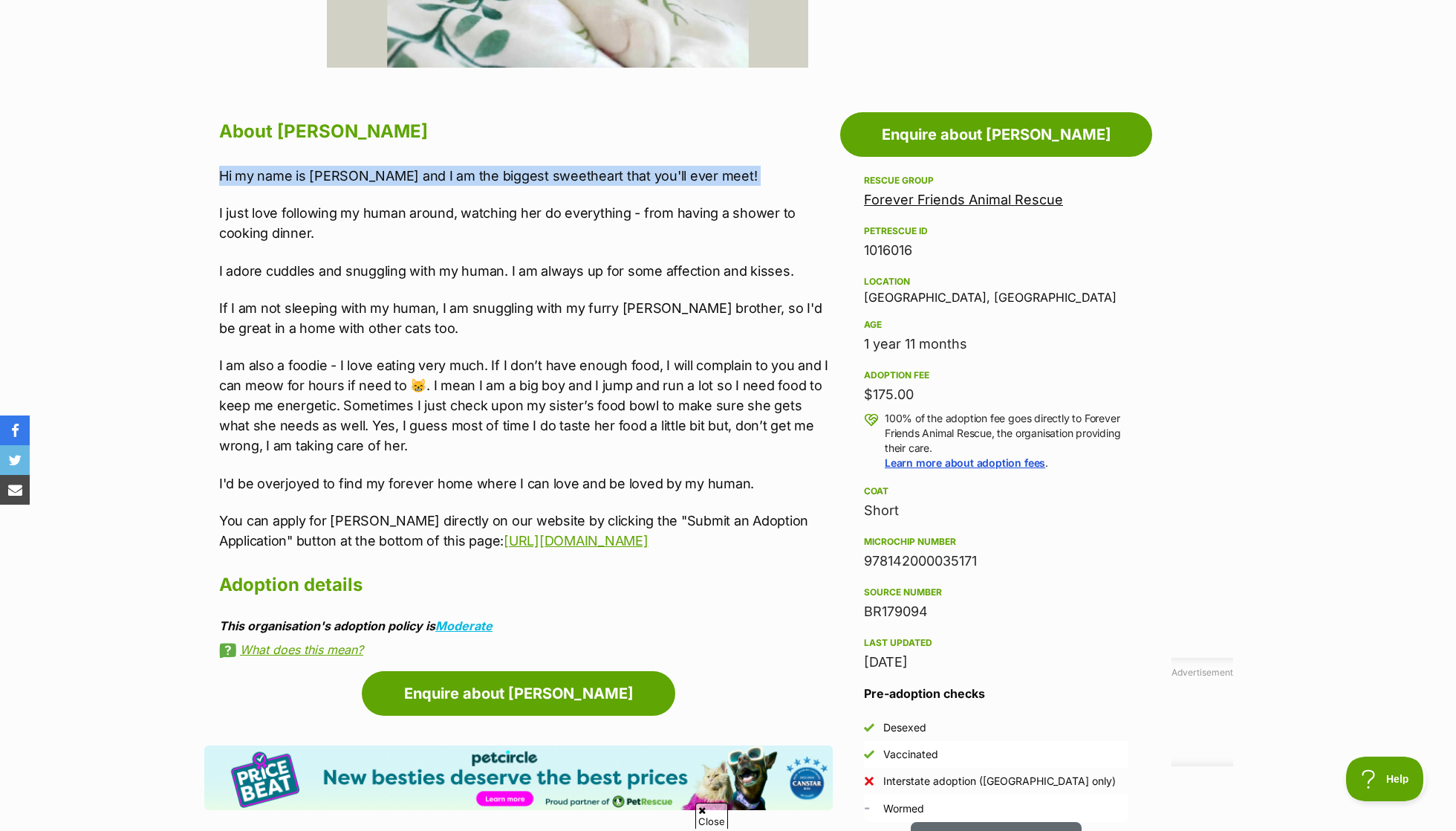
scroll to position [731, 0]
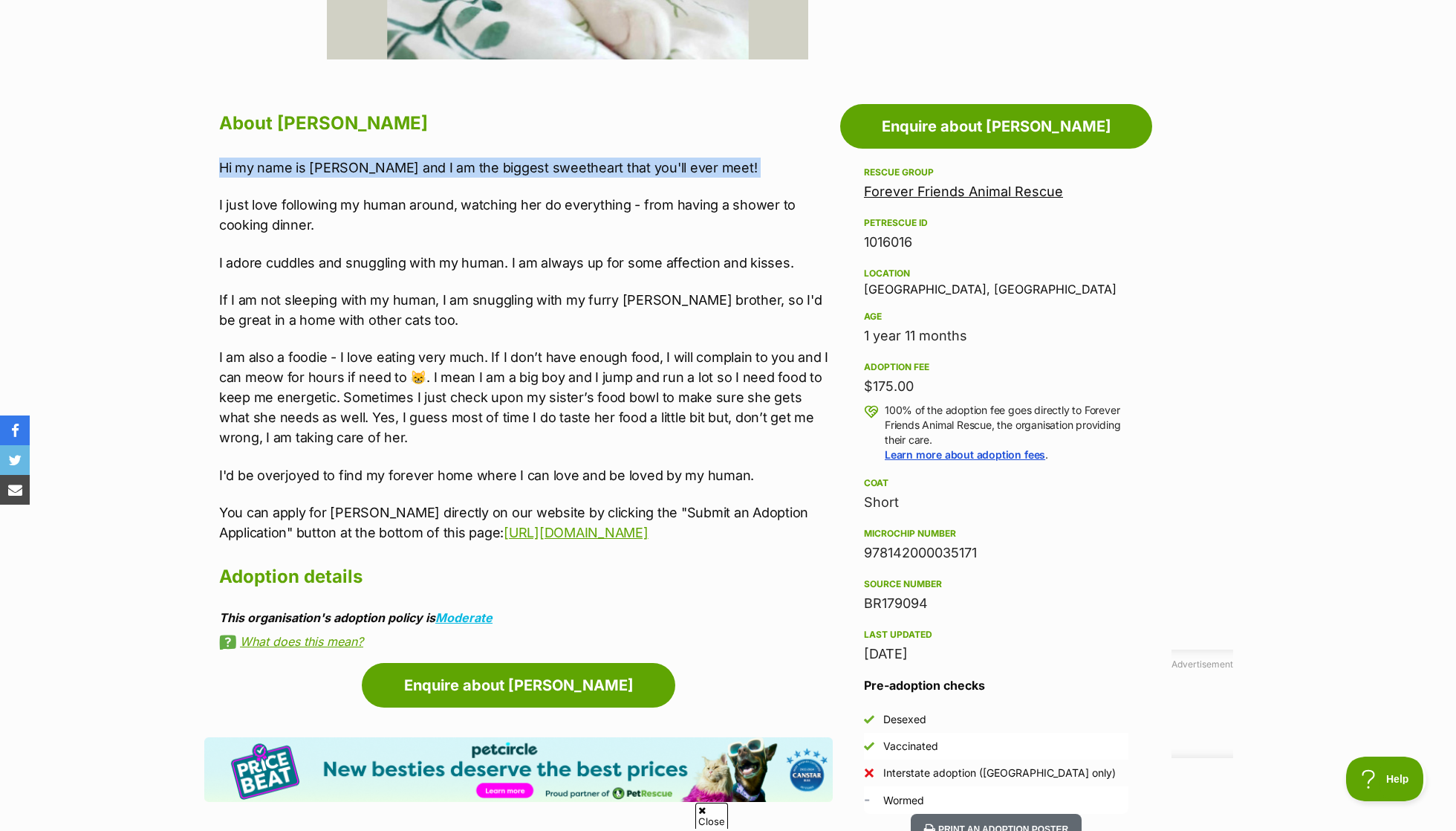
click at [539, 339] on div "Hi my name is [PERSON_NAME] and I am the biggest sweetheart that you'll ever me…" at bounding box center [525, 350] width 613 height 385
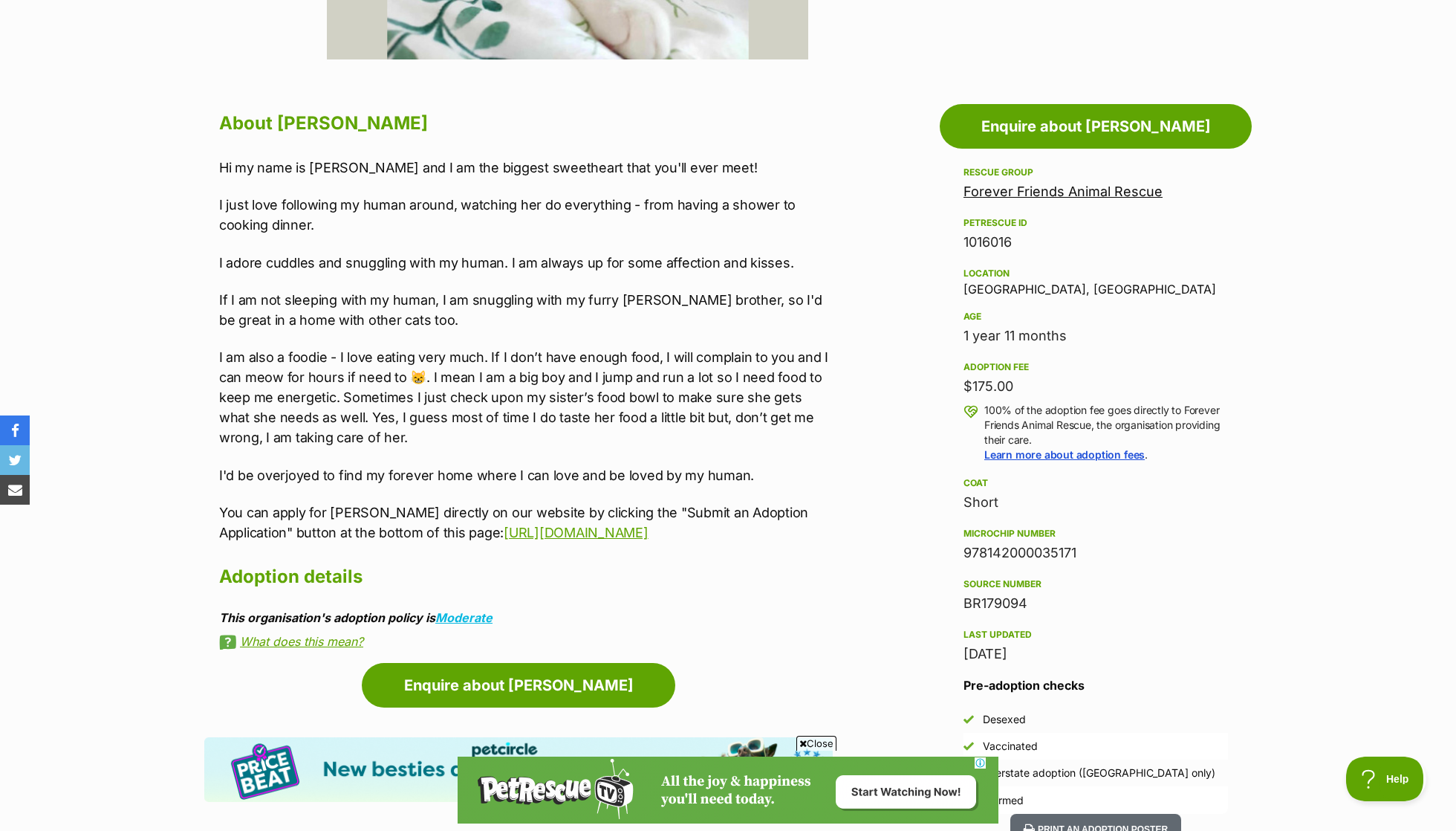
scroll to position [0, 0]
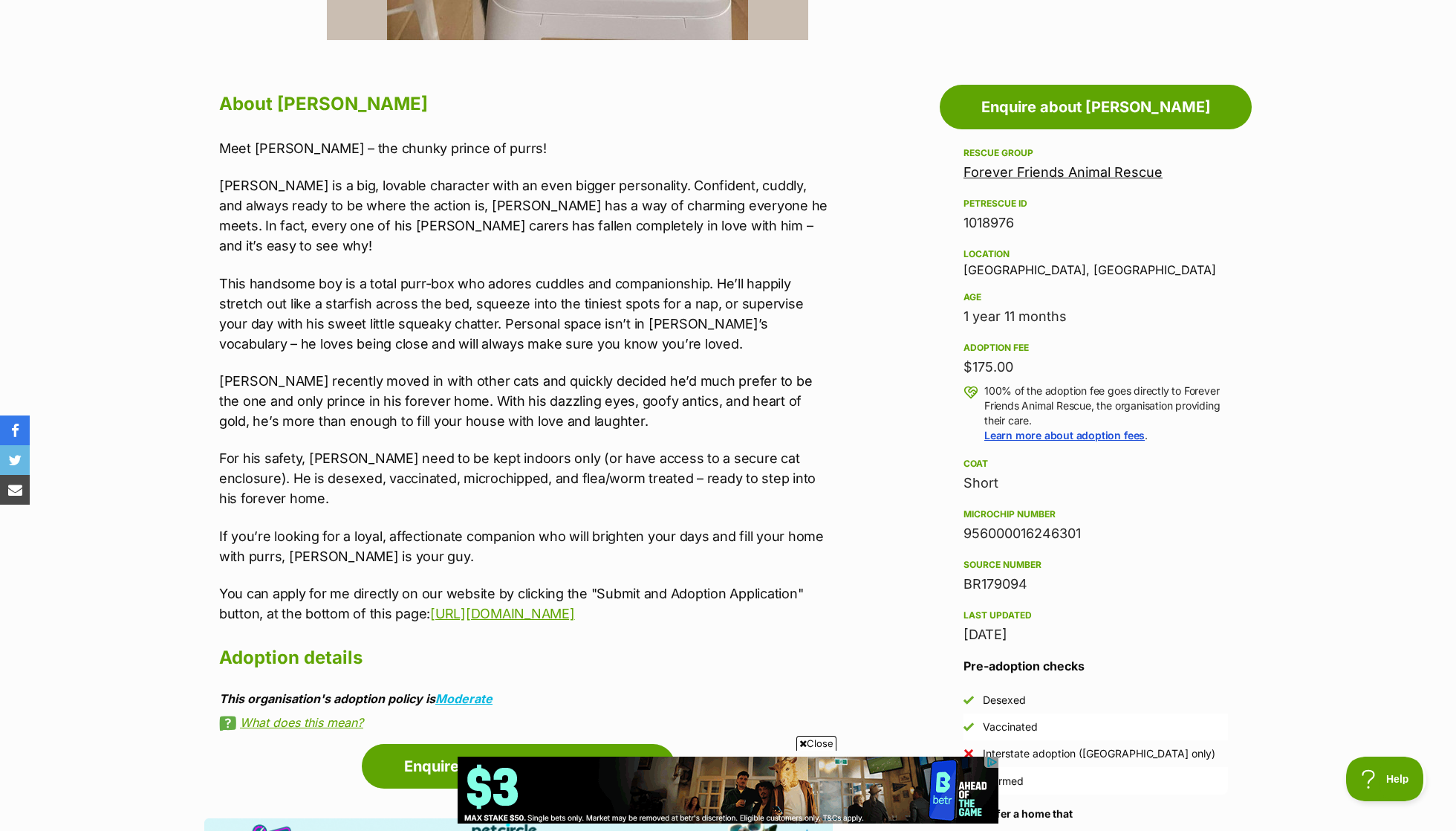
click at [816, 274] on p "This handsome boy is a total purr-box who adores cuddles and companionship. He’…" at bounding box center [525, 314] width 613 height 81
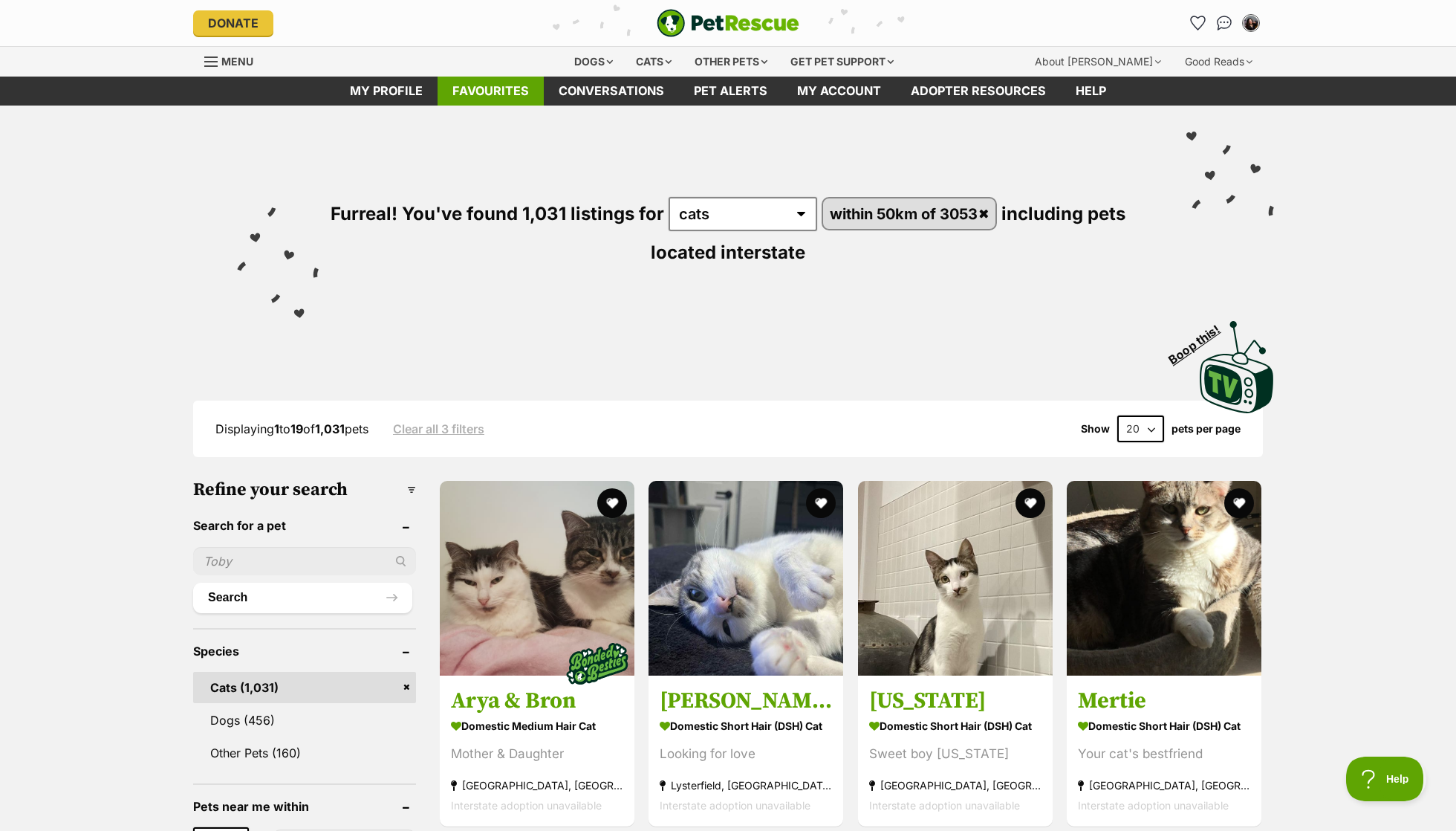
click at [508, 101] on link "Favourites" at bounding box center [491, 91] width 106 height 29
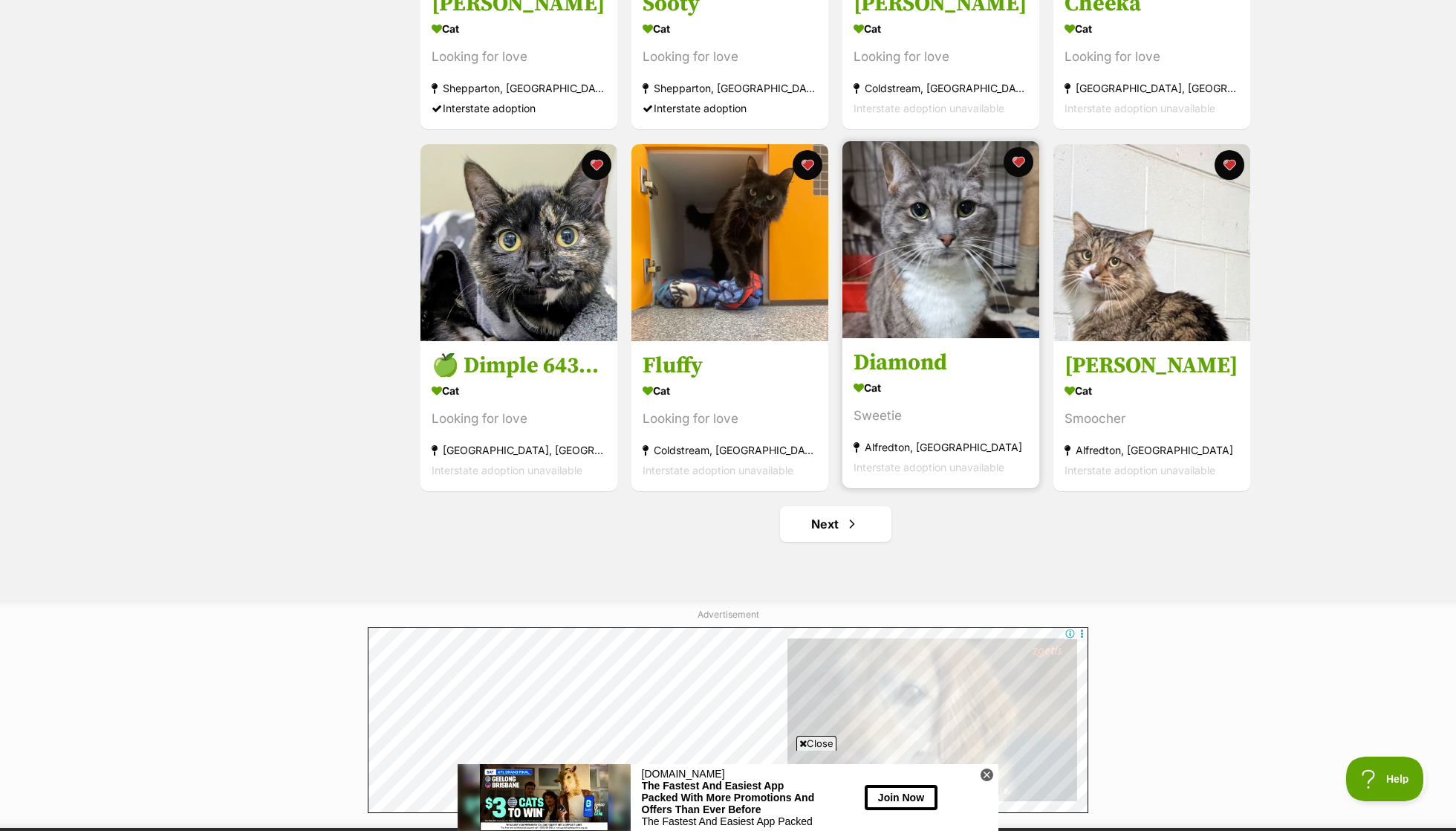
scroll to position [1612, 0]
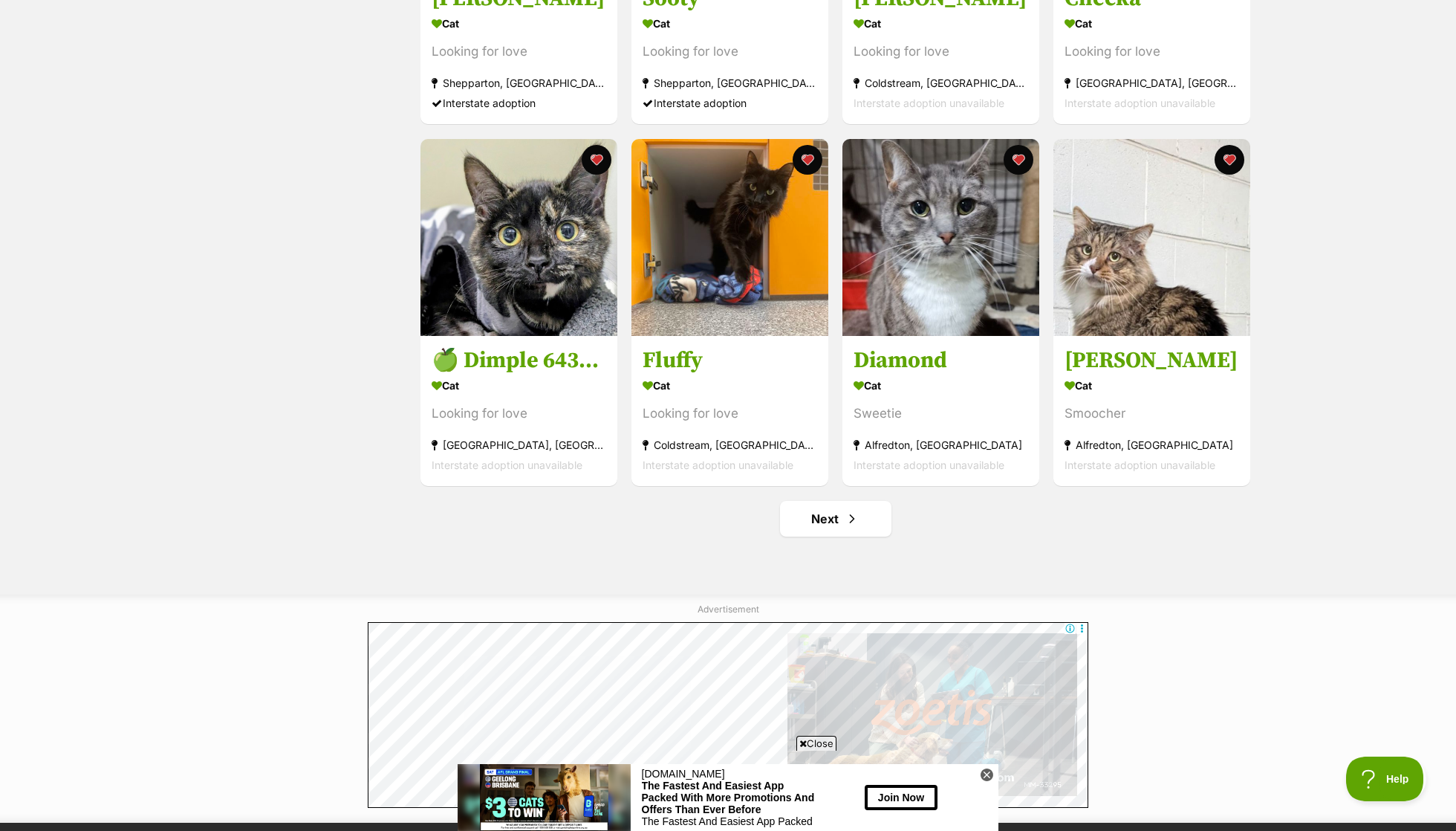
click at [825, 743] on span "Close" at bounding box center [816, 743] width 40 height 15
click at [844, 531] on link "Next" at bounding box center [836, 519] width 112 height 36
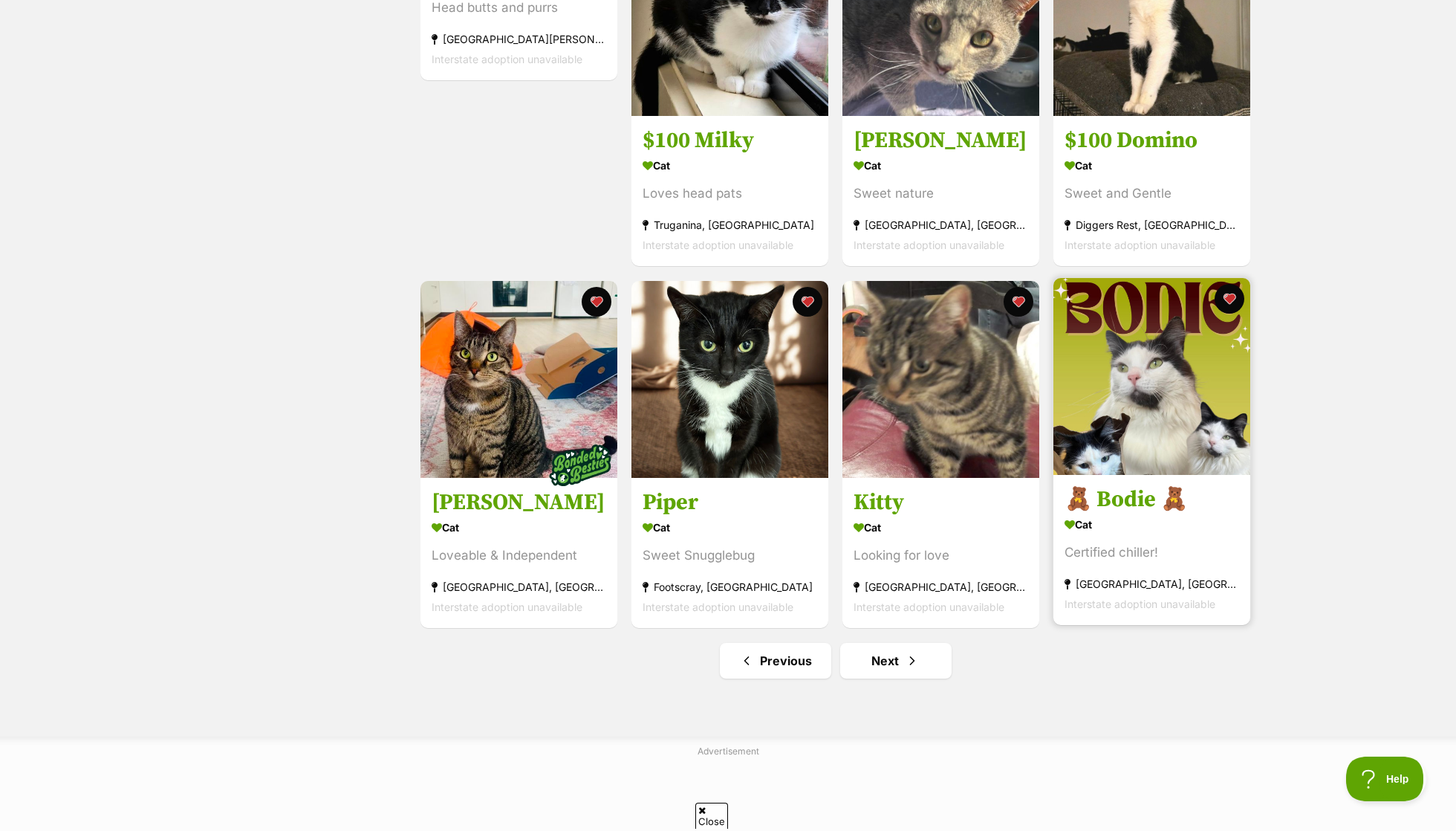
scroll to position [1491, 0]
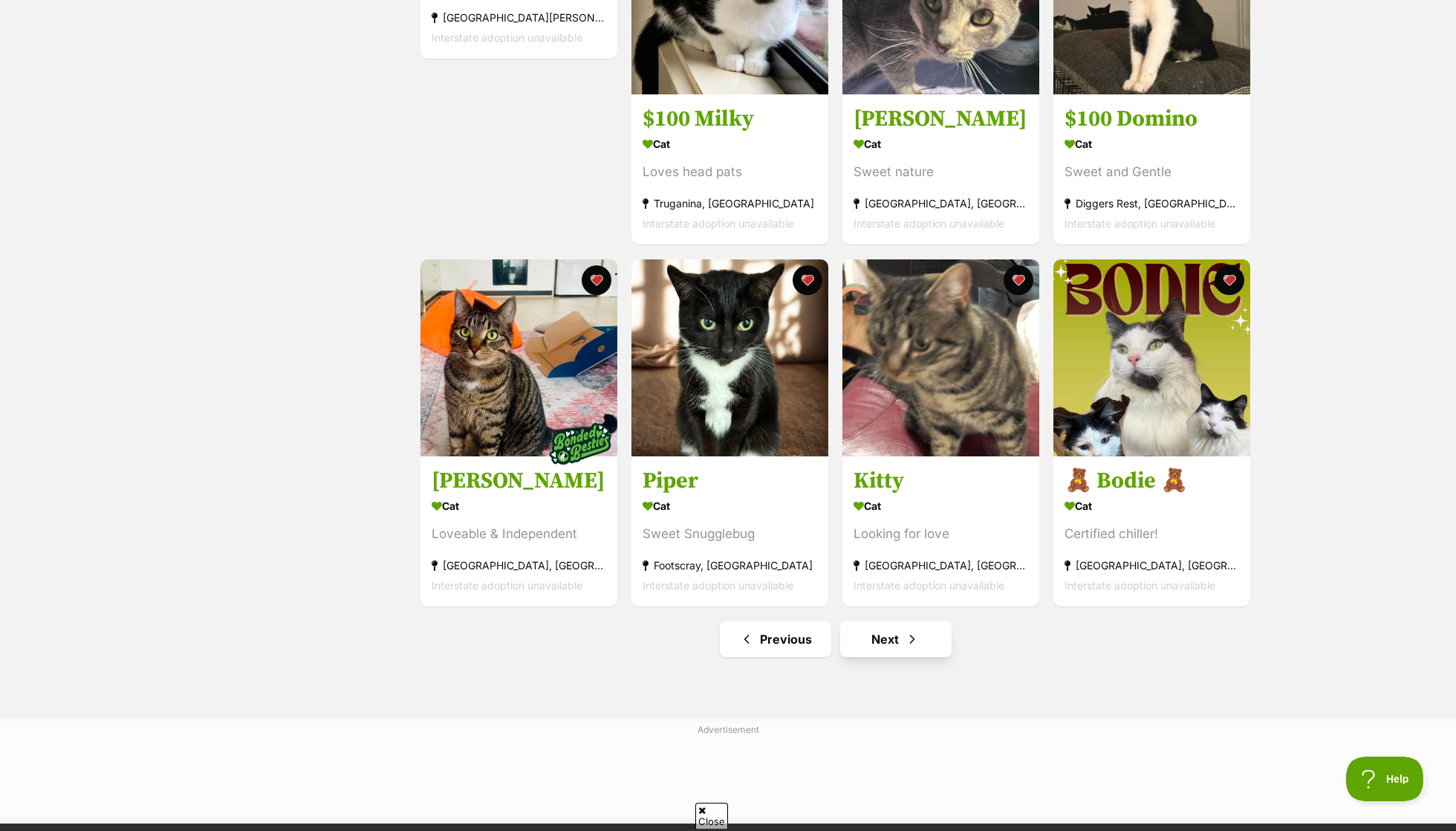
click at [893, 635] on link "Next" at bounding box center [897, 640] width 112 height 36
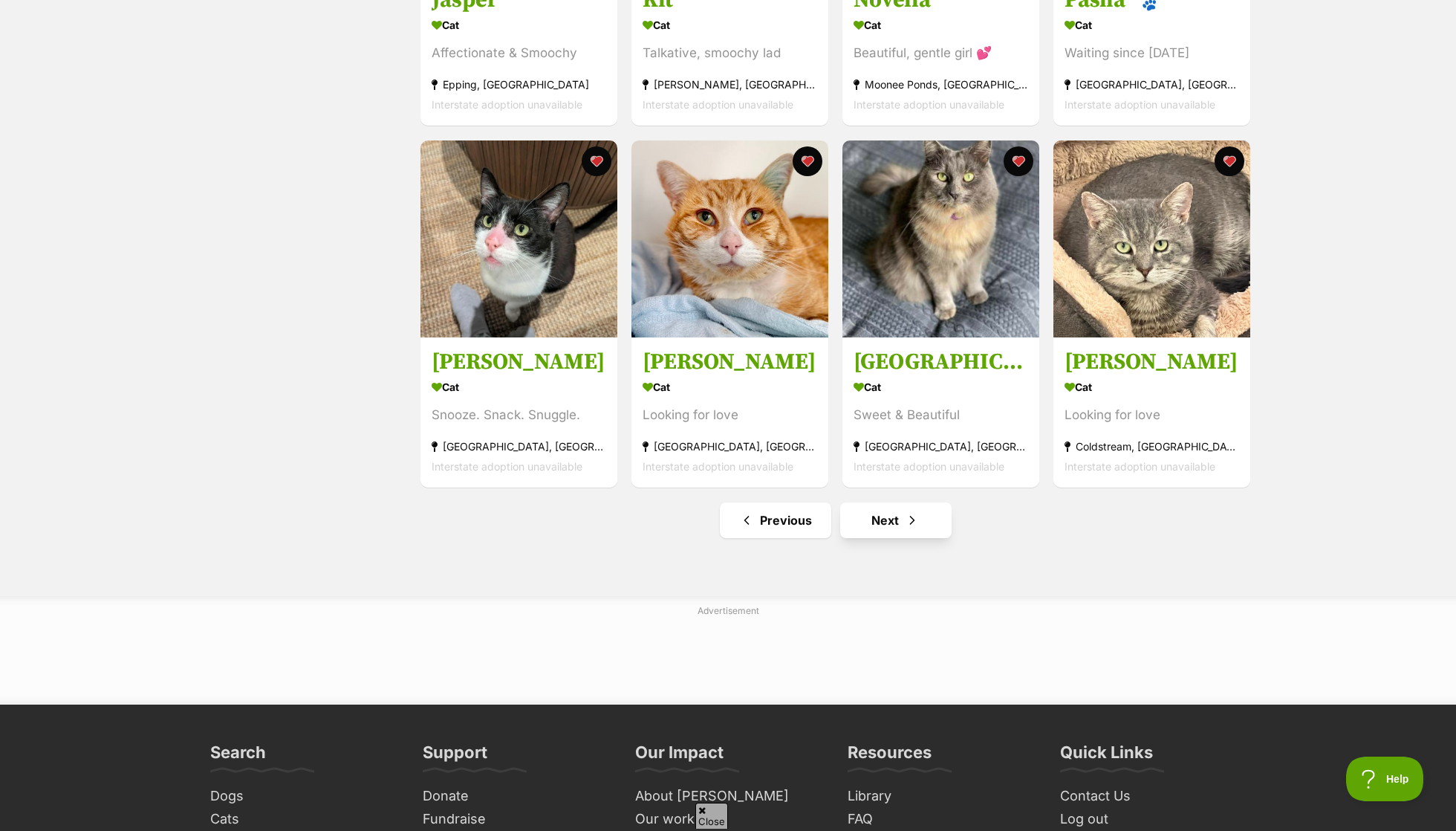
click at [930, 513] on link "Next" at bounding box center [897, 520] width 112 height 36
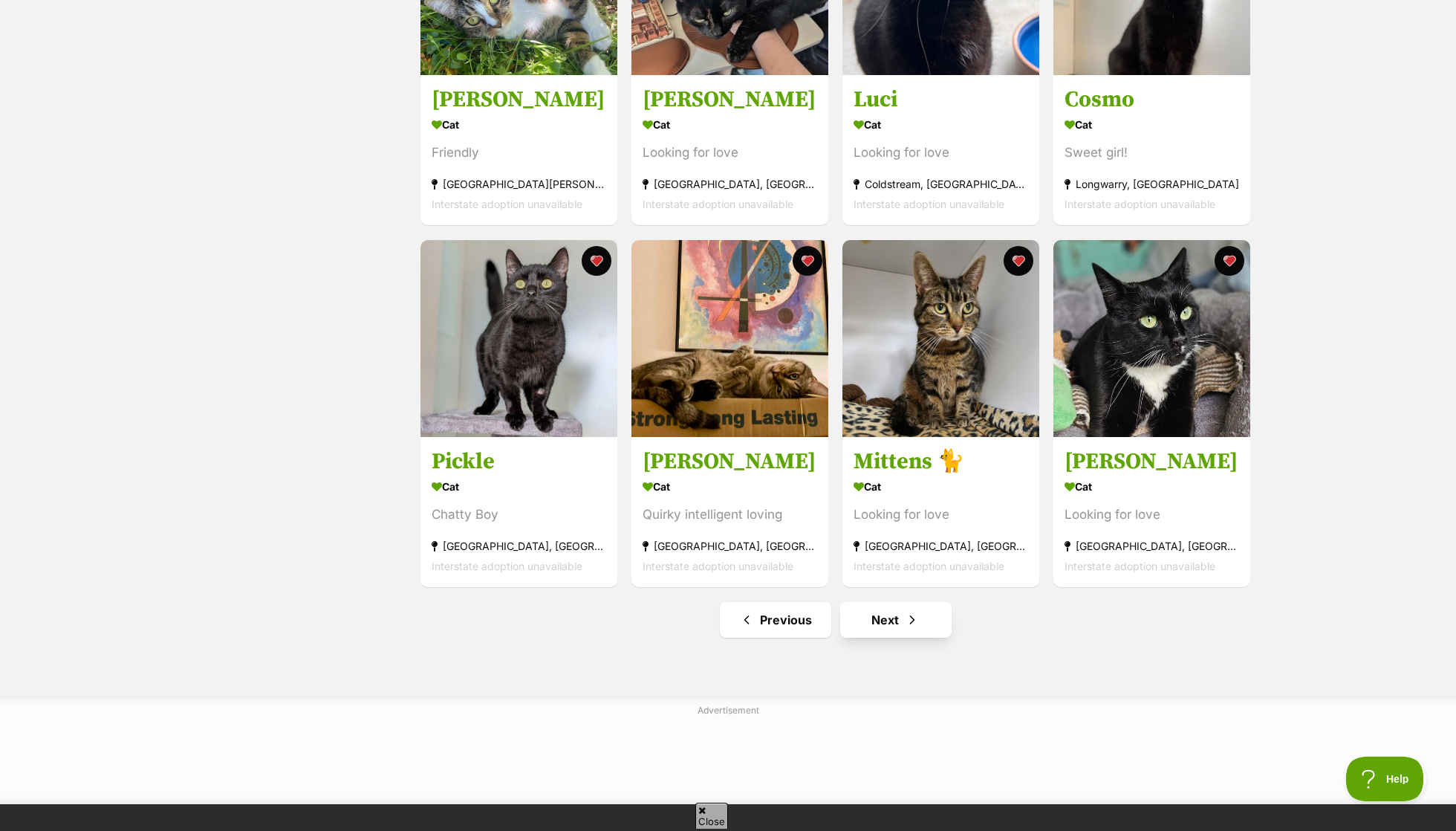
click at [907, 614] on span "Next page" at bounding box center [912, 620] width 15 height 18
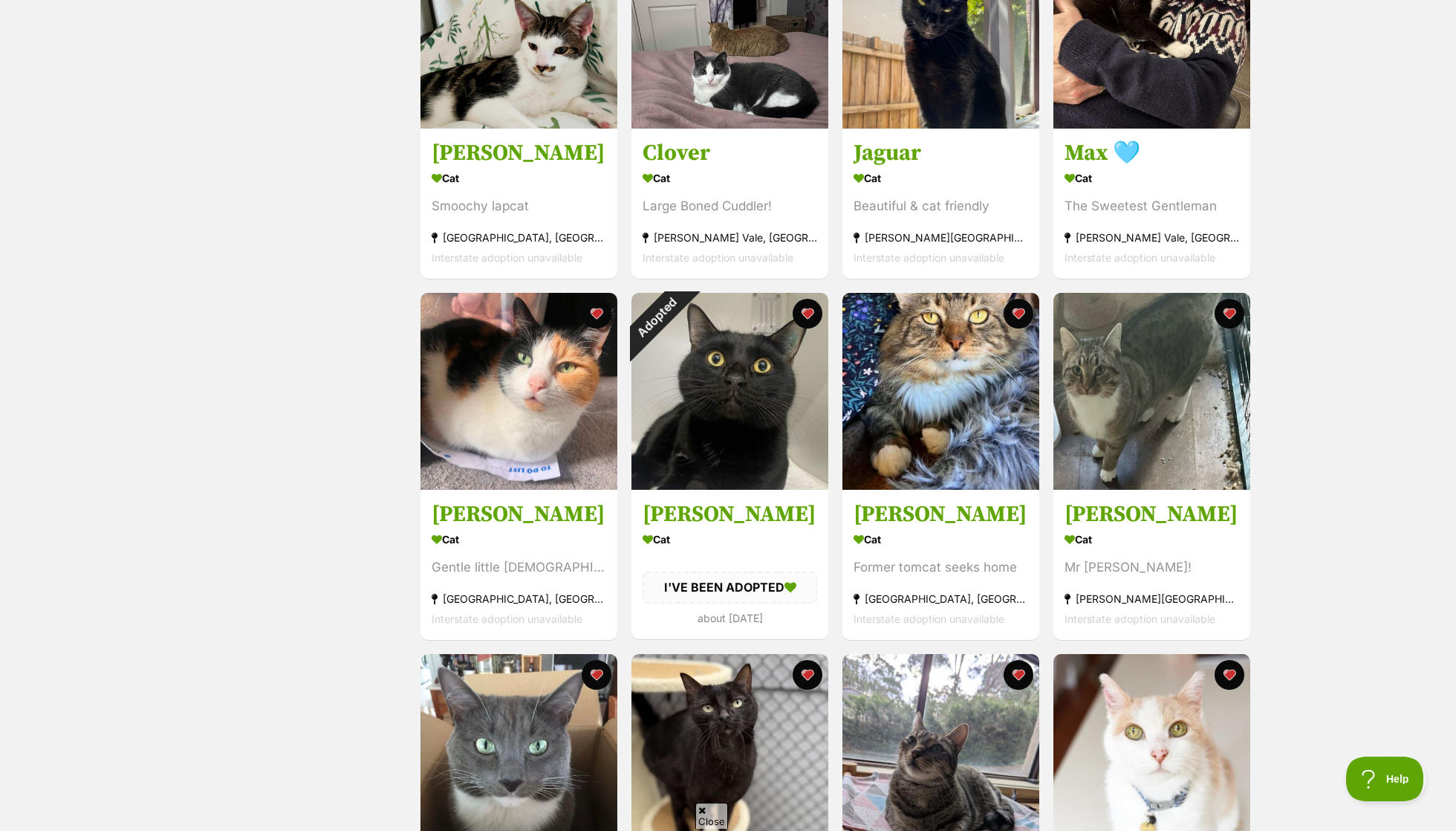
scroll to position [736, 0]
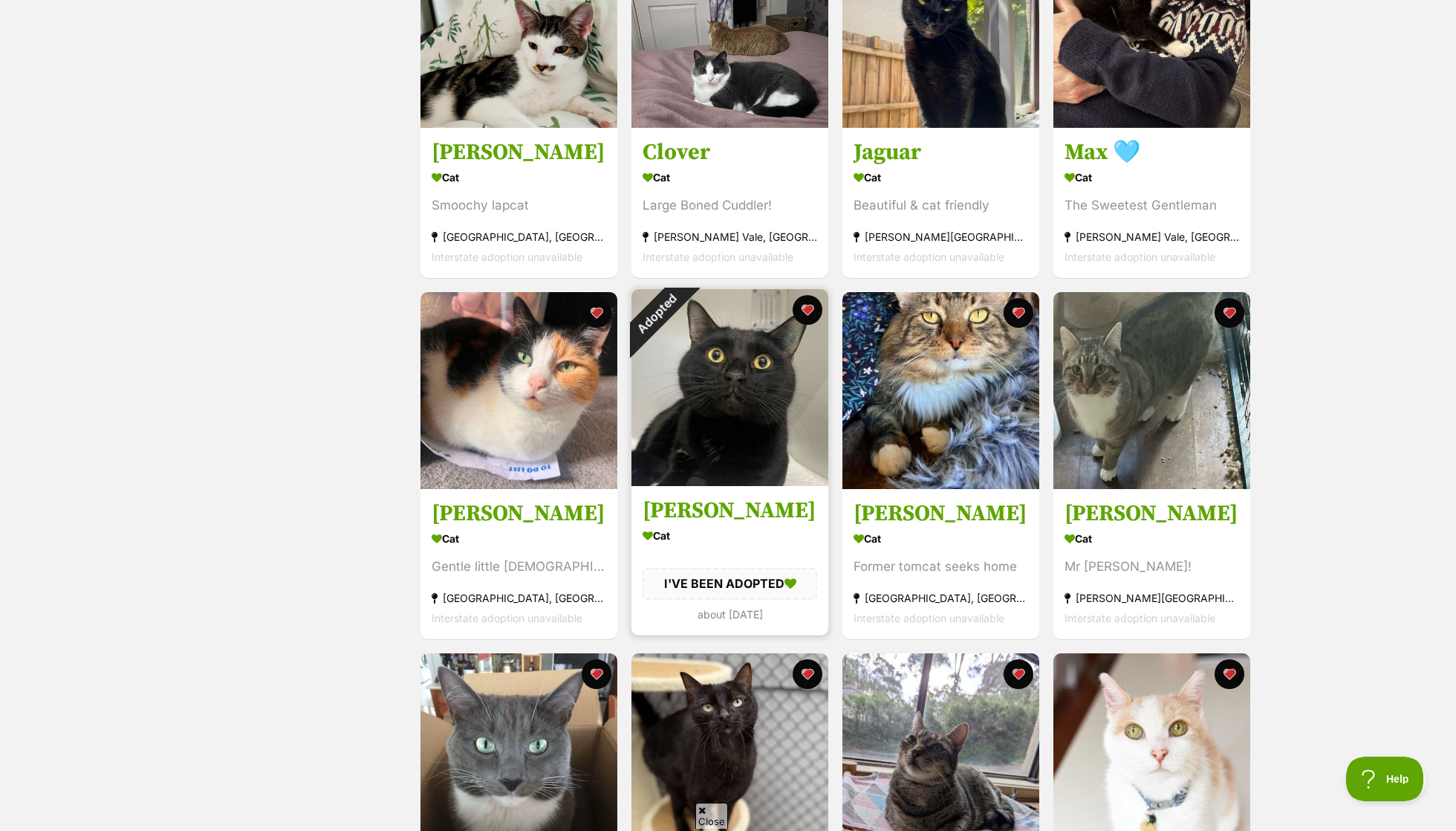
click at [681, 339] on div "Adopted" at bounding box center [656, 314] width 50 height 50
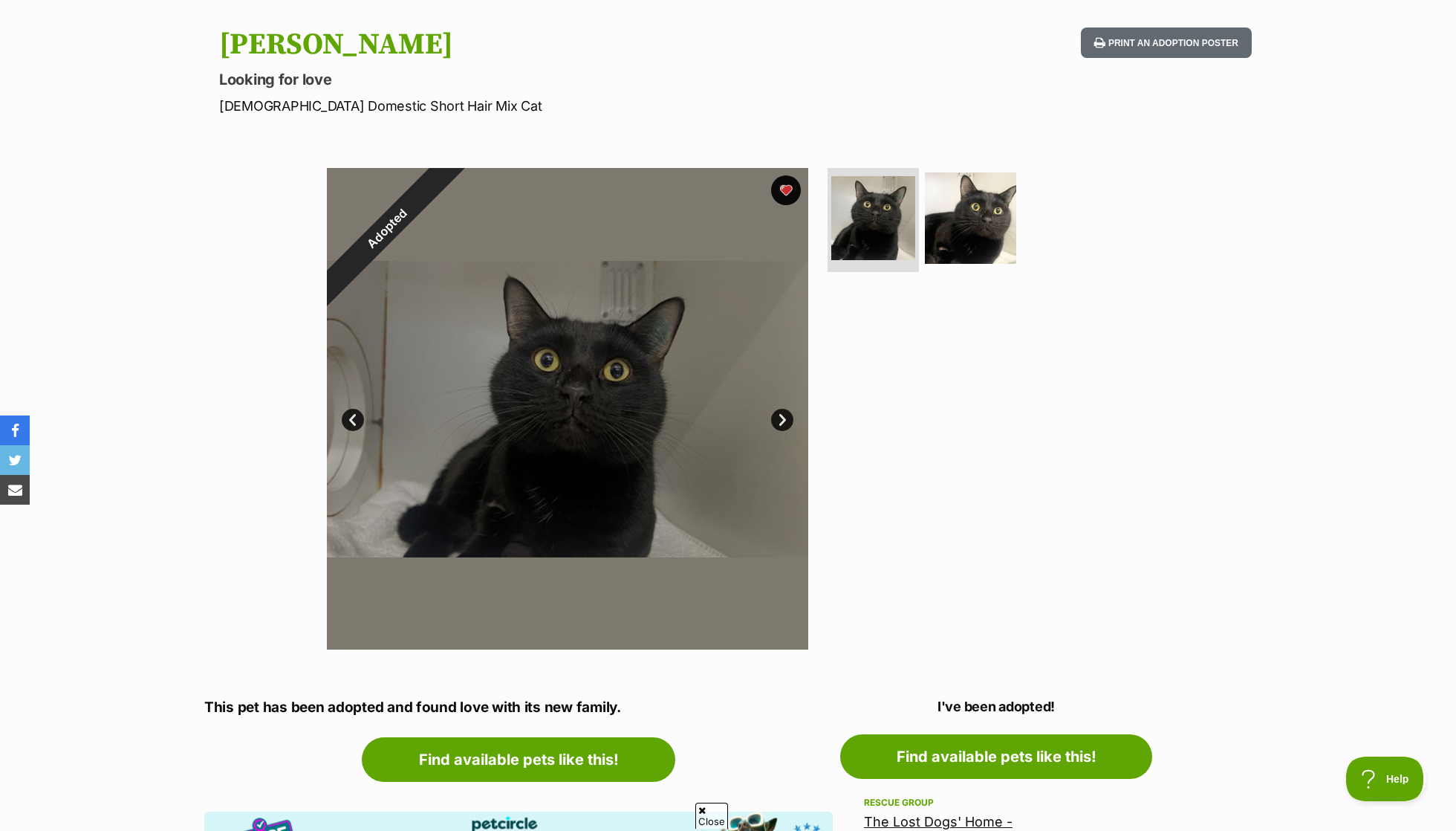
scroll to position [88, 0]
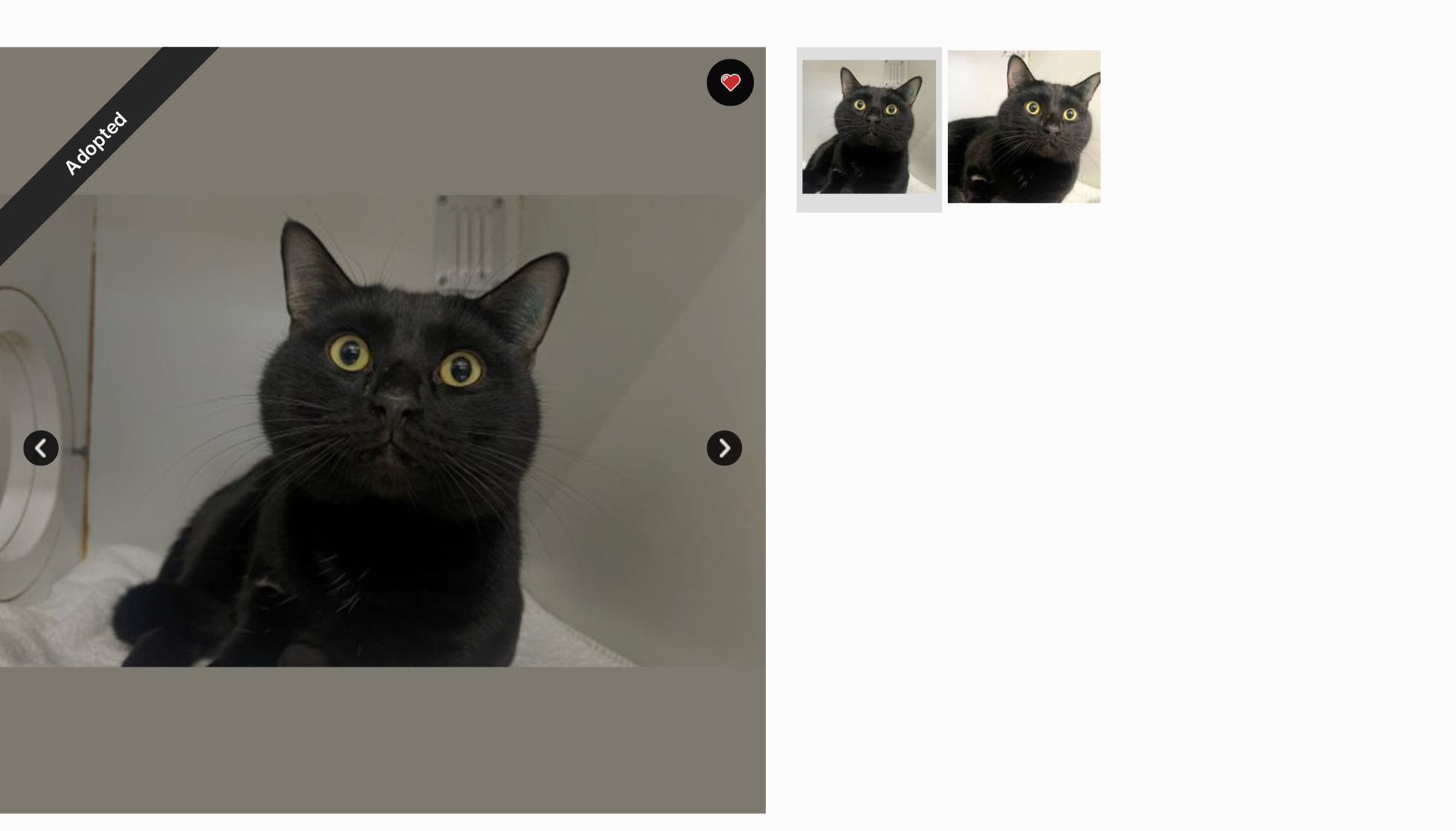
click at [923, 223] on img at bounding box center [971, 271] width 96 height 96
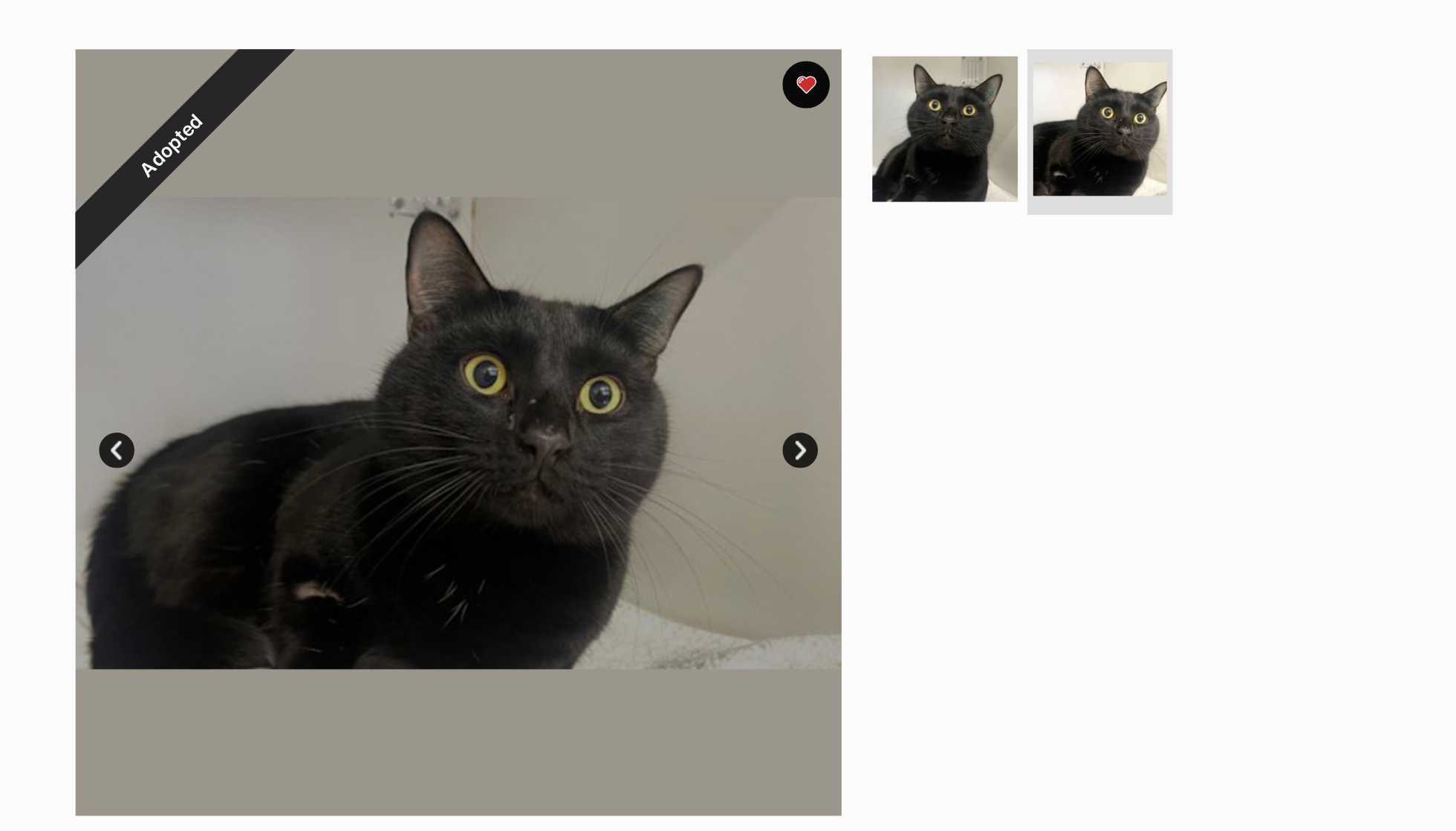
scroll to position [0, 0]
